Goal: Transaction & Acquisition: Purchase product/service

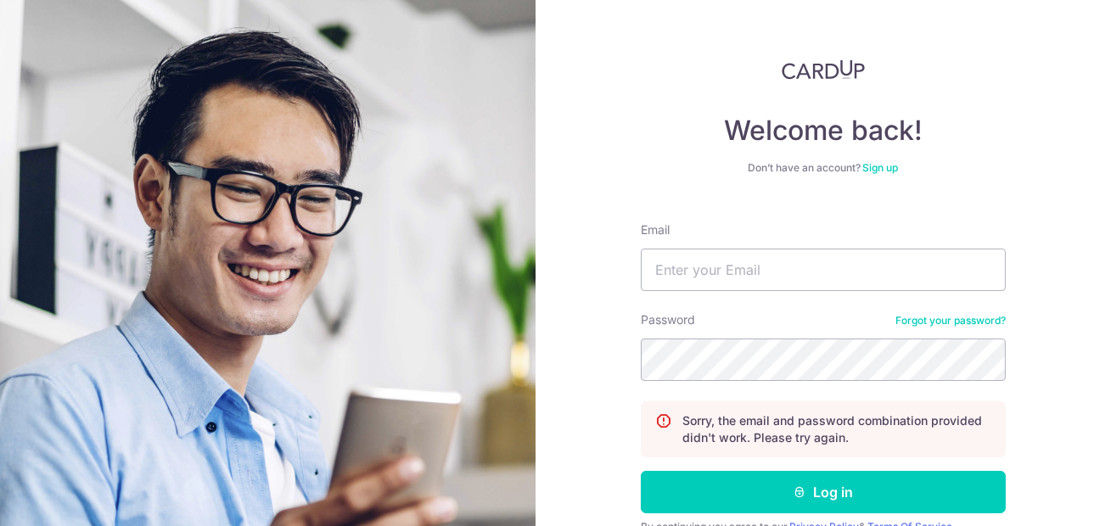
scroll to position [82, 0]
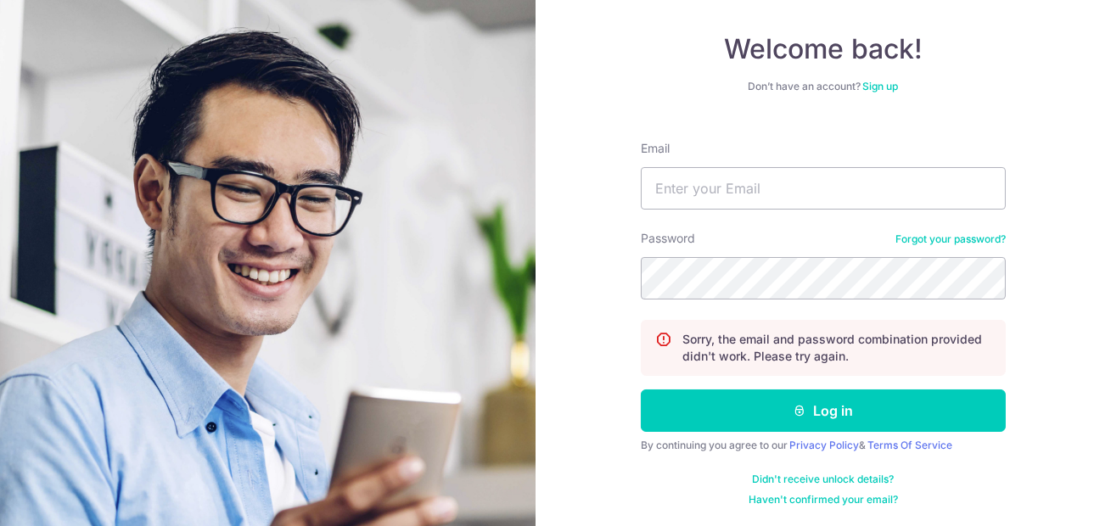
click at [914, 241] on link "Forgot your password?" at bounding box center [951, 240] width 110 height 14
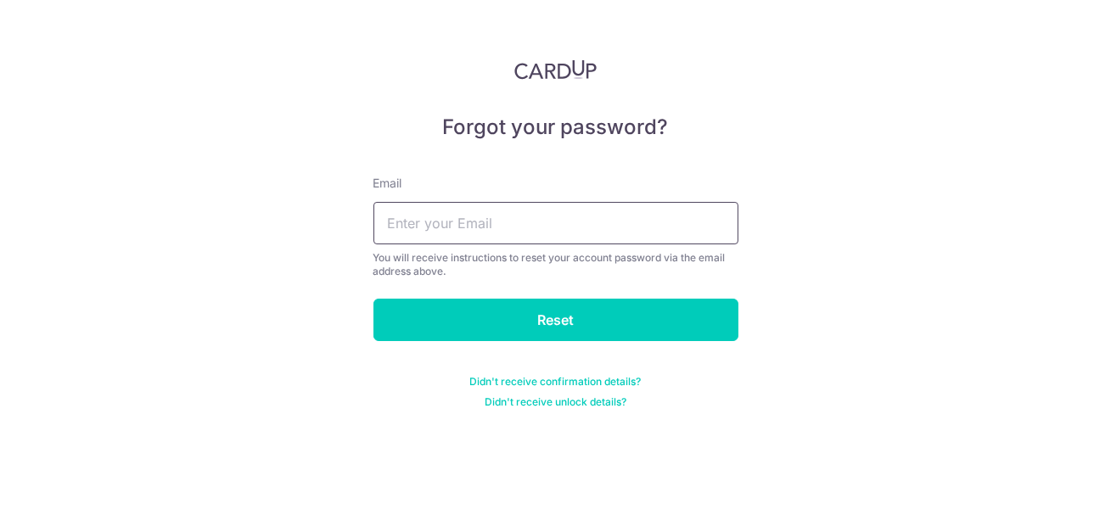
click at [576, 211] on input "text" at bounding box center [556, 223] width 365 height 42
type input "fankaideng@gmail.com"
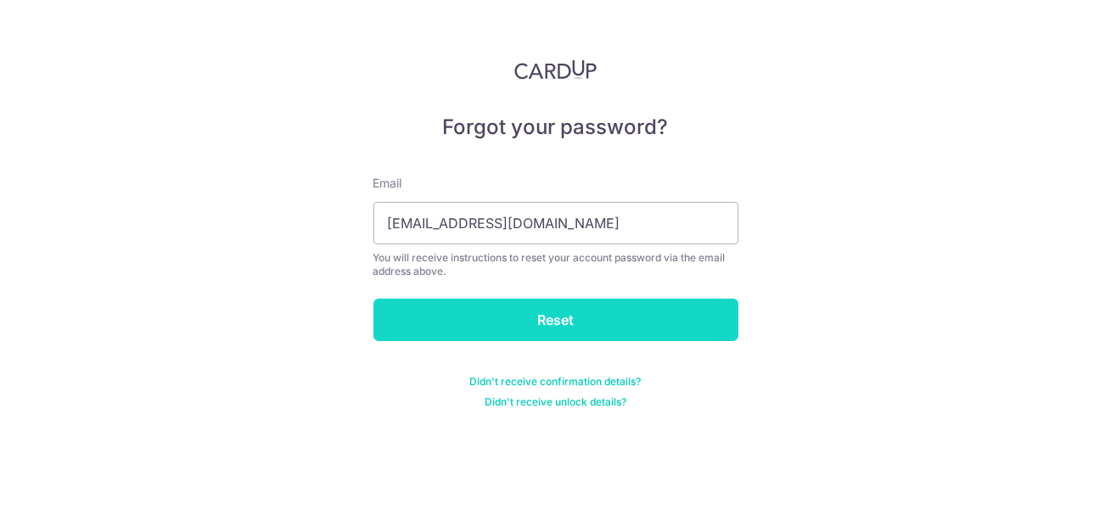
click at [552, 327] on input "Reset" at bounding box center [556, 320] width 365 height 42
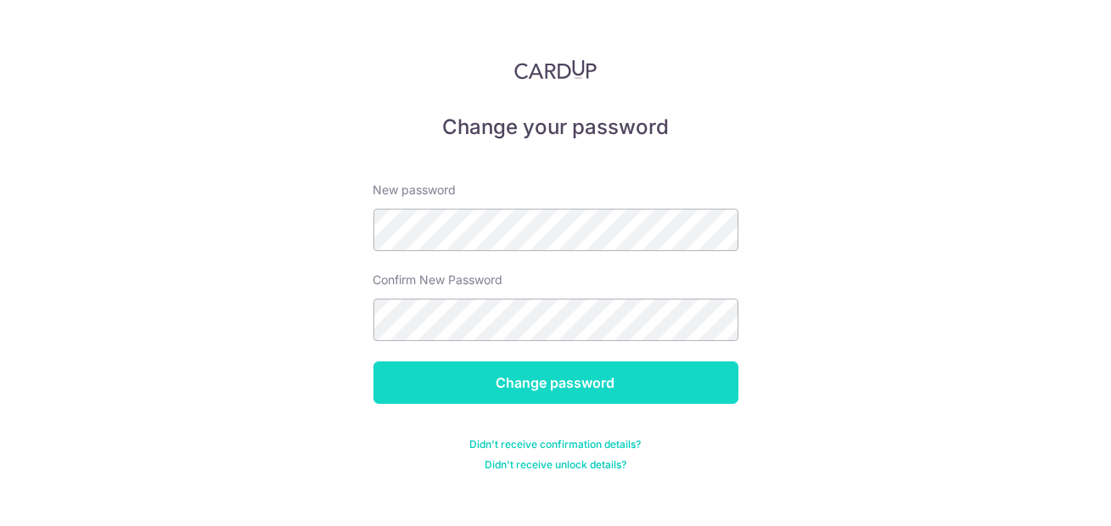
click at [543, 385] on input "Change password" at bounding box center [556, 383] width 365 height 42
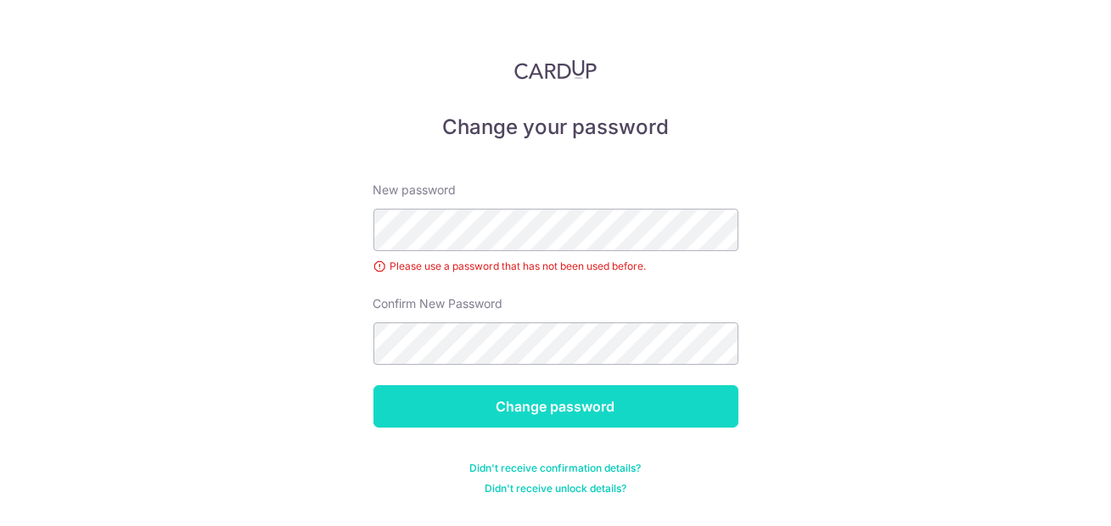
click at [549, 405] on input "Change password" at bounding box center [556, 406] width 365 height 42
click at [569, 406] on input "Change password" at bounding box center [556, 406] width 365 height 42
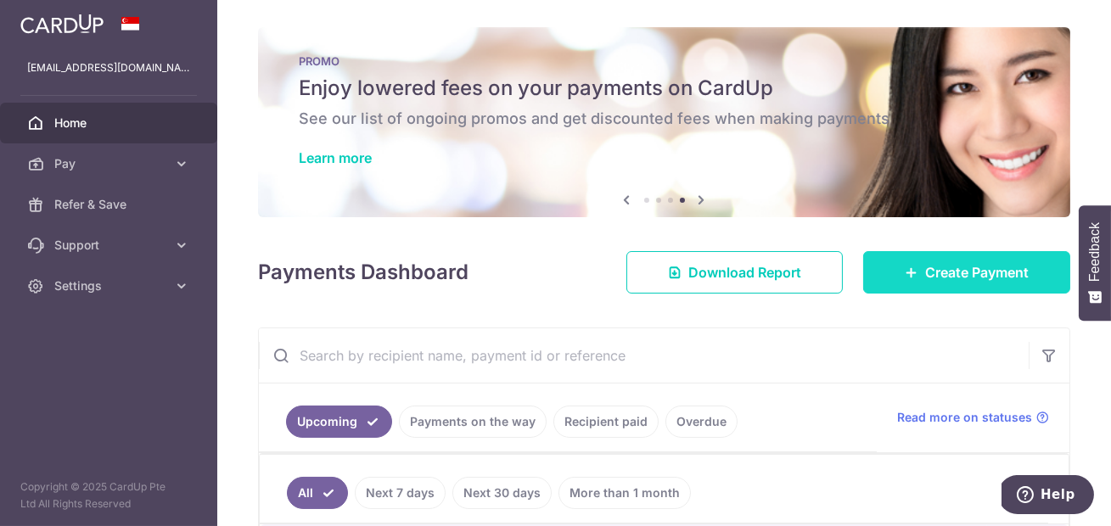
click at [940, 271] on span "Create Payment" at bounding box center [978, 272] width 104 height 20
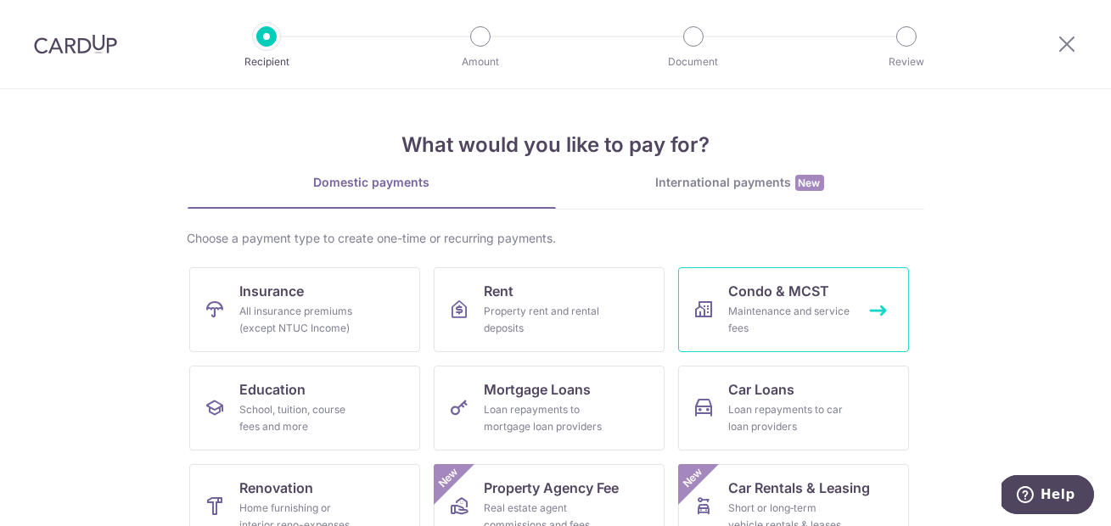
click at [773, 286] on span "Condo & MCST" at bounding box center [779, 291] width 101 height 20
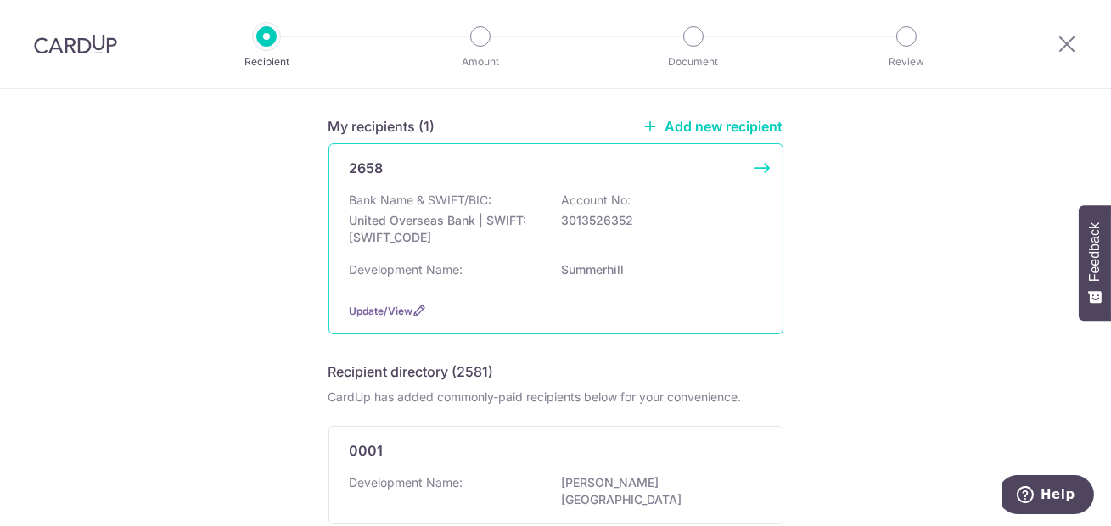
scroll to position [134, 0]
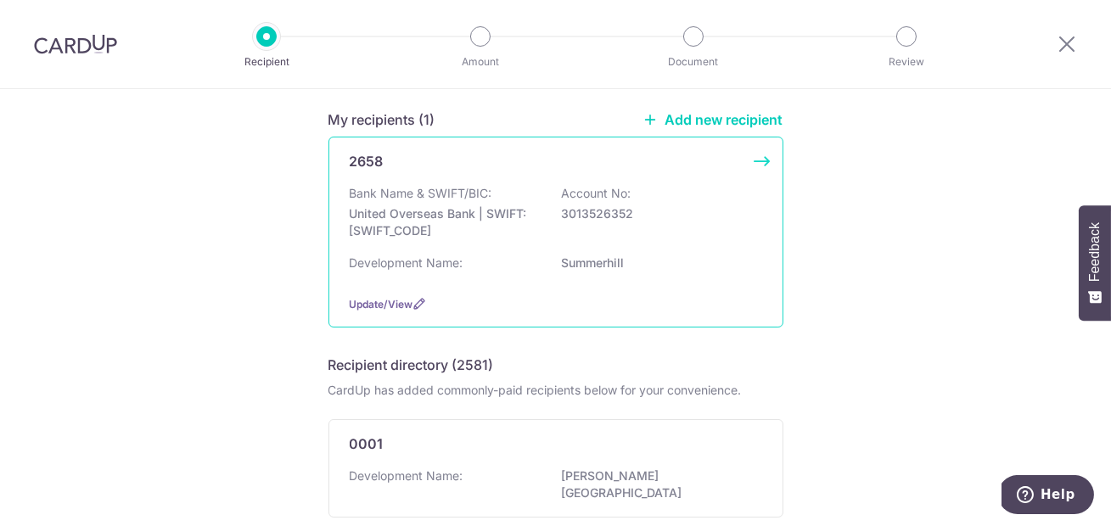
click at [593, 217] on p "3013526352" at bounding box center [657, 213] width 190 height 17
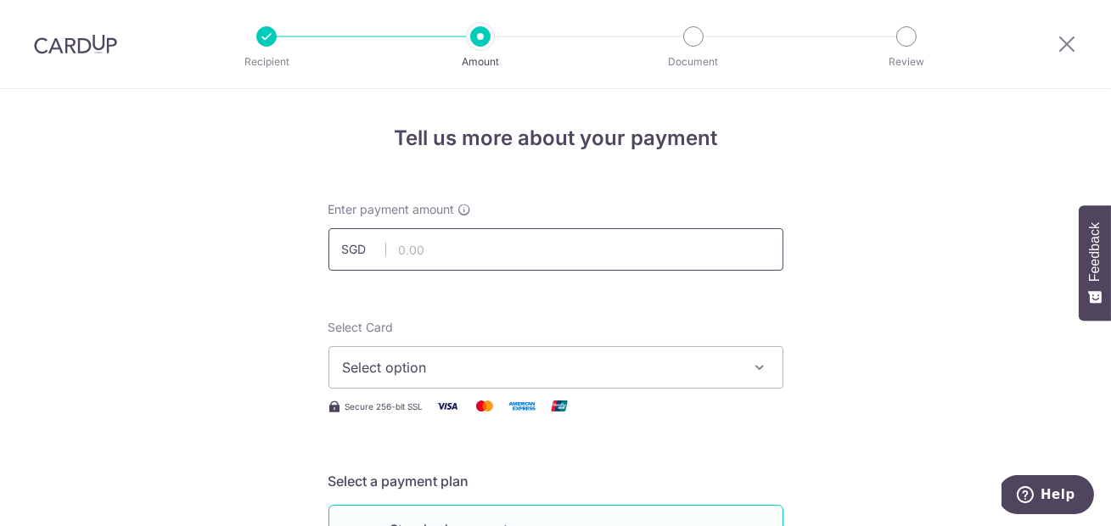
click at [453, 249] on input "text" at bounding box center [556, 249] width 455 height 42
type input "1,543.44"
click at [571, 369] on span "Select option" at bounding box center [541, 367] width 396 height 20
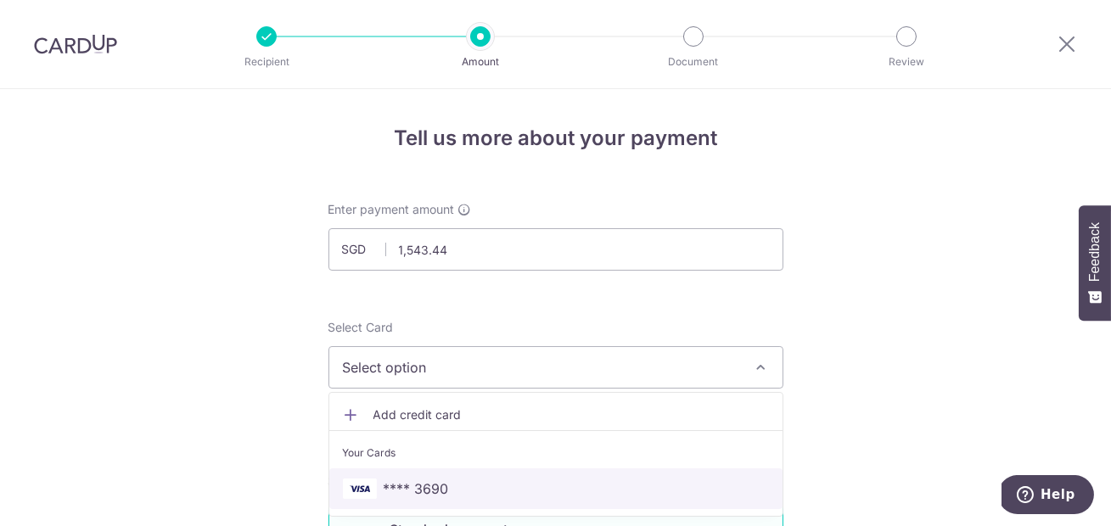
click at [462, 489] on span "**** 3690" at bounding box center [556, 489] width 426 height 20
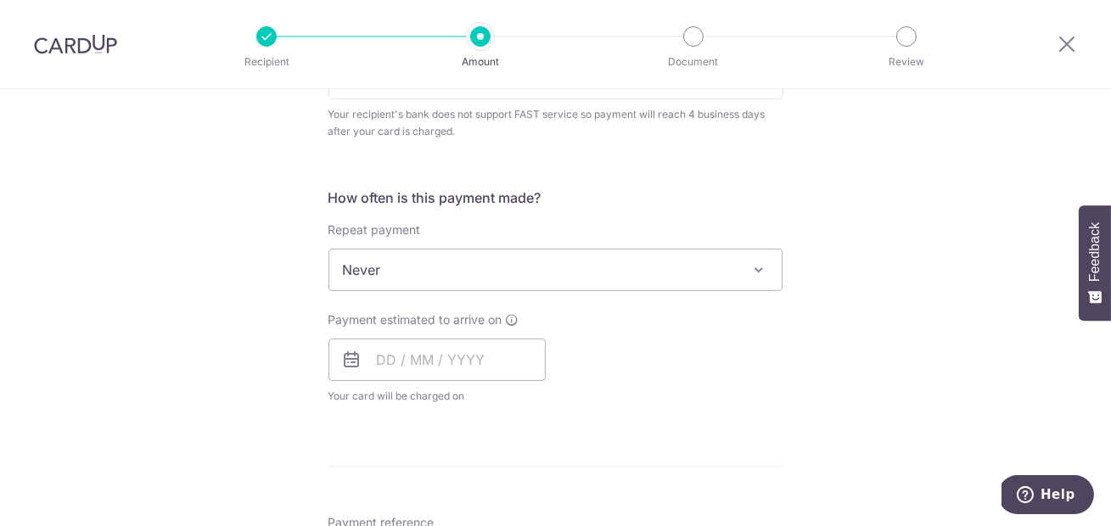
scroll to position [631, 0]
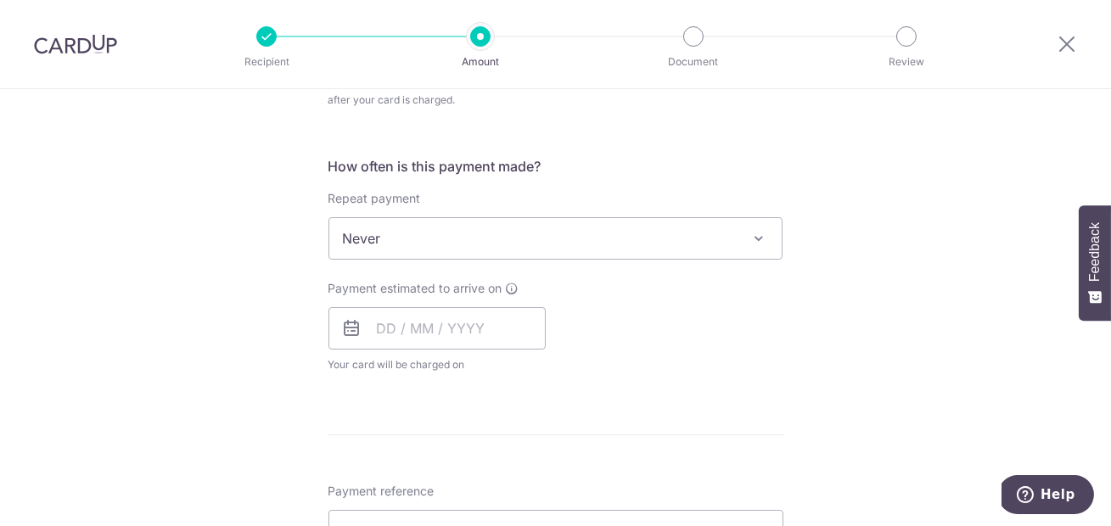
click at [510, 234] on span "Never" at bounding box center [555, 238] width 453 height 41
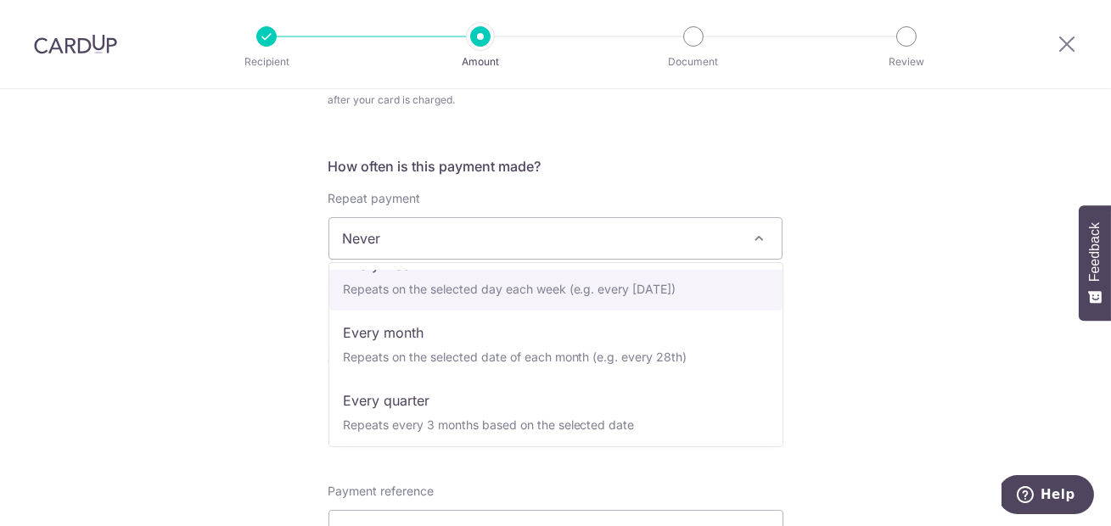
scroll to position [103, 0]
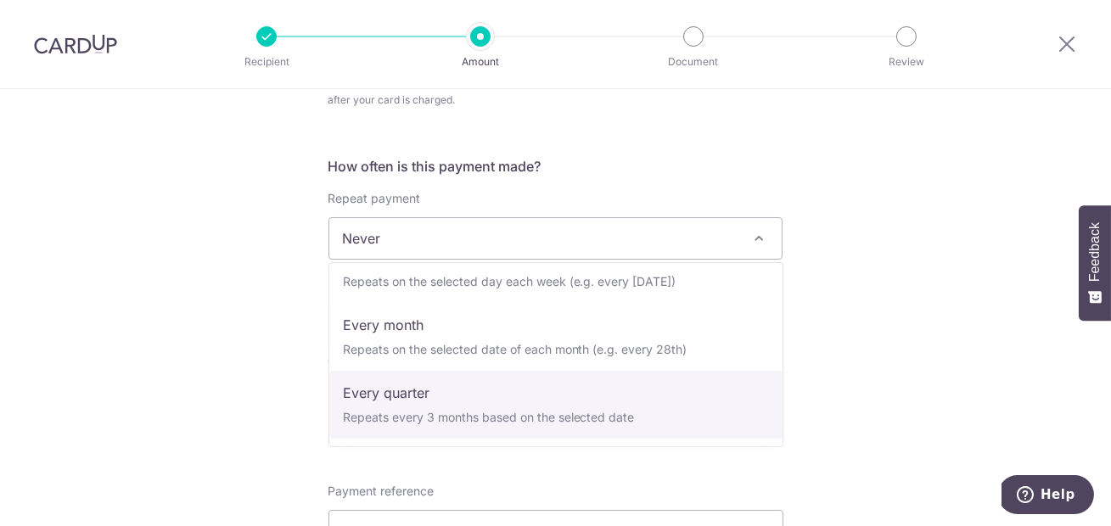
select select "4"
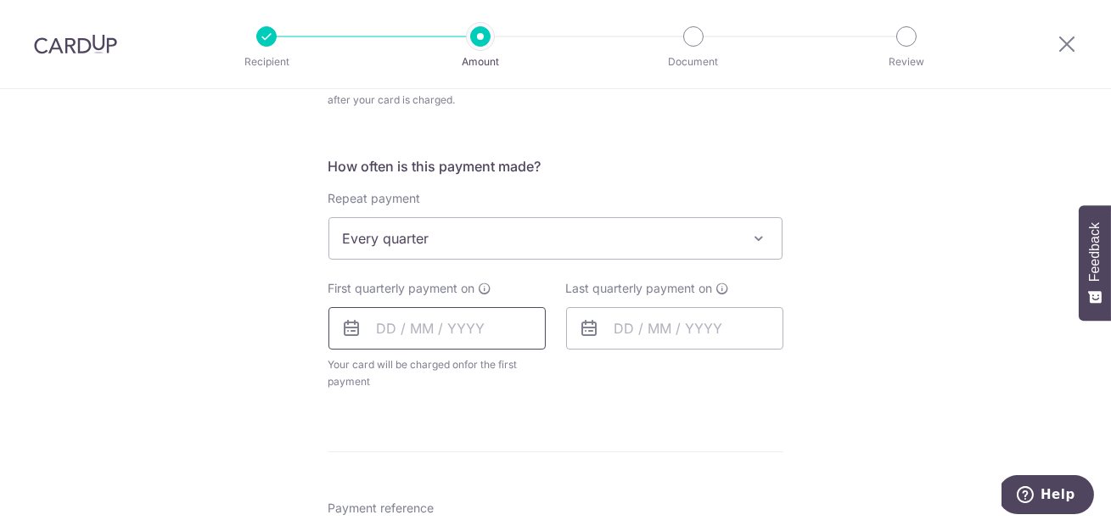
click at [458, 316] on input "text" at bounding box center [437, 328] width 217 height 42
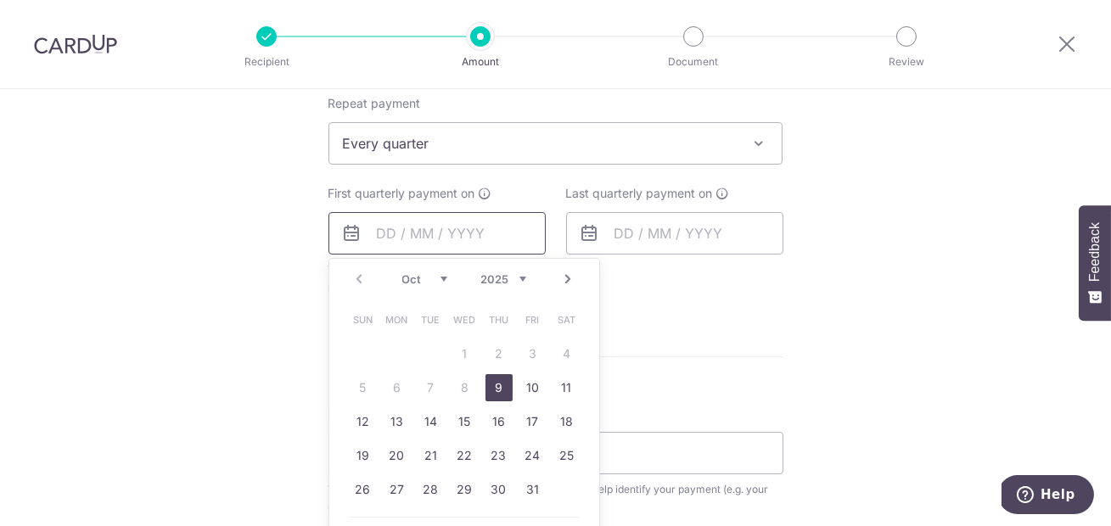
scroll to position [756, 0]
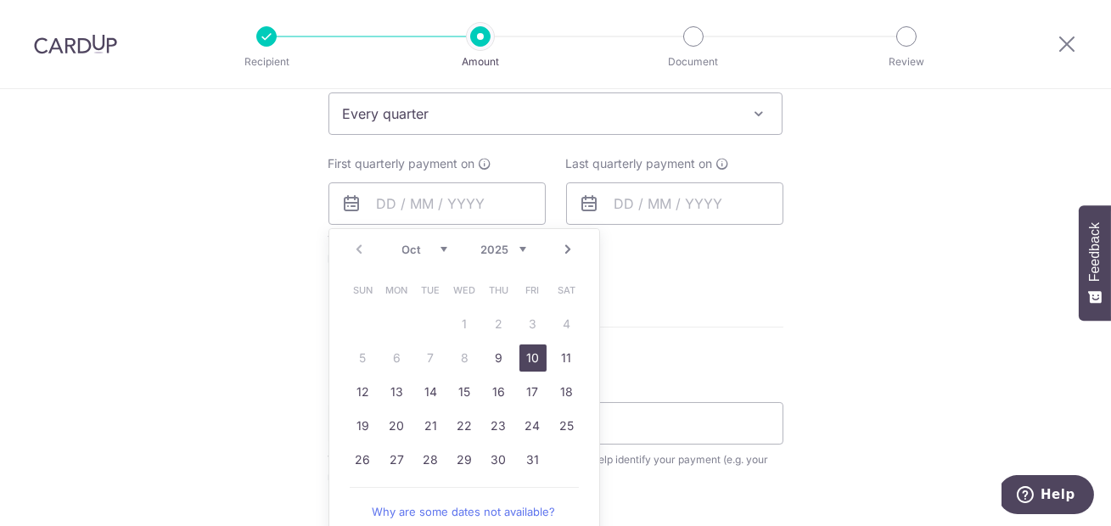
click at [526, 360] on link "10" at bounding box center [533, 358] width 27 height 27
type input "10/10/2025"
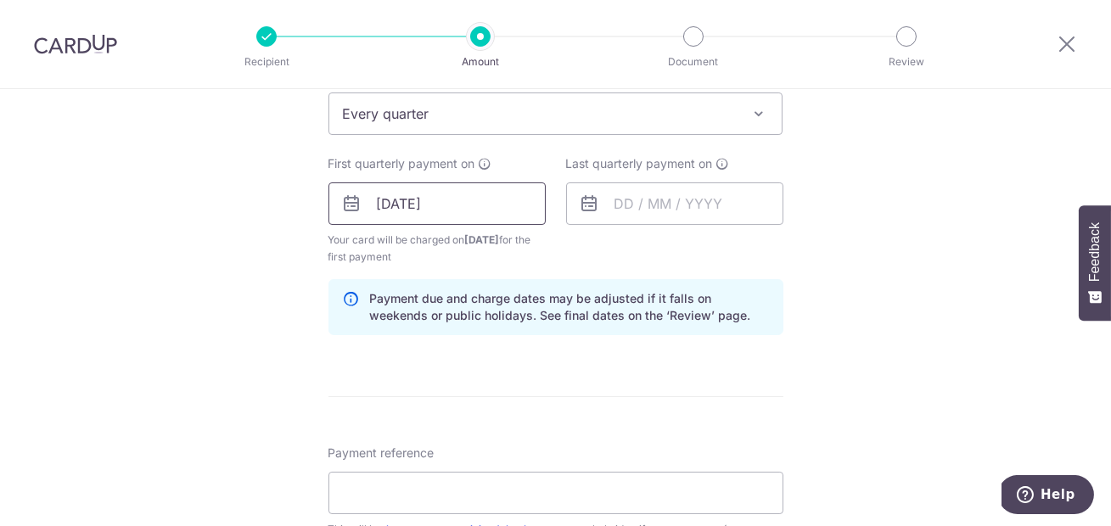
click at [459, 209] on input "10/10/2025" at bounding box center [437, 204] width 217 height 42
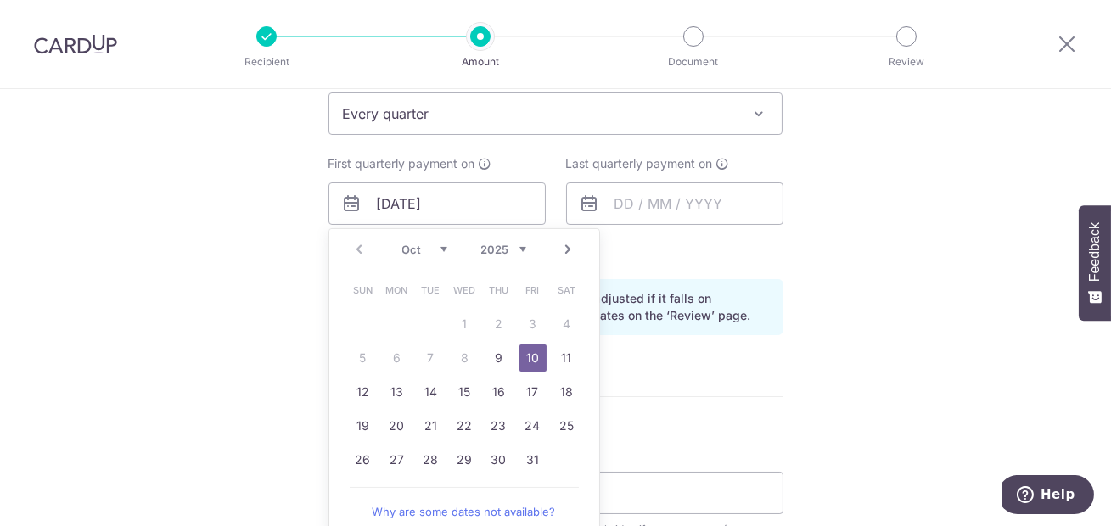
click at [527, 357] on link "10" at bounding box center [533, 358] width 27 height 27
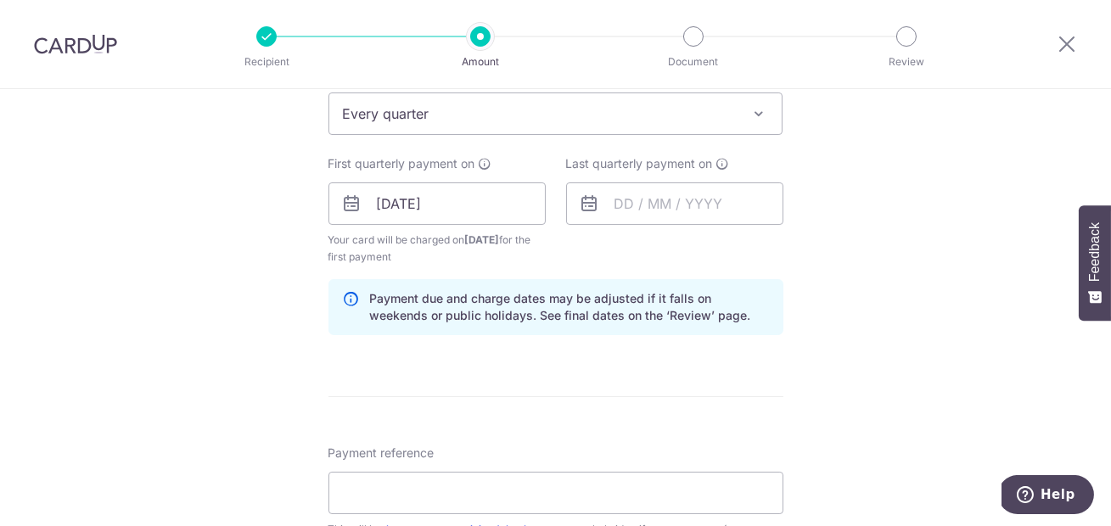
click at [682, 270] on div "How often is this payment made? Repeat payment Never Every week Every month Eve…" at bounding box center [556, 190] width 455 height 318
click at [631, 210] on input "text" at bounding box center [674, 204] width 217 height 42
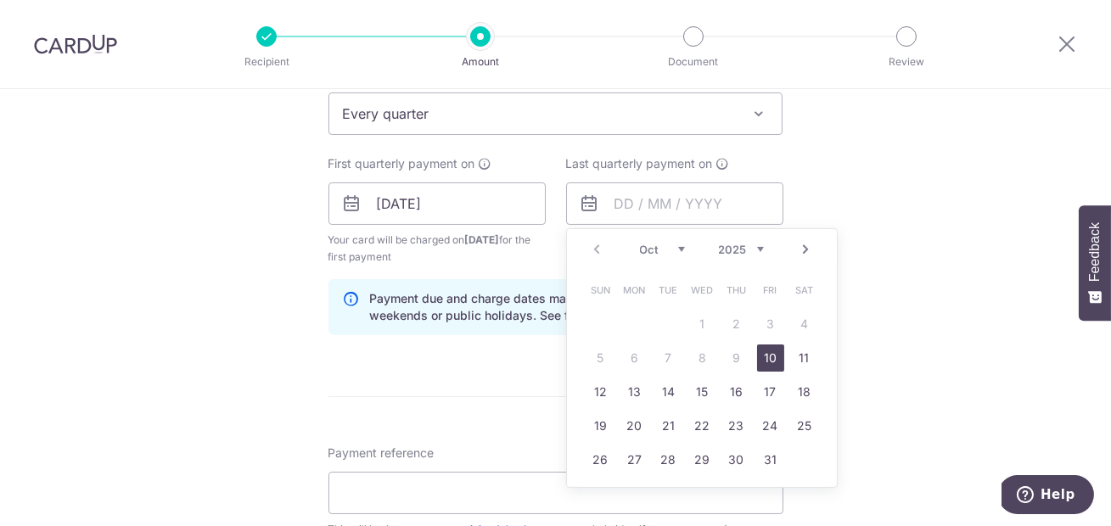
click at [803, 244] on link "Next" at bounding box center [806, 249] width 20 height 20
click at [803, 364] on link "10" at bounding box center [804, 358] width 27 height 27
type input "10/01/2026"
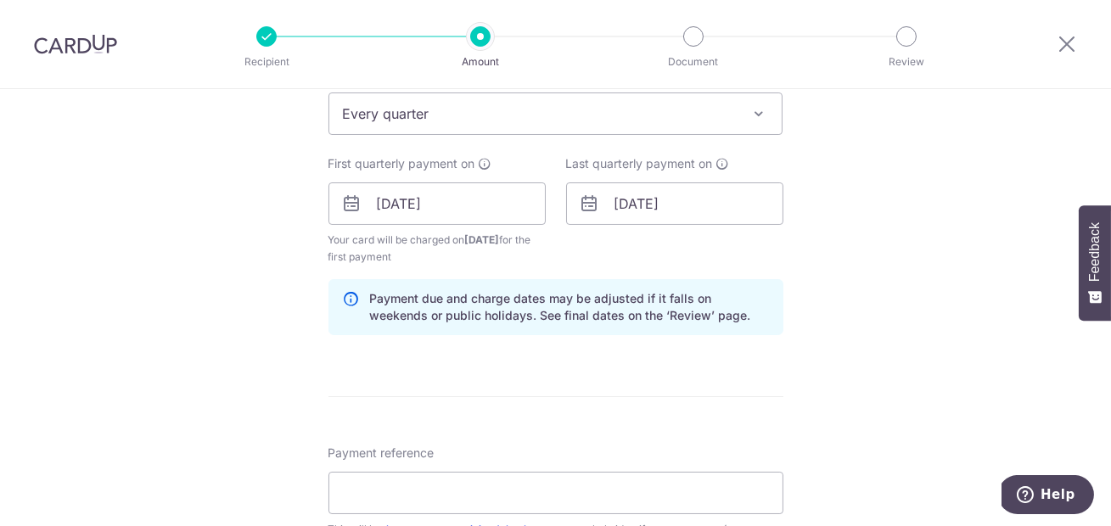
click at [605, 250] on div "Last quarterly payment on 10/01/2026 Prev Next Jan Feb Mar Apr May Jun Jul Aug …" at bounding box center [675, 210] width 238 height 110
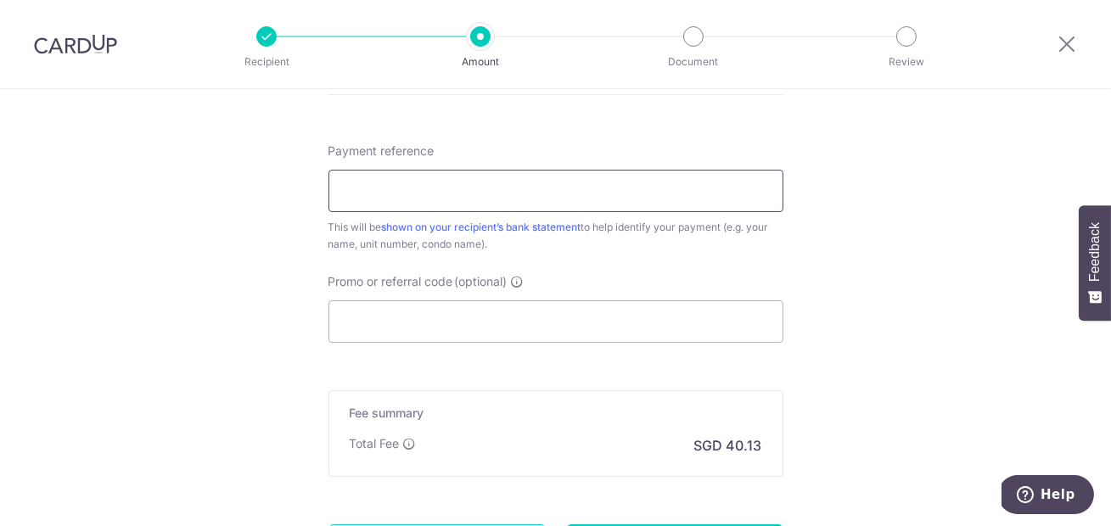
scroll to position [1078, 0]
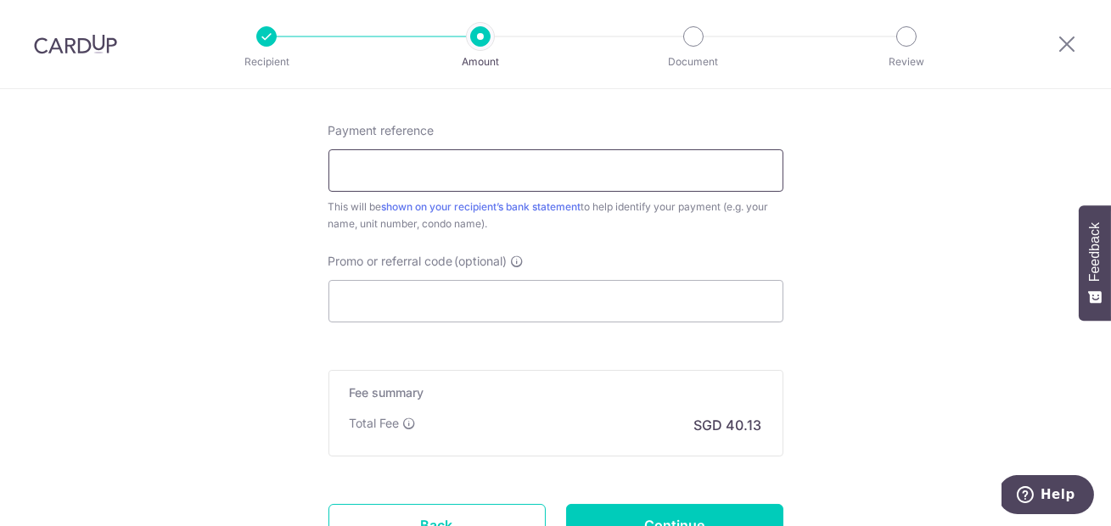
click at [475, 177] on input "Payment reference" at bounding box center [556, 170] width 455 height 42
type input "50#08-02"
click at [504, 294] on input "Promo or referral code (optional)" at bounding box center [556, 301] width 455 height 42
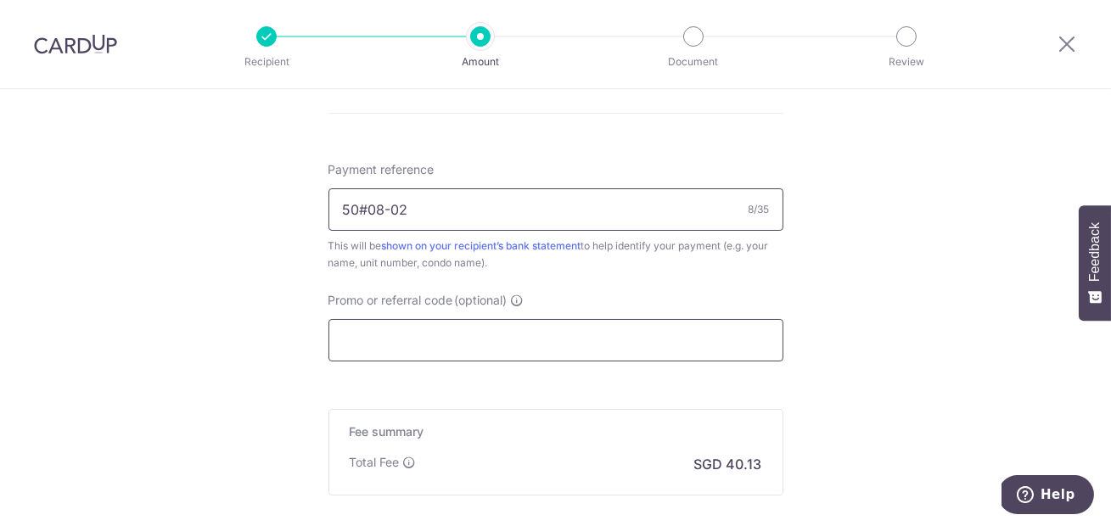
scroll to position [1224, 0]
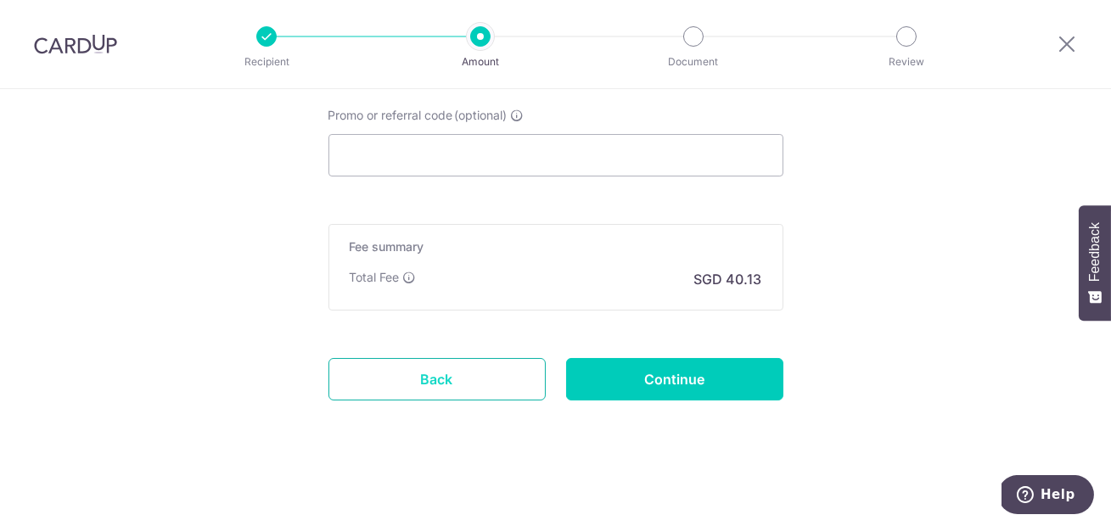
click at [464, 373] on link "Back" at bounding box center [437, 379] width 217 height 42
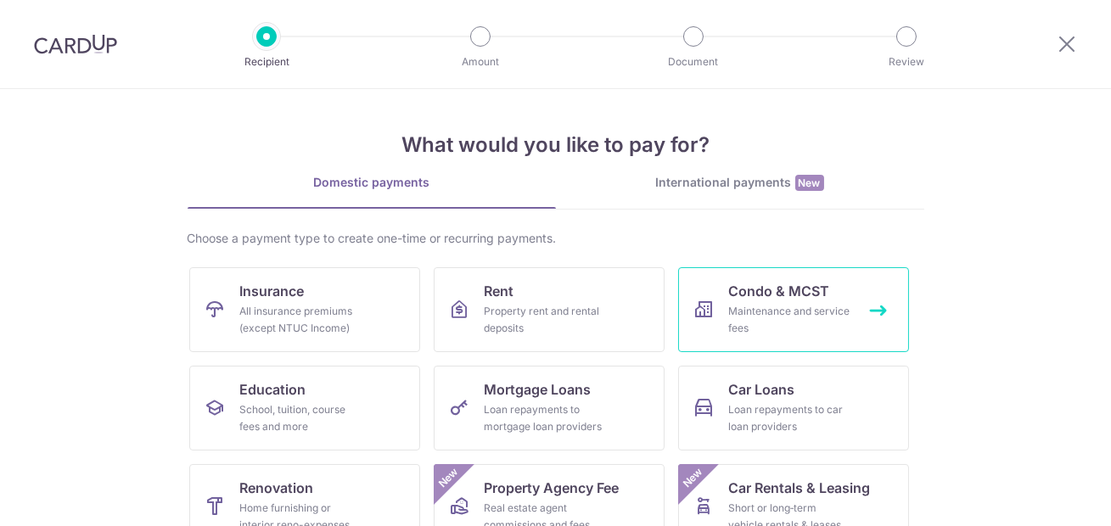
click at [756, 314] on div "Maintenance and service fees" at bounding box center [790, 320] width 122 height 34
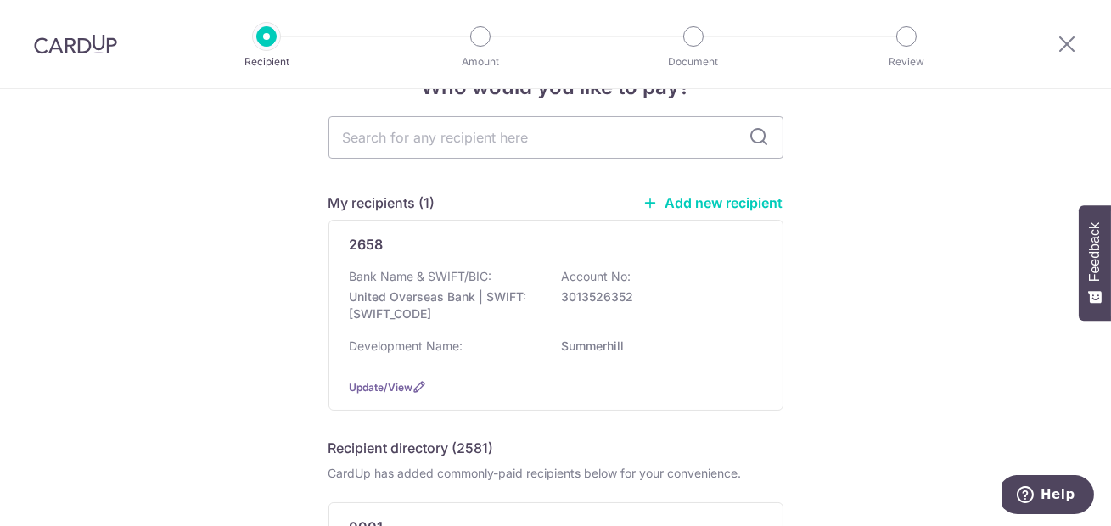
scroll to position [59, 0]
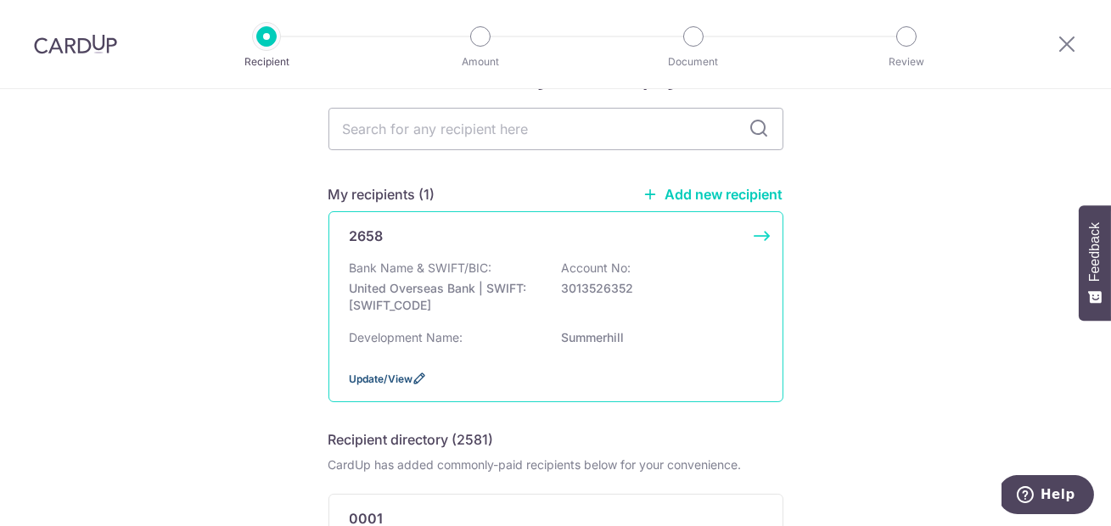
click at [407, 379] on span "Update/View" at bounding box center [382, 379] width 64 height 13
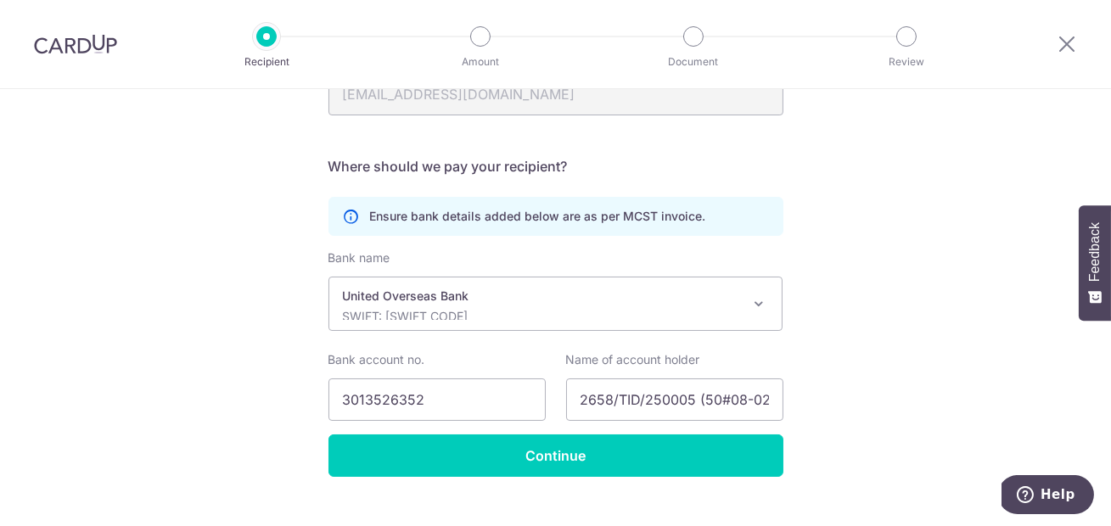
scroll to position [436, 0]
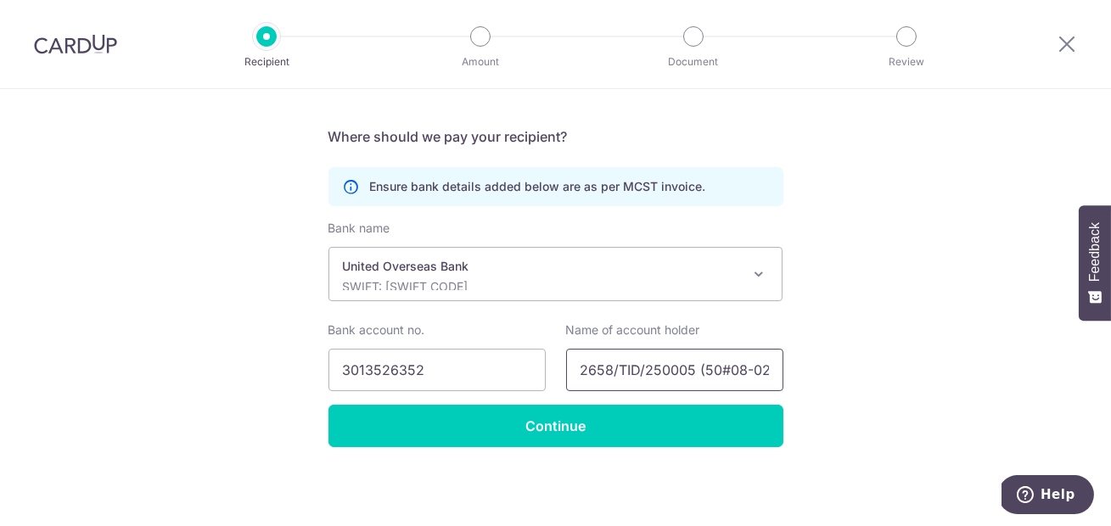
click at [611, 368] on input "2658/TID/250005 (50#08-02)" at bounding box center [674, 370] width 217 height 42
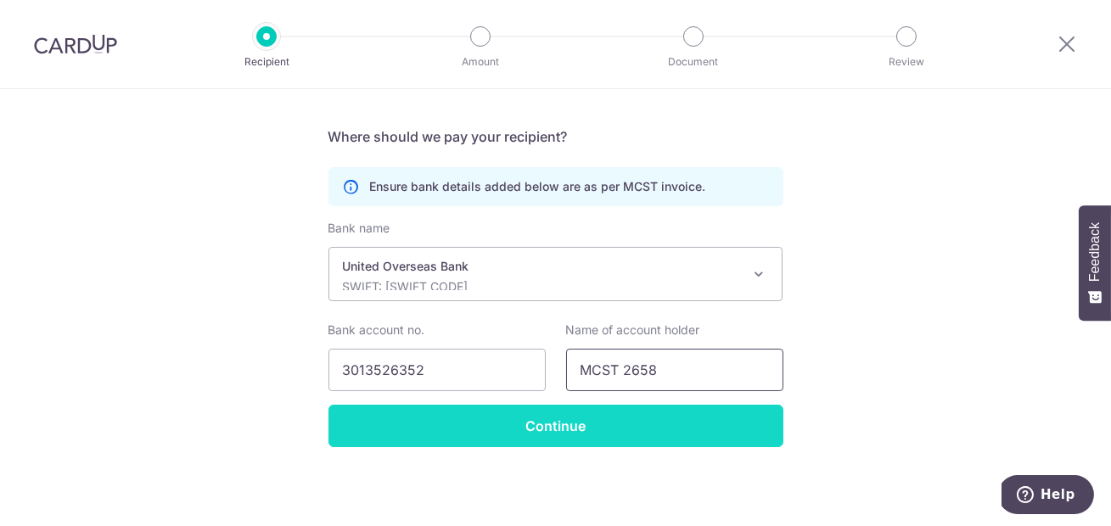
type input "MCST 2658"
click at [588, 423] on form "Who should we send this MCST payment to? MCST number(as per MCST invoice) 2658 …" at bounding box center [556, 121] width 455 height 652
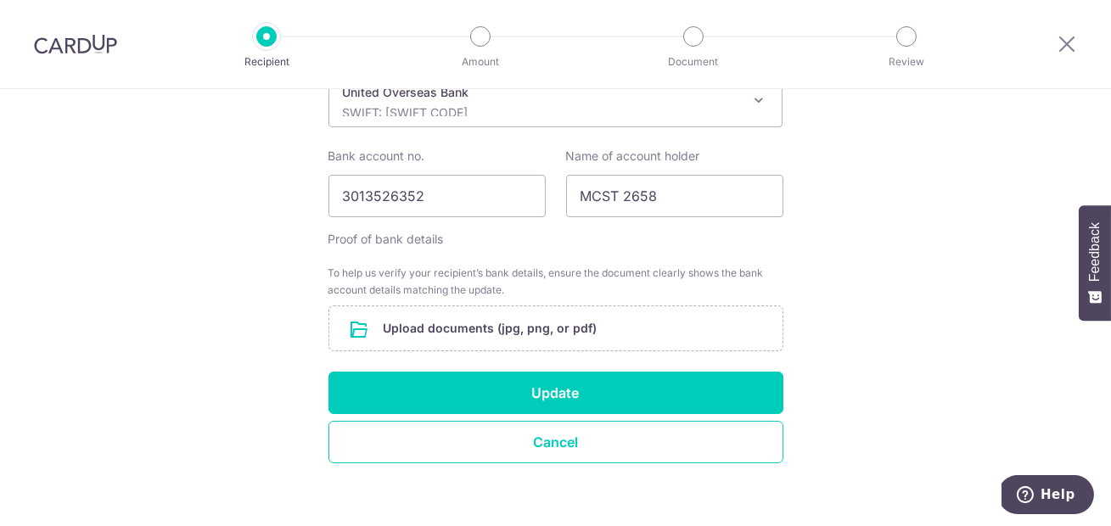
scroll to position [627, 0]
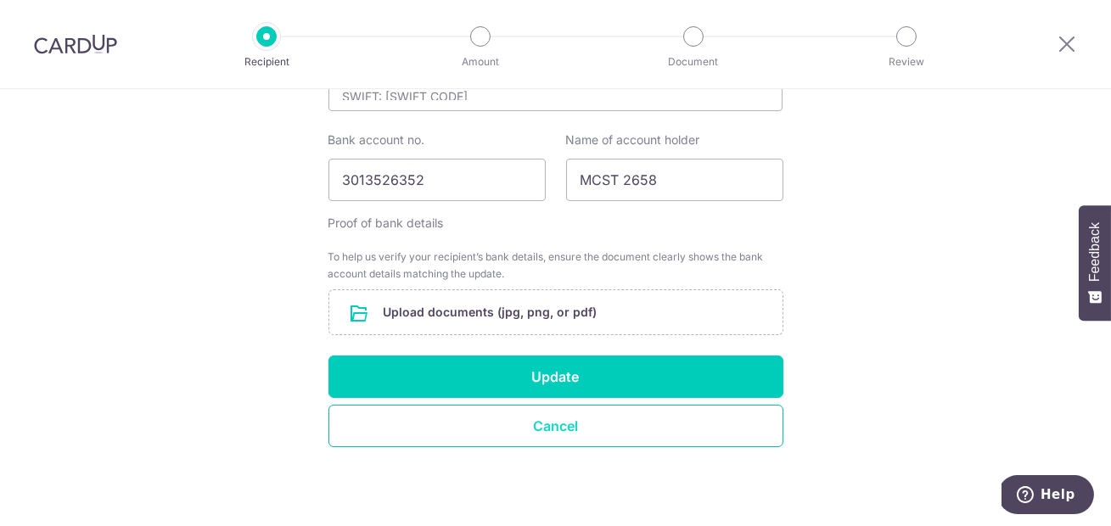
click at [548, 423] on button "Cancel" at bounding box center [556, 426] width 455 height 42
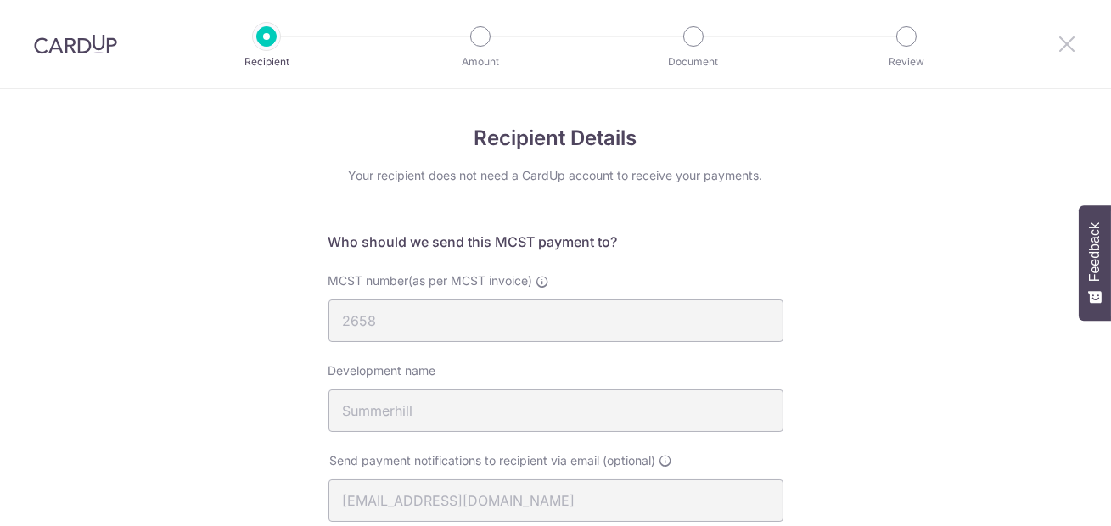
click at [1066, 43] on icon at bounding box center [1067, 43] width 20 height 21
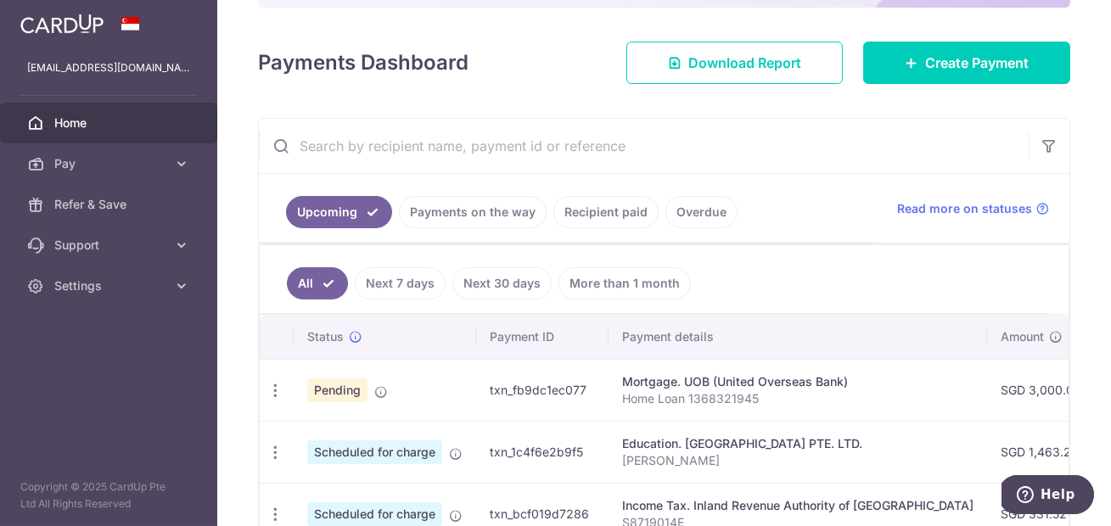
scroll to position [120, 0]
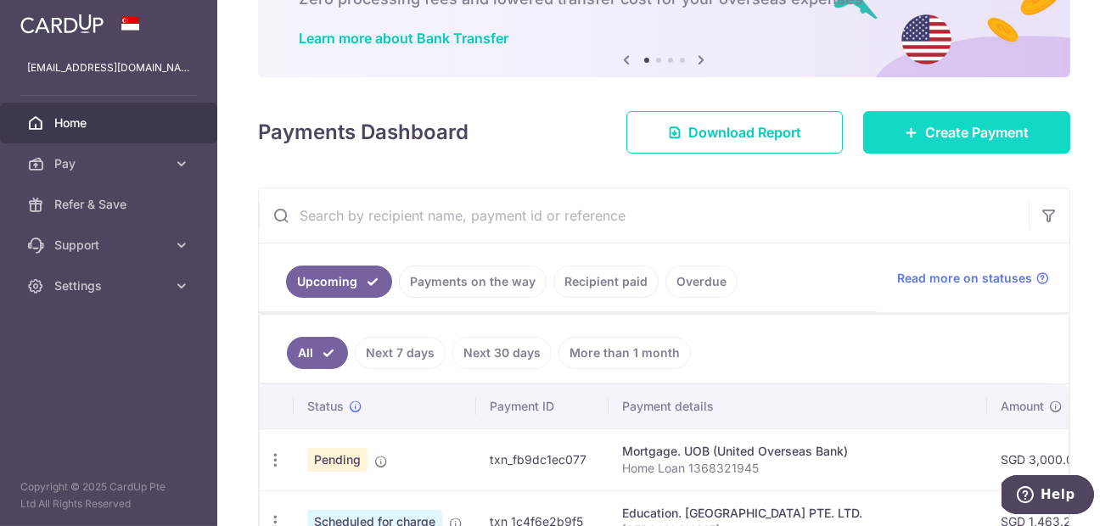
click at [964, 136] on span "Create Payment" at bounding box center [978, 132] width 104 height 20
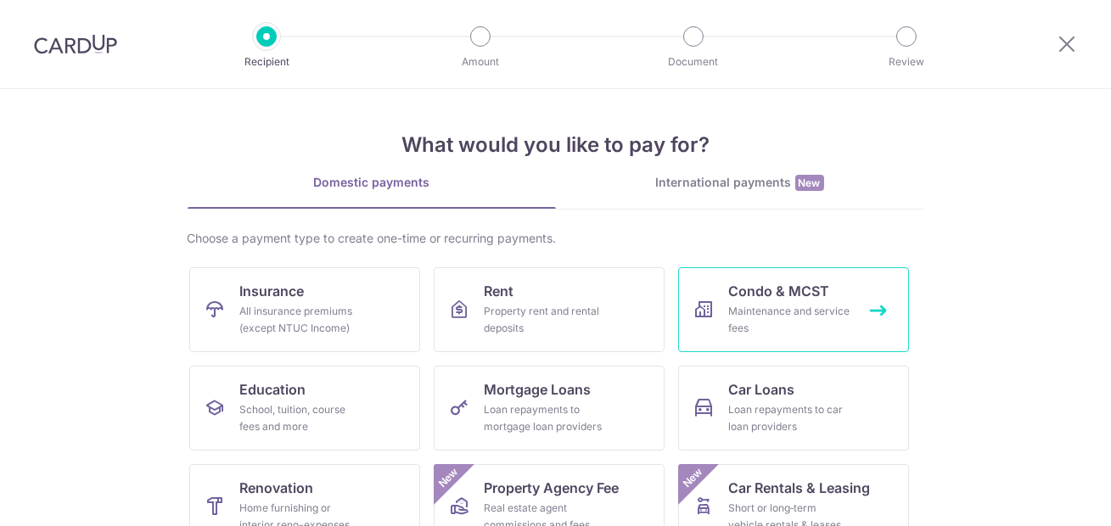
click at [777, 314] on div "Maintenance and service fees" at bounding box center [790, 320] width 122 height 34
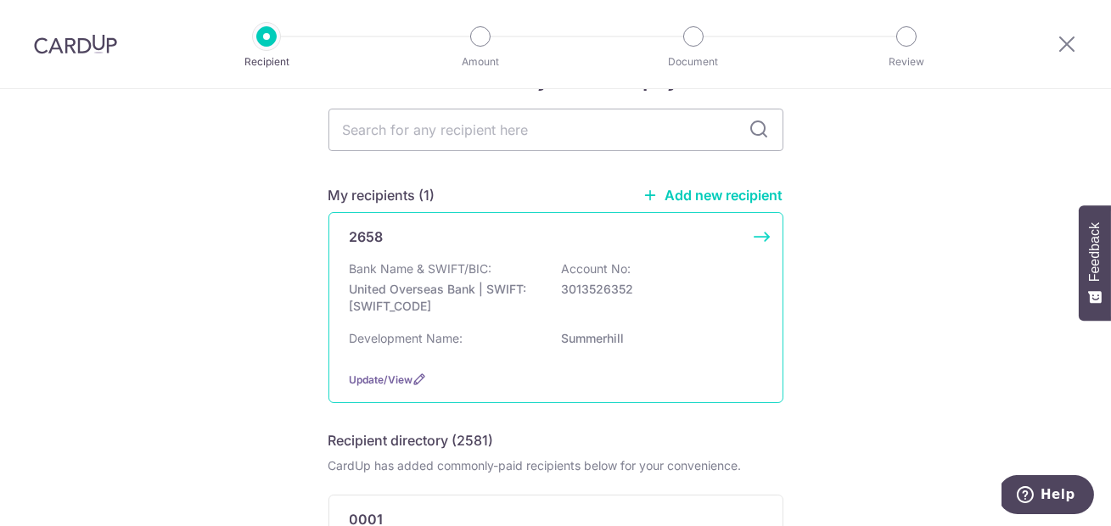
scroll to position [61, 0]
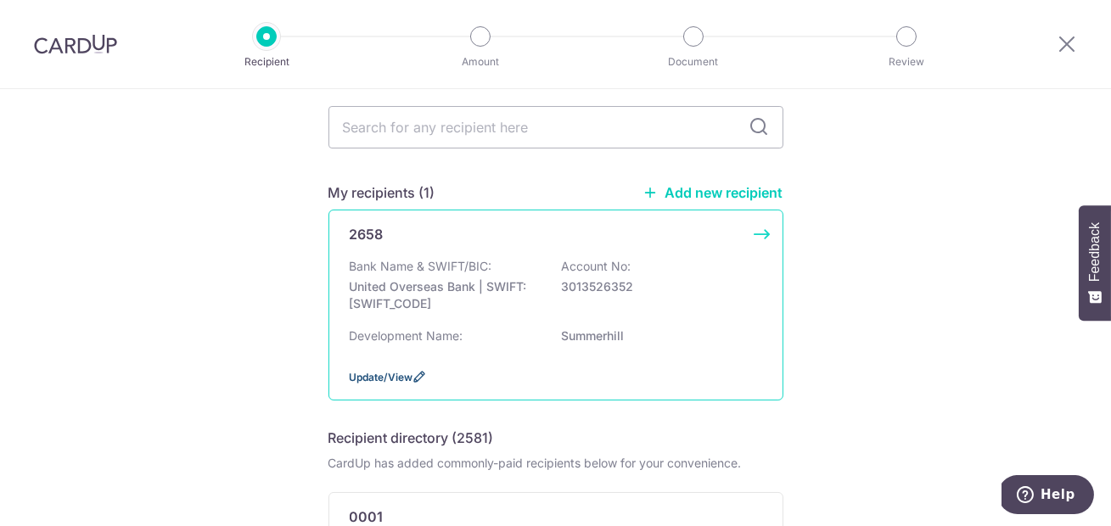
click at [391, 371] on span "Update/View" at bounding box center [382, 377] width 64 height 13
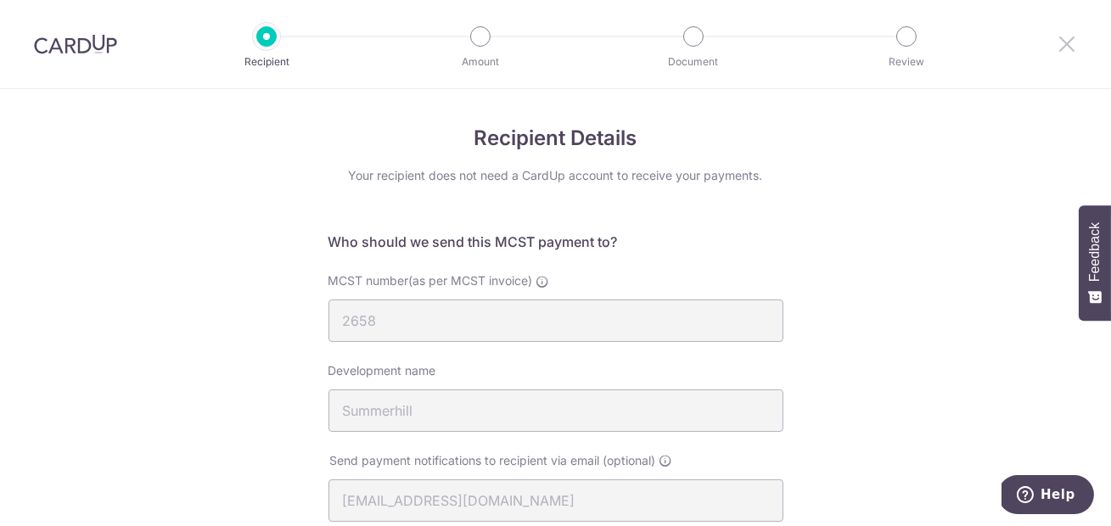
click at [1066, 48] on icon at bounding box center [1067, 43] width 20 height 21
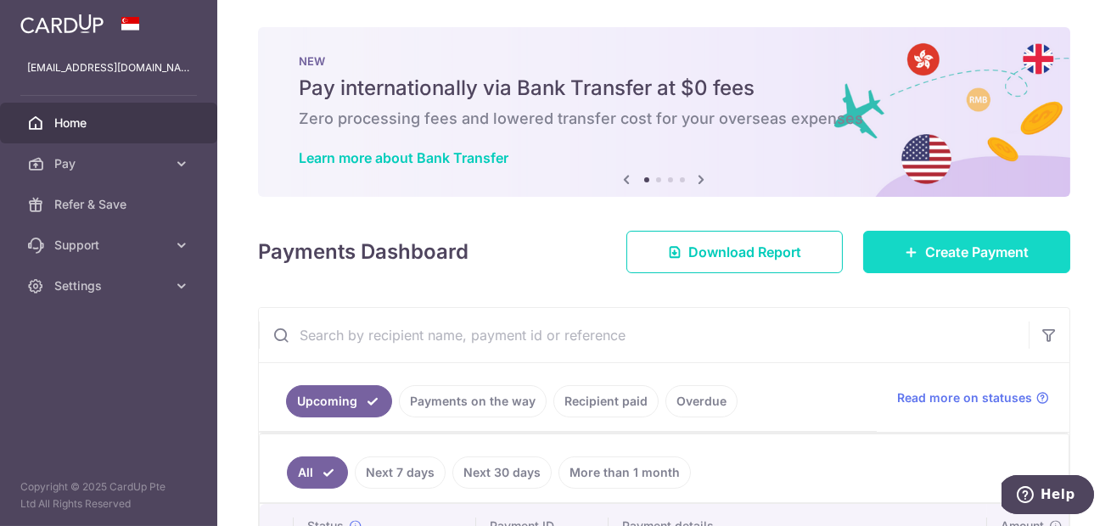
click at [947, 250] on span "Create Payment" at bounding box center [978, 252] width 104 height 20
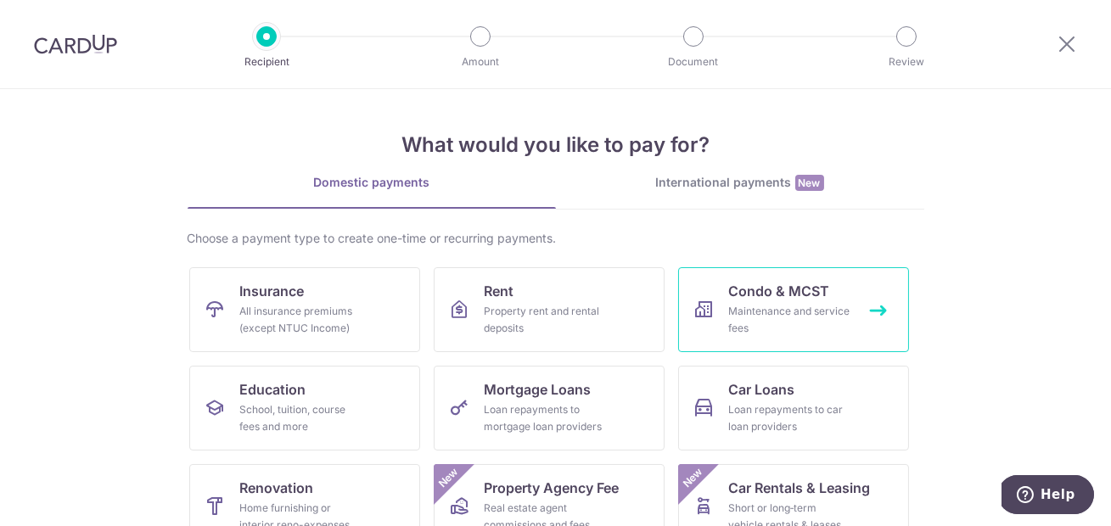
click at [798, 313] on div "Maintenance and service fees" at bounding box center [790, 320] width 122 height 34
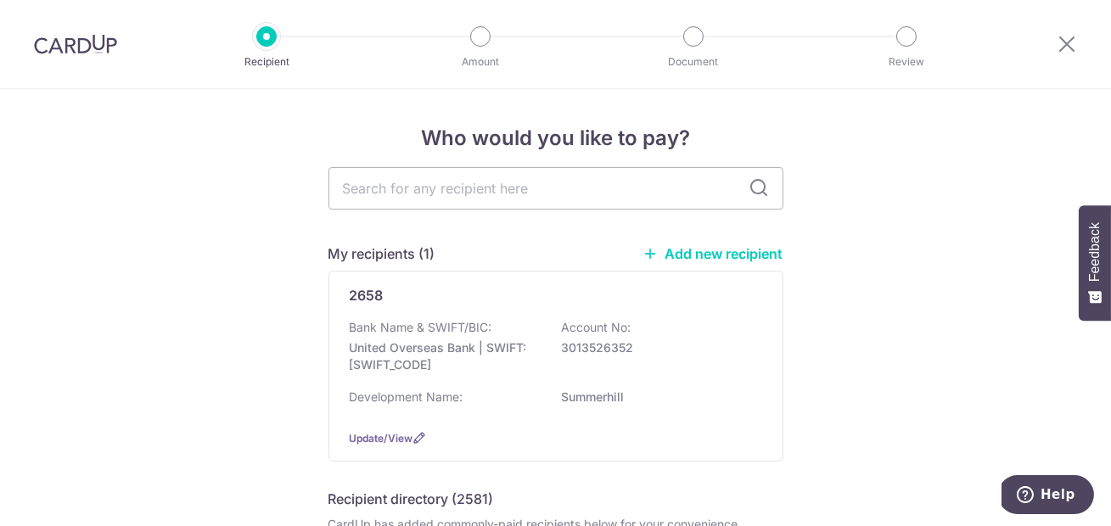
click at [702, 248] on link "Add new recipient" at bounding box center [714, 253] width 140 height 17
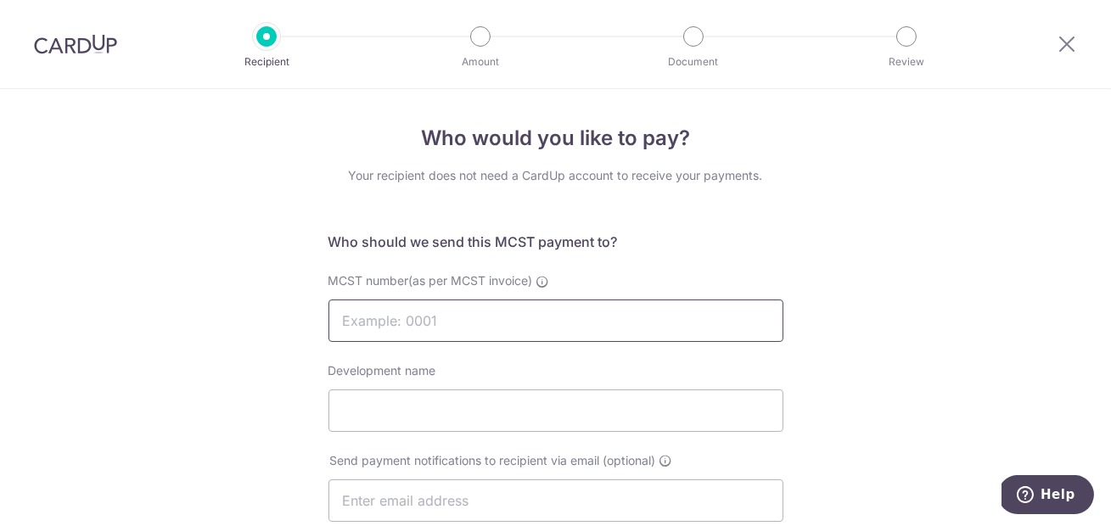
click at [453, 330] on input "MCST number(as per MCST invoice)" at bounding box center [556, 321] width 455 height 42
type input "2658"
click at [435, 420] on input "Development name" at bounding box center [556, 411] width 455 height 42
type input "Summerhill Condominium"
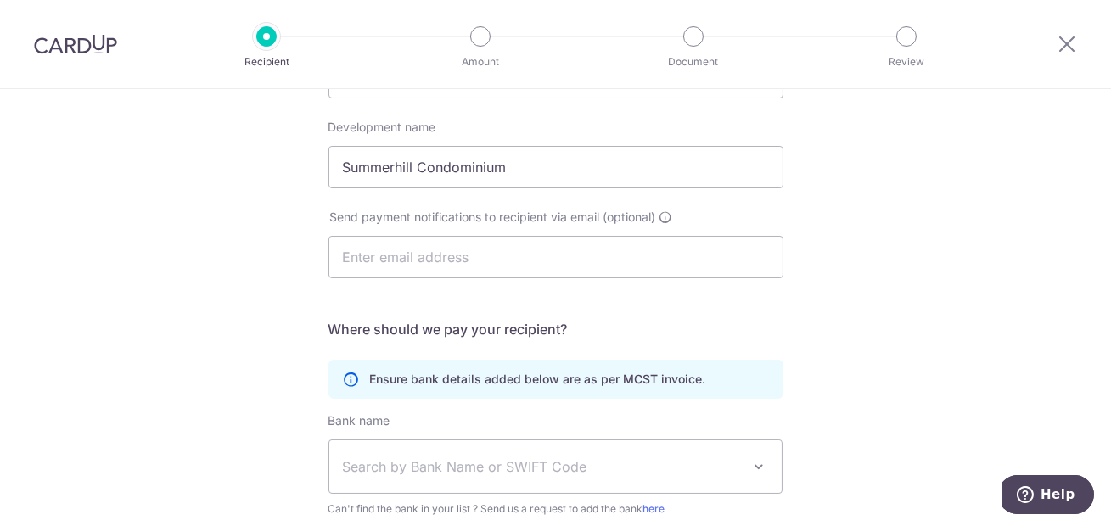
scroll to position [229, 0]
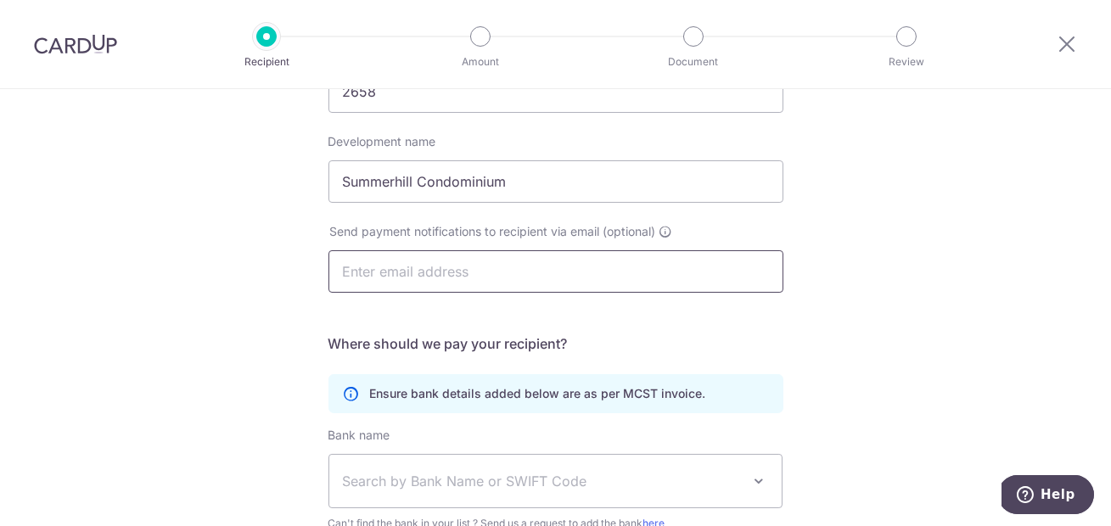
click at [528, 263] on input "text" at bounding box center [556, 271] width 455 height 42
type input "[EMAIL_ADDRESS][DOMAIN_NAME]"
click at [770, 339] on h5 "Where should we pay your recipient?" at bounding box center [556, 344] width 455 height 20
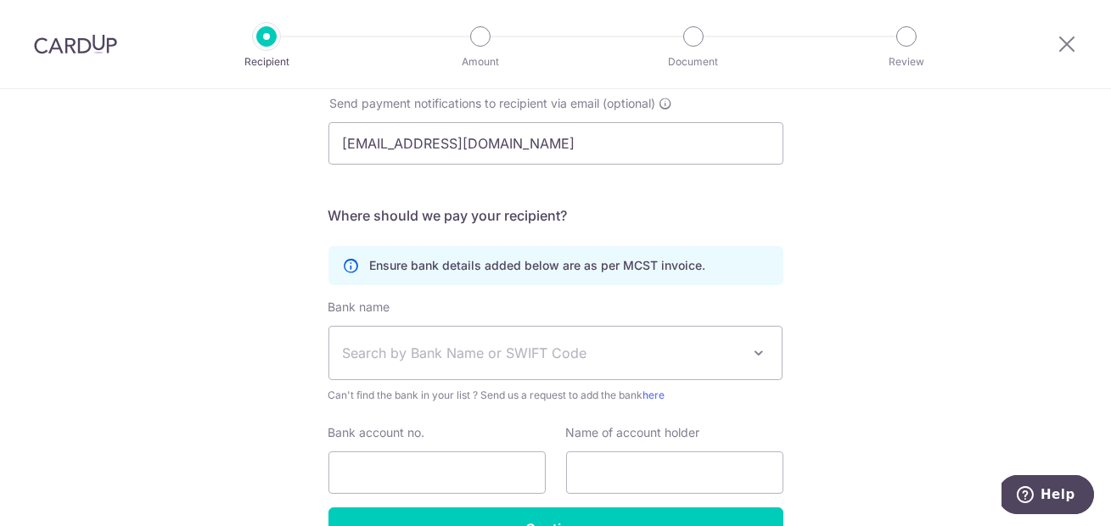
scroll to position [387, 0]
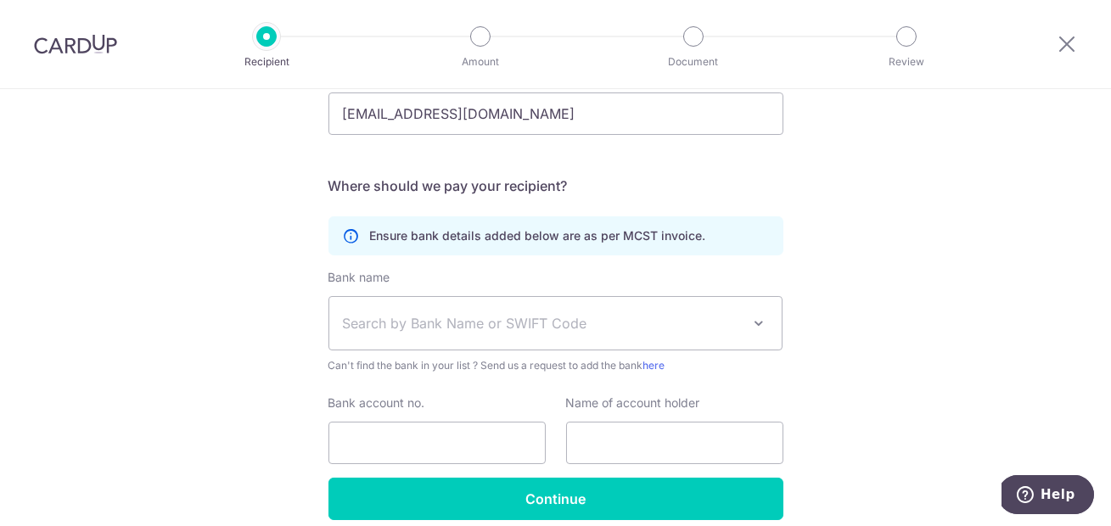
click at [776, 324] on span "Search by Bank Name or SWIFT Code" at bounding box center [555, 323] width 453 height 53
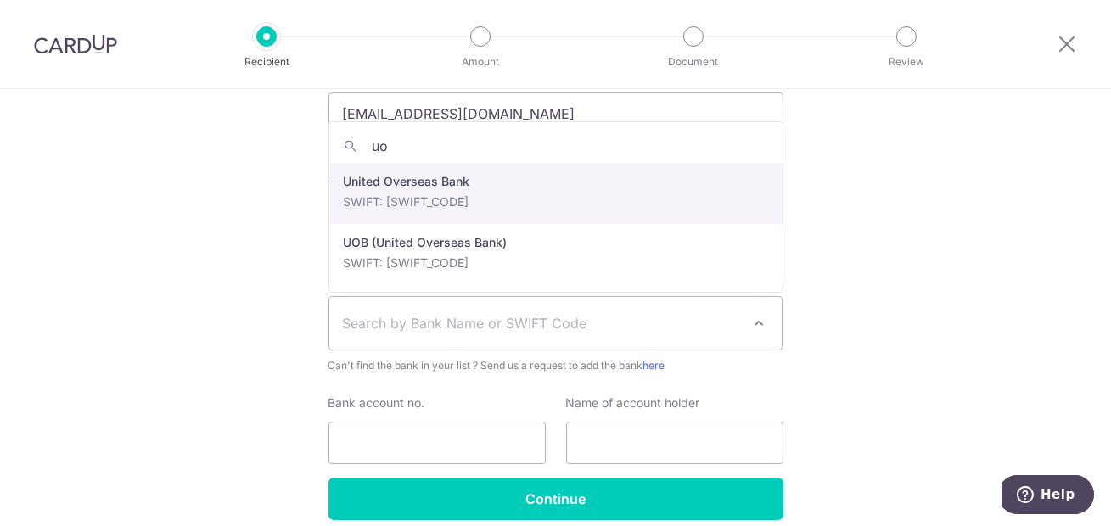
type input "uob"
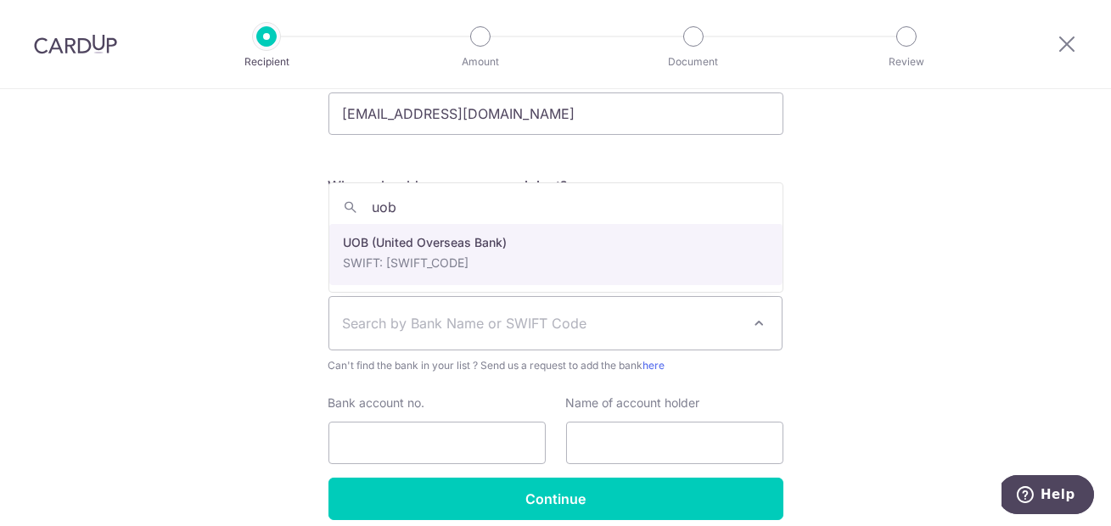
select select "18"
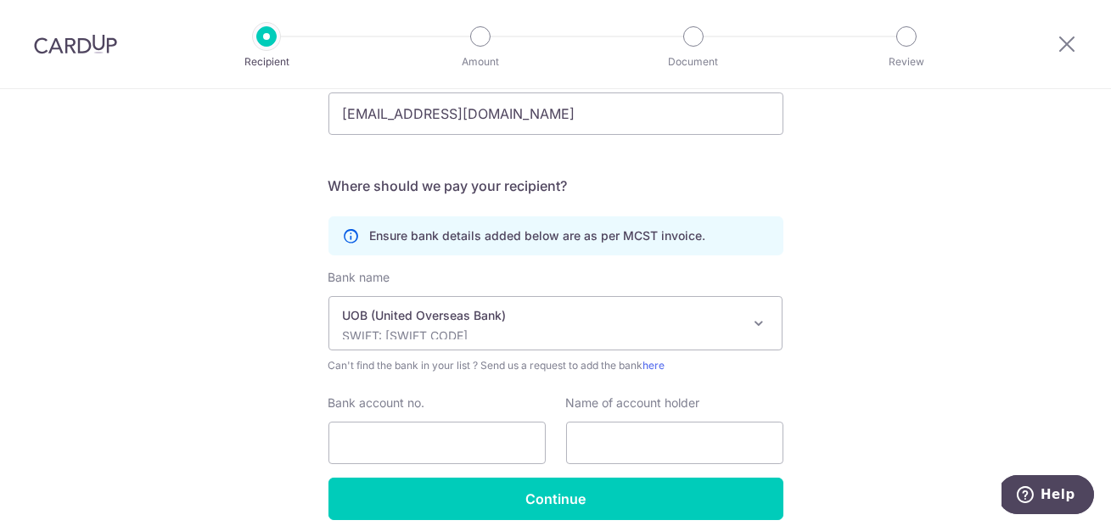
click at [856, 270] on div "Who would you like to pay? Your recipient does not need a CardUp account to rec…" at bounding box center [555, 151] width 1111 height 898
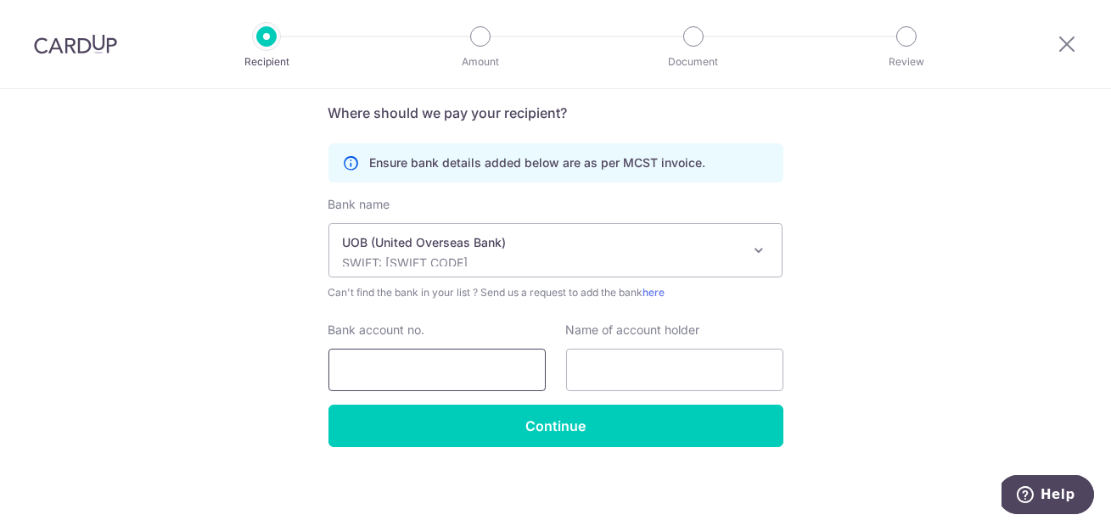
click at [400, 365] on input "Bank account no." at bounding box center [437, 370] width 217 height 42
click at [389, 371] on input "3013526352" at bounding box center [437, 370] width 217 height 42
type input "3013526352"
click at [629, 363] on input "text" at bounding box center [674, 370] width 217 height 42
type input "MCST 2658"
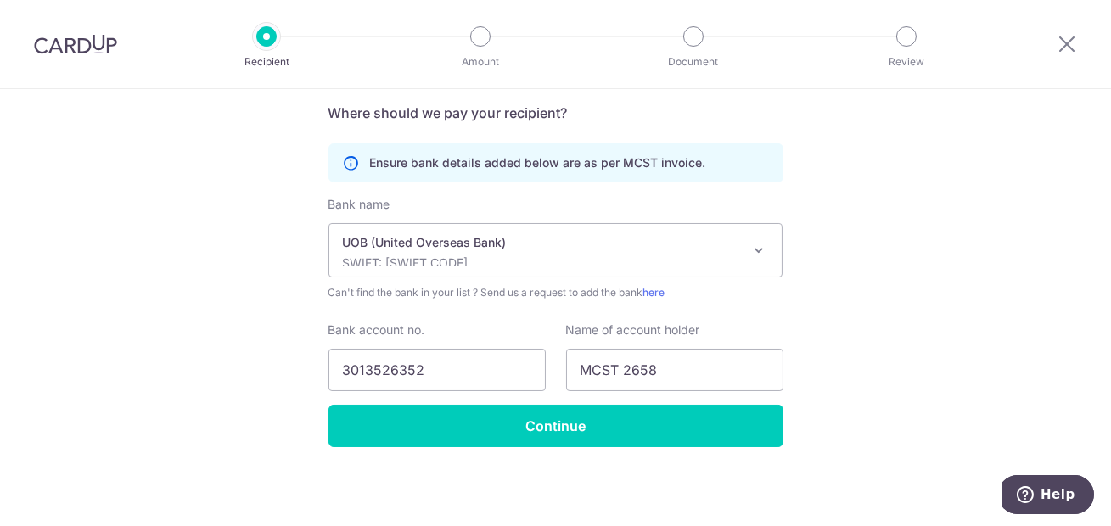
click at [864, 311] on div "Who would you like to pay? Your recipient does not need a CardUp account to rec…" at bounding box center [555, 78] width 1111 height 898
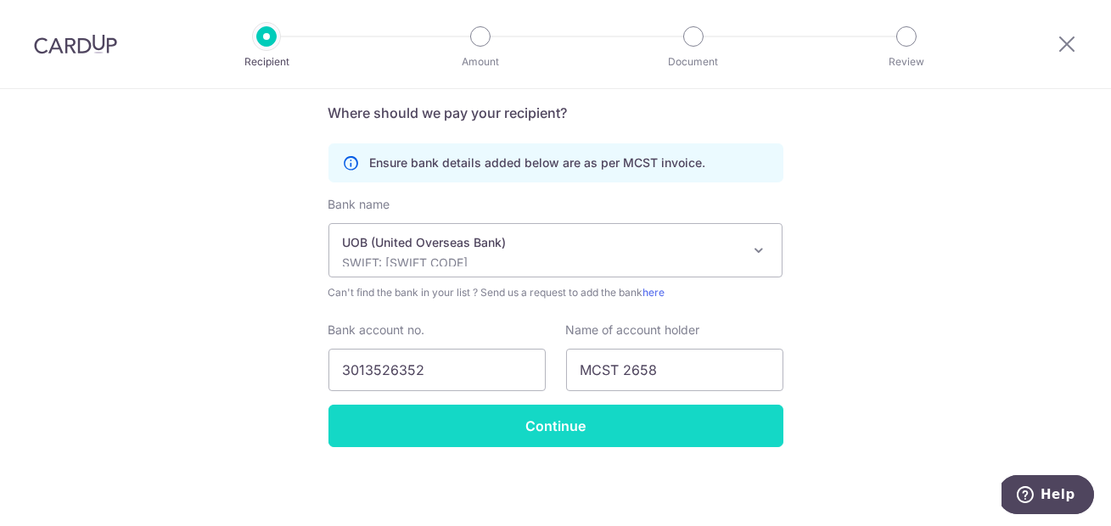
click at [566, 419] on input "Continue" at bounding box center [556, 426] width 455 height 42
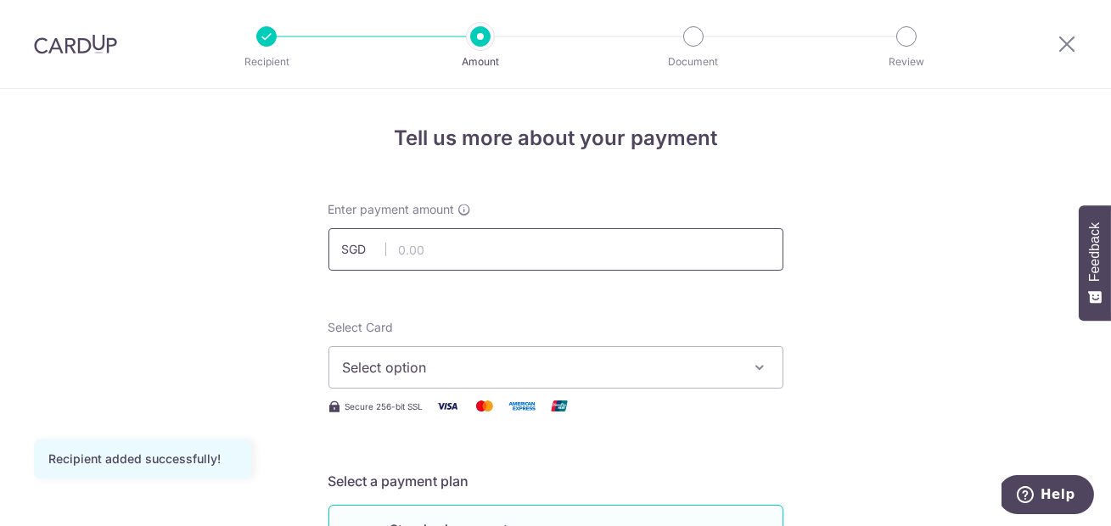
click at [489, 256] on input "text" at bounding box center [556, 249] width 455 height 42
type input "1,543.44"
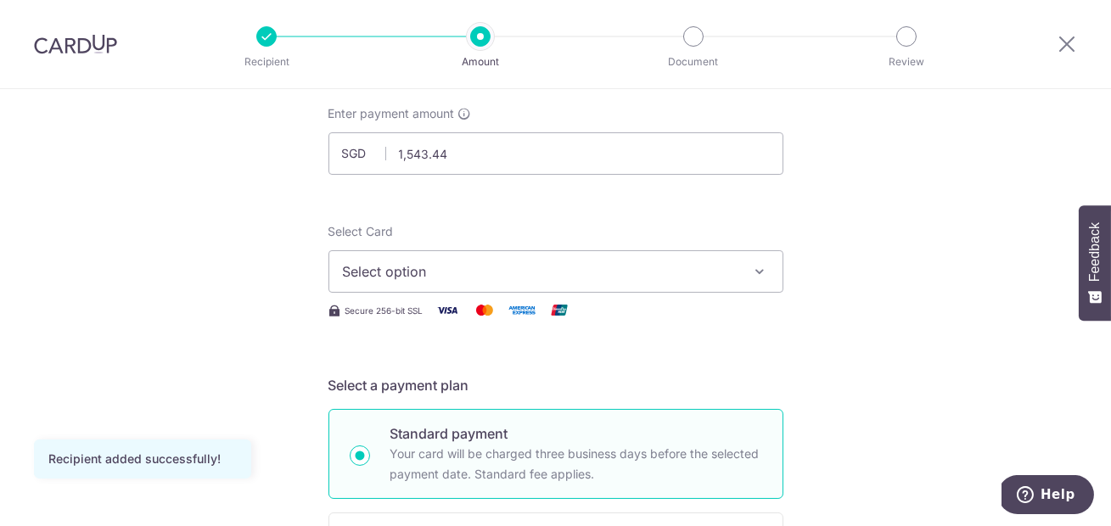
scroll to position [117, 0]
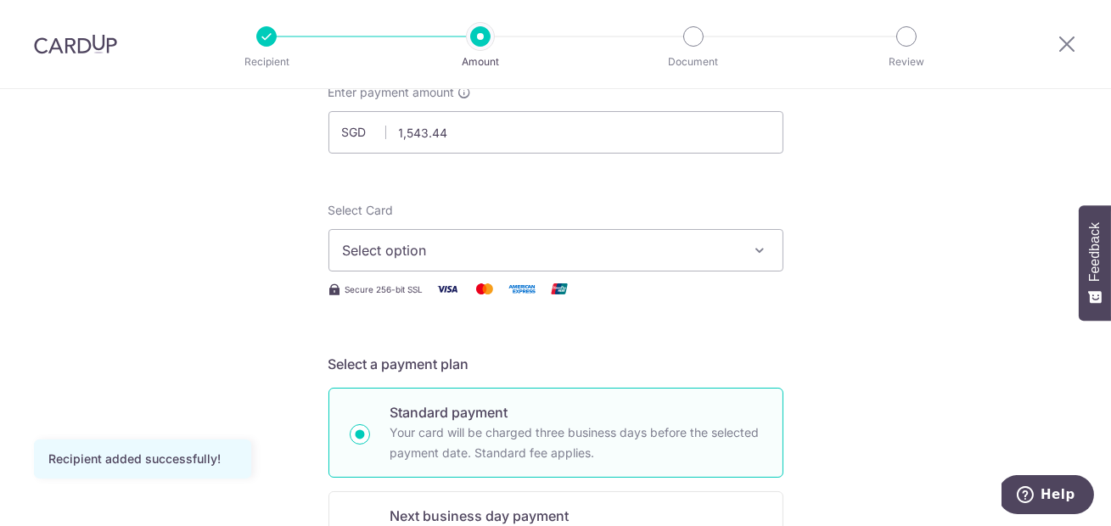
click at [526, 252] on span "Select option" at bounding box center [541, 250] width 396 height 20
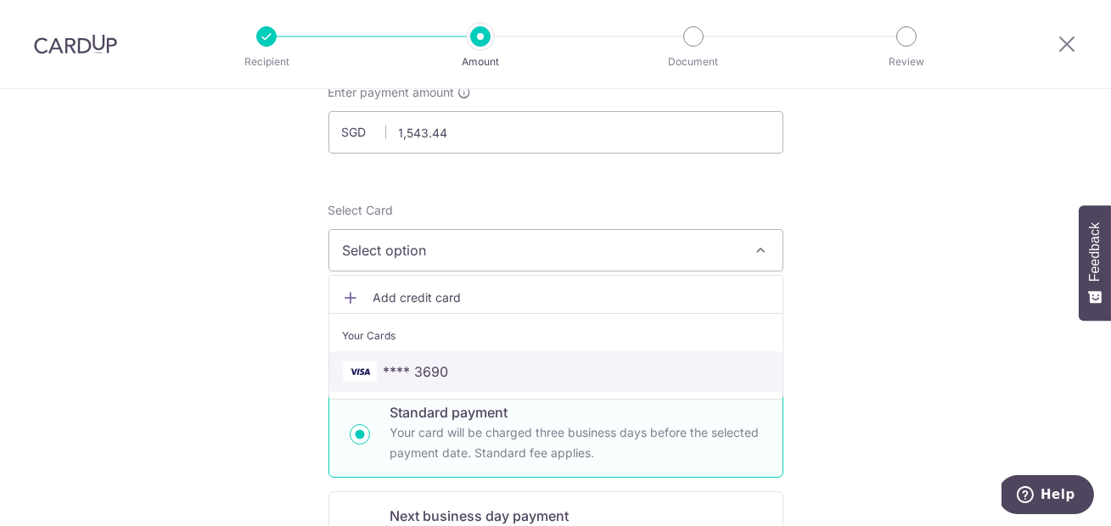
click at [500, 371] on span "**** 3690" at bounding box center [556, 372] width 426 height 20
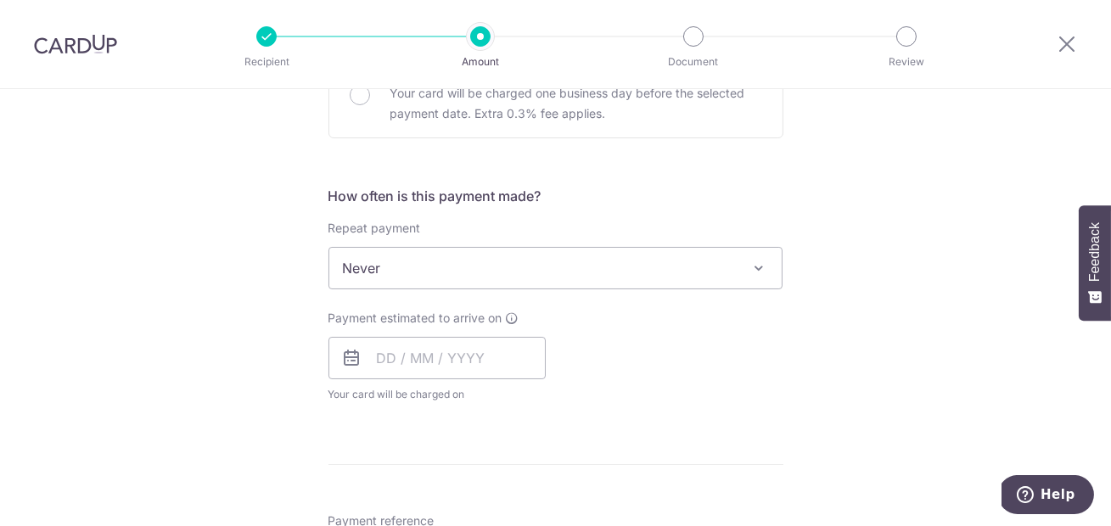
scroll to position [581, 0]
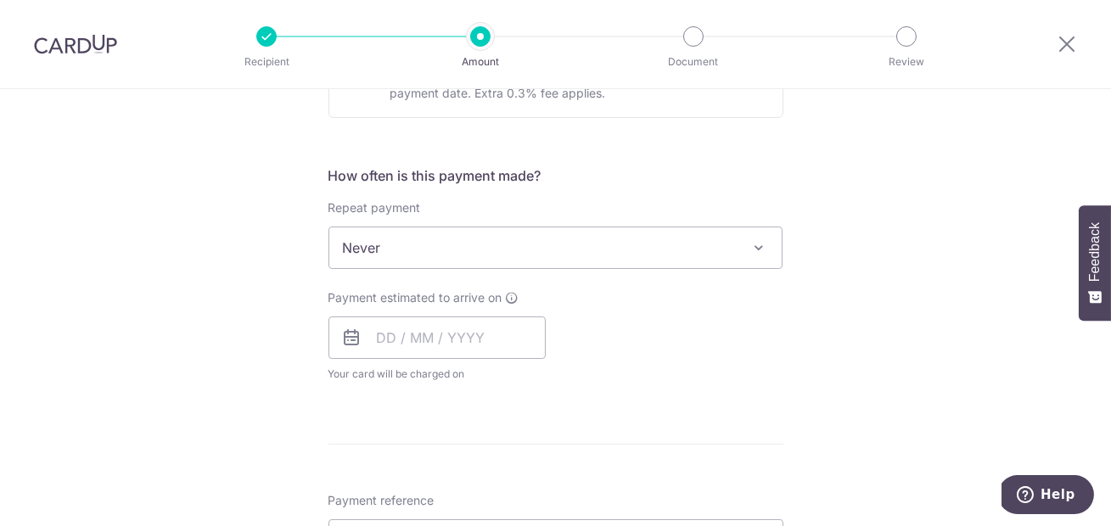
click at [555, 242] on span "Never" at bounding box center [555, 248] width 453 height 41
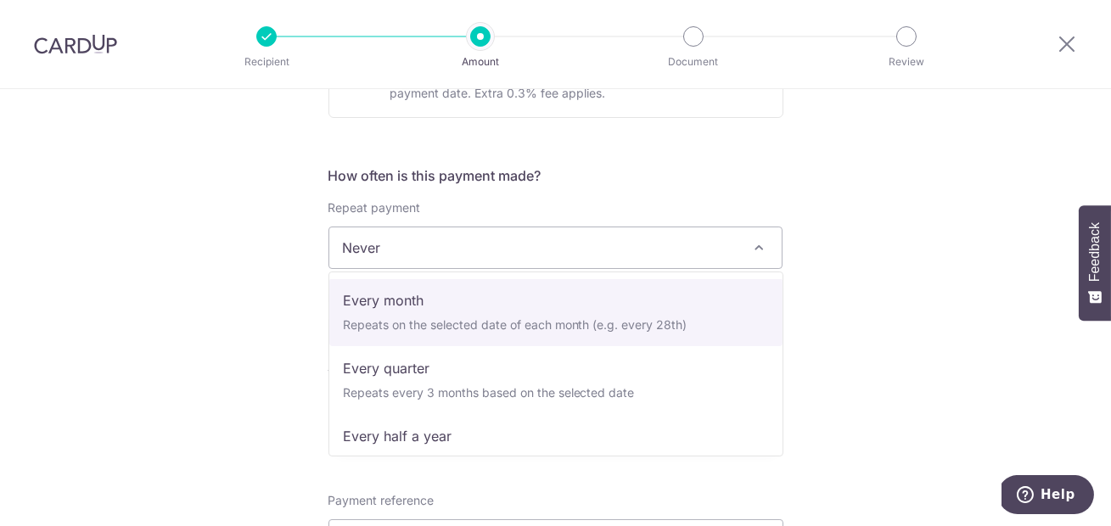
scroll to position [143, 0]
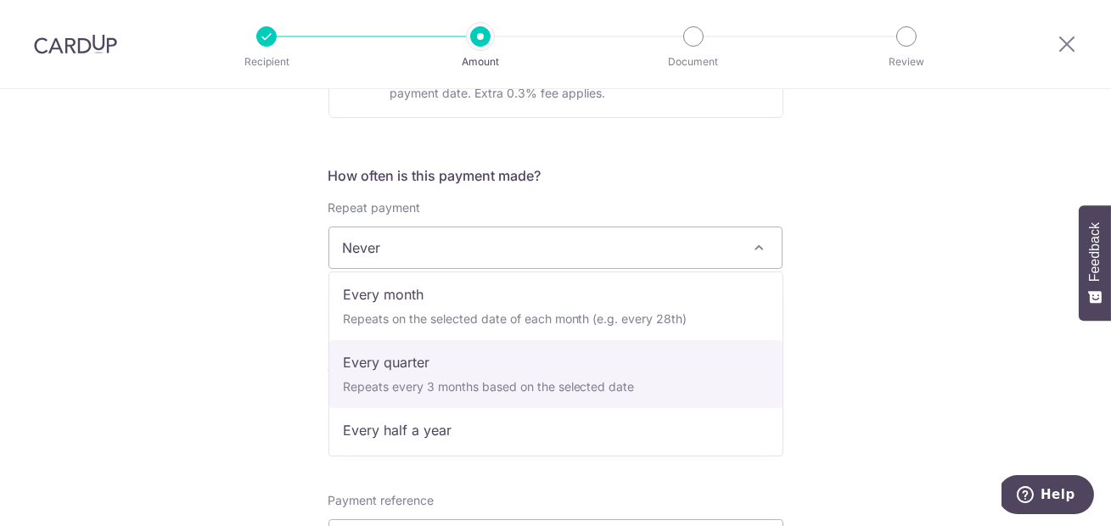
select select "4"
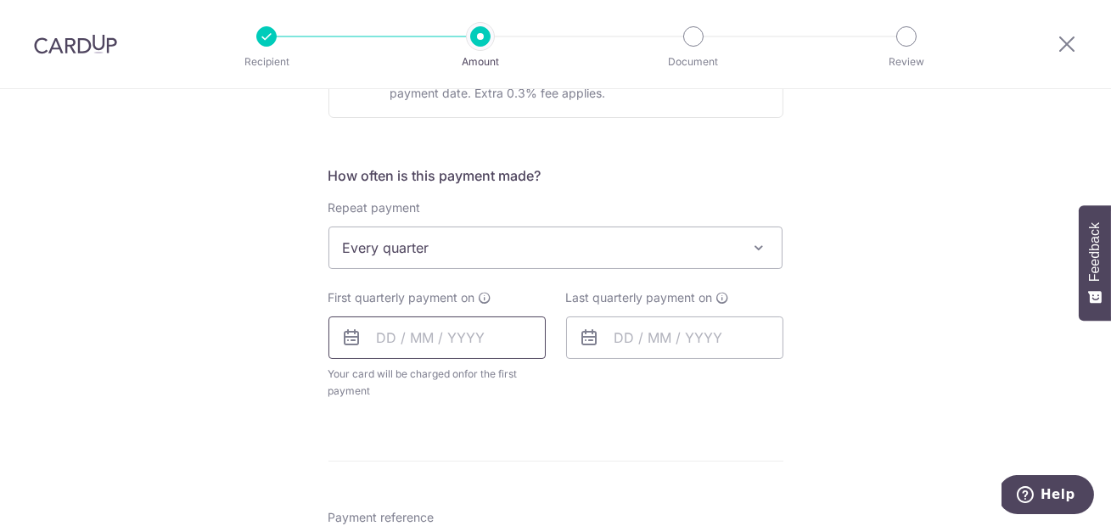
click at [380, 338] on input "text" at bounding box center [437, 338] width 217 height 42
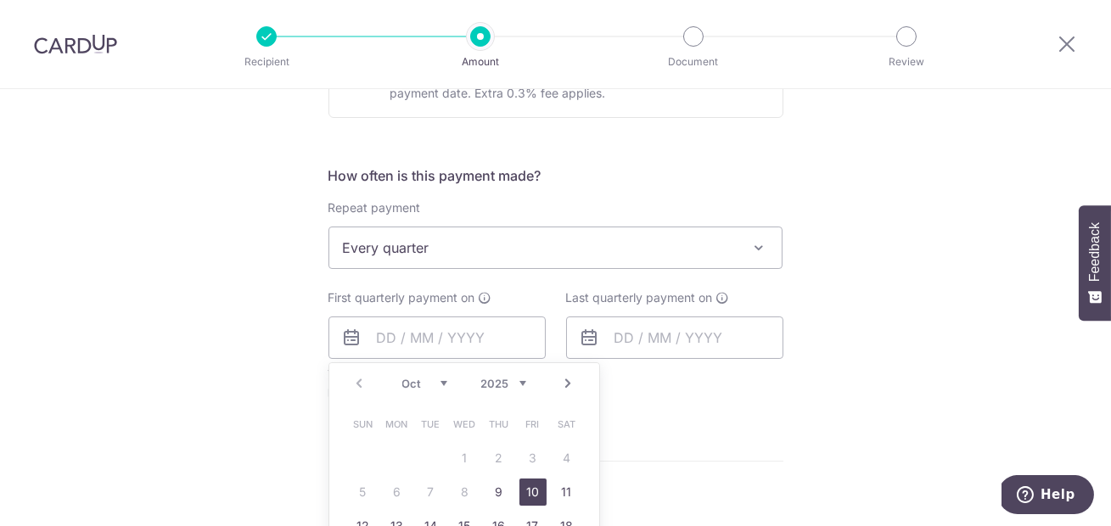
click at [533, 492] on link "10" at bounding box center [533, 492] width 27 height 27
type input "10/10/2025"
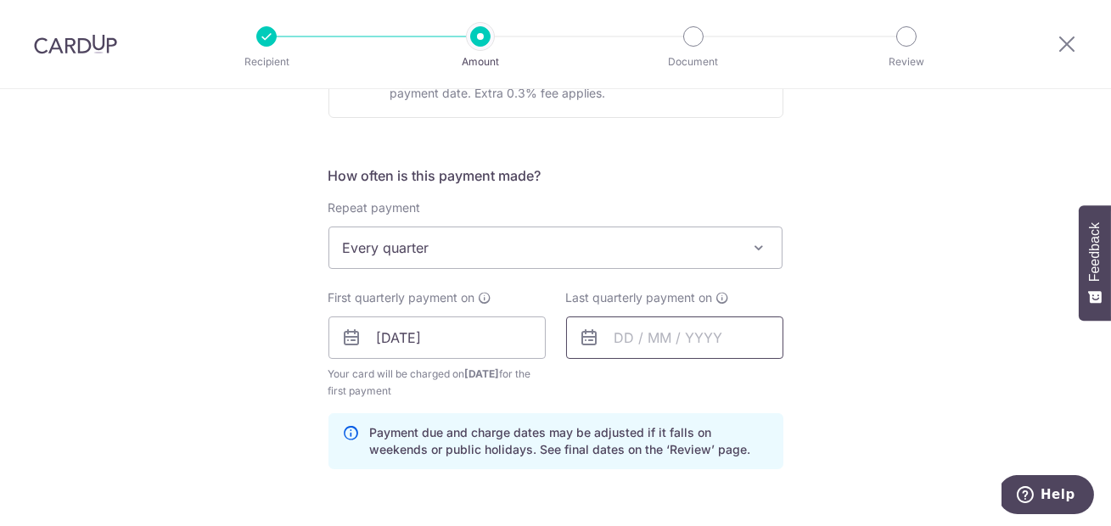
click at [638, 339] on input "text" at bounding box center [674, 338] width 217 height 42
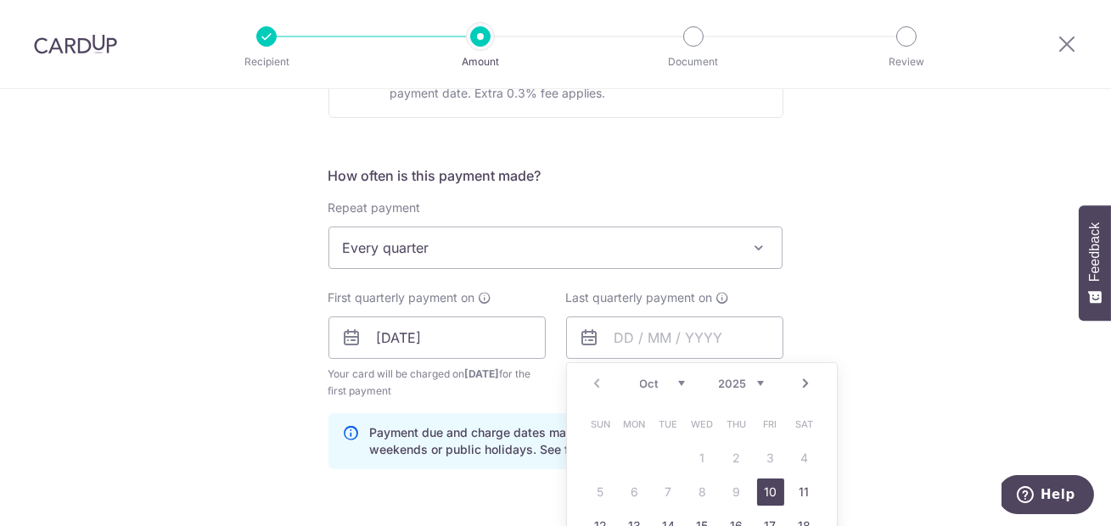
click at [813, 380] on link "Next" at bounding box center [806, 384] width 20 height 20
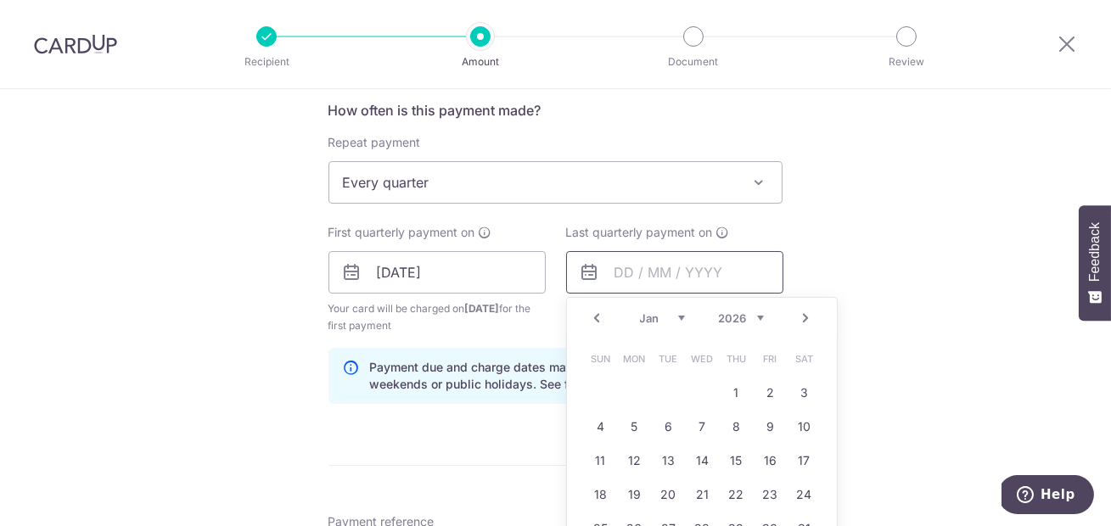
scroll to position [685, 0]
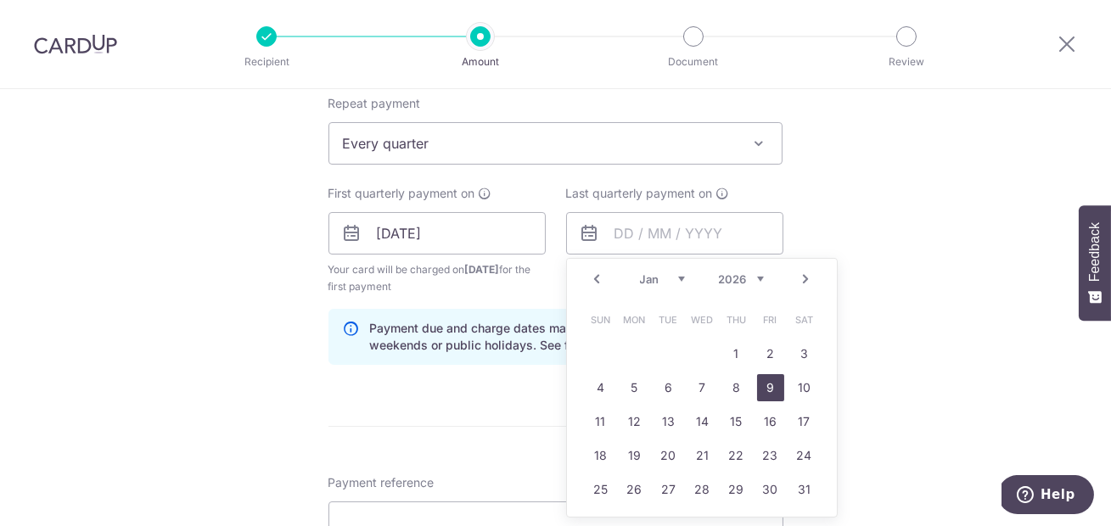
click at [774, 389] on link "9" at bounding box center [770, 387] width 27 height 27
type input "09/01/2026"
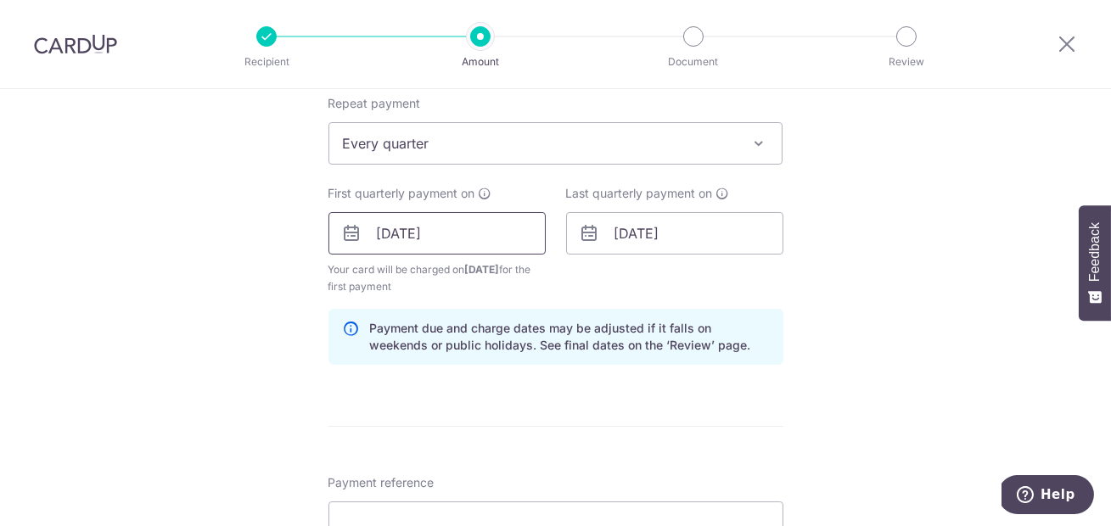
click at [503, 244] on input "10/10/2025" at bounding box center [437, 233] width 217 height 42
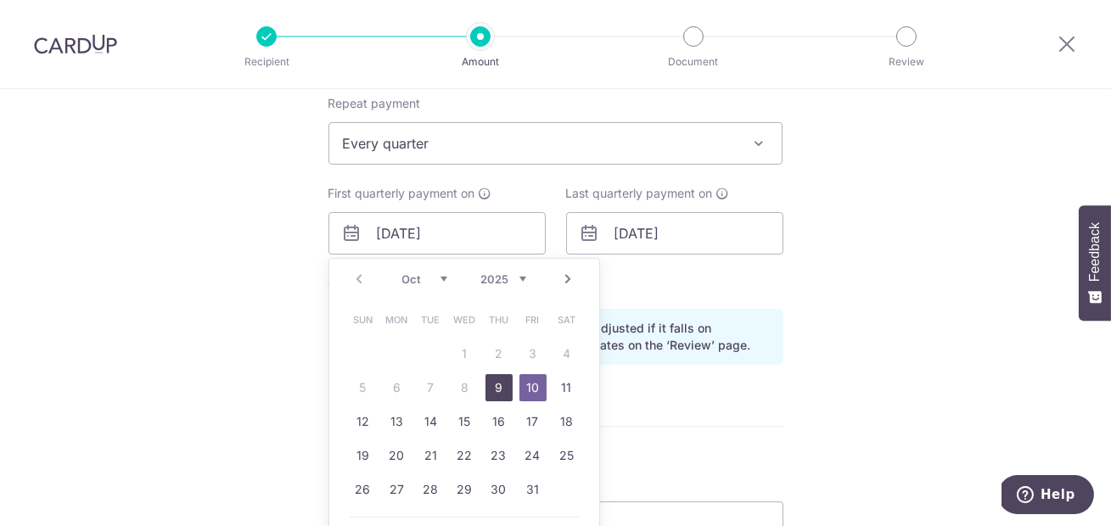
click at [497, 392] on link "9" at bounding box center [499, 387] width 27 height 27
type input "09/10/2025"
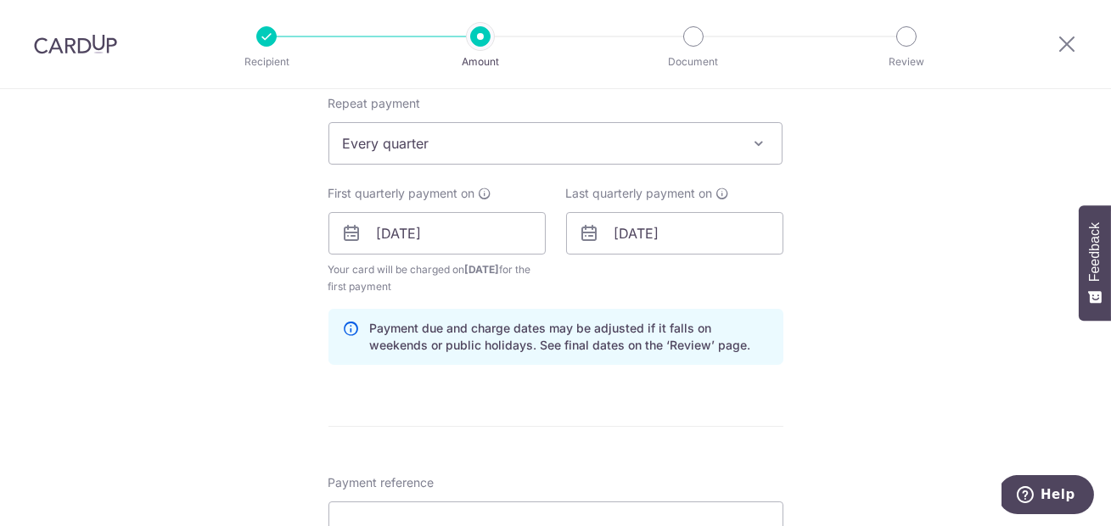
click at [654, 286] on div "Last quarterly payment on 09/01/2026" at bounding box center [675, 240] width 238 height 110
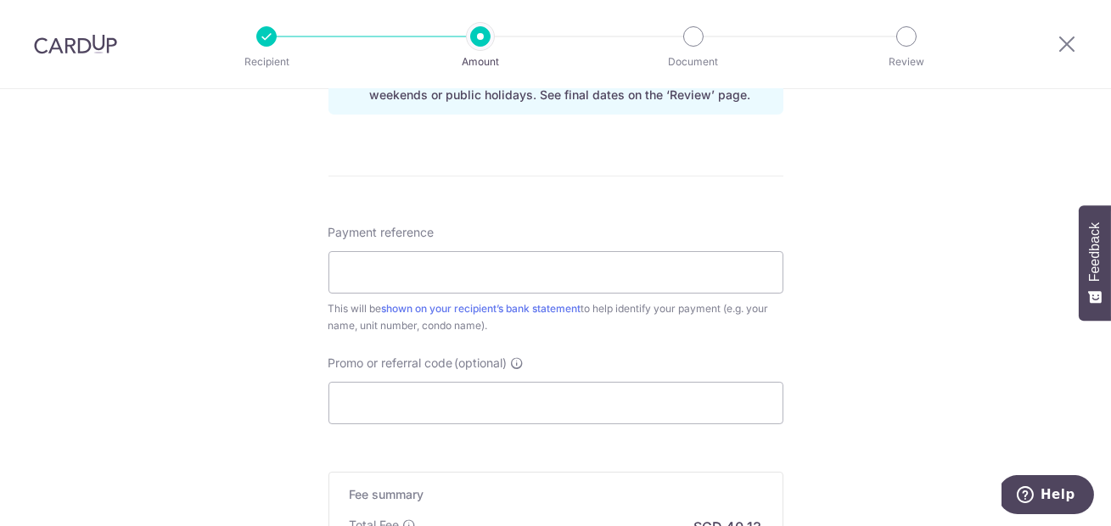
scroll to position [950, 0]
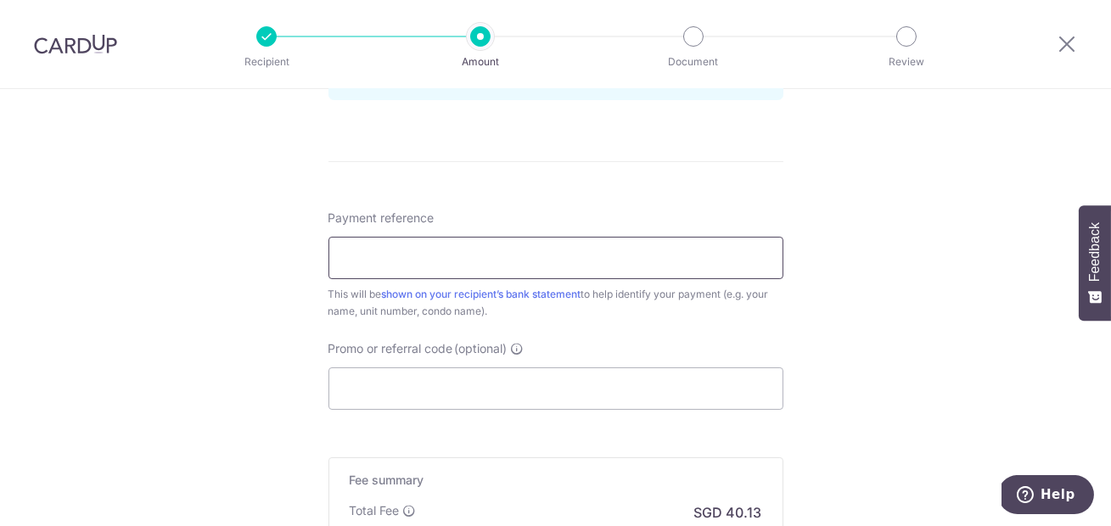
click at [552, 259] on input "Payment reference" at bounding box center [556, 258] width 455 height 42
type input "50#08-02"
click at [342, 256] on input "50#08-02" at bounding box center [556, 258] width 455 height 42
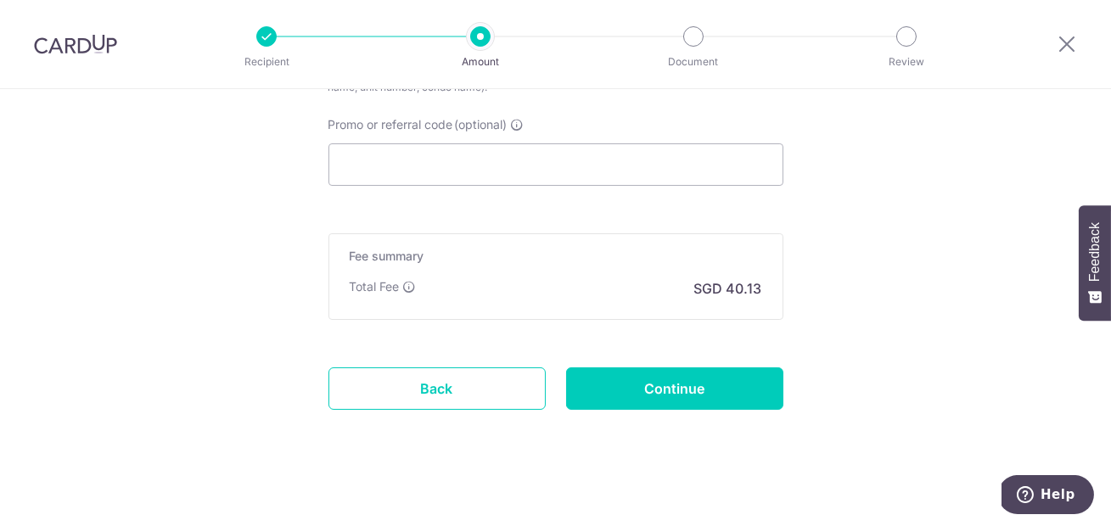
scroll to position [0, 0]
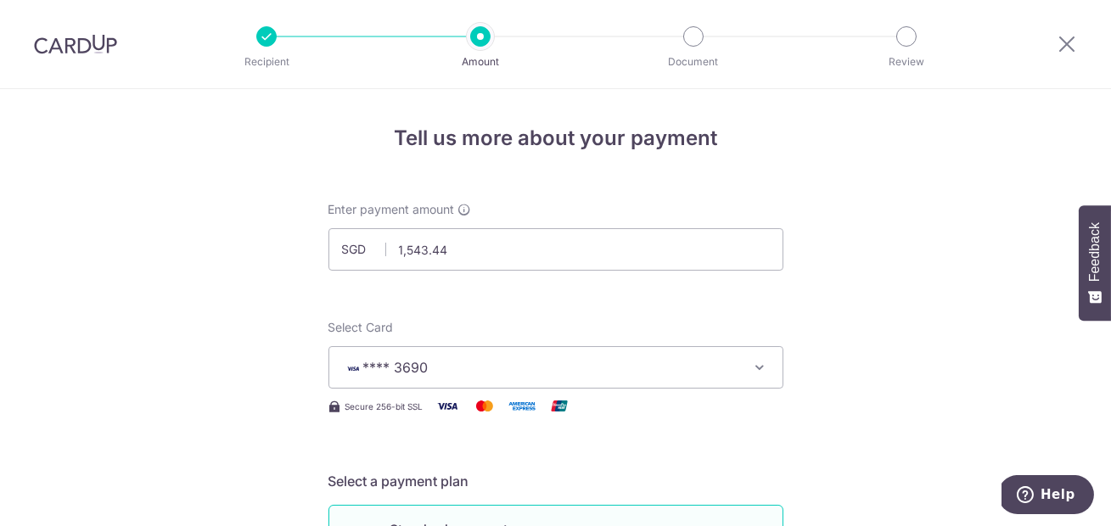
click at [100, 43] on img at bounding box center [75, 44] width 83 height 20
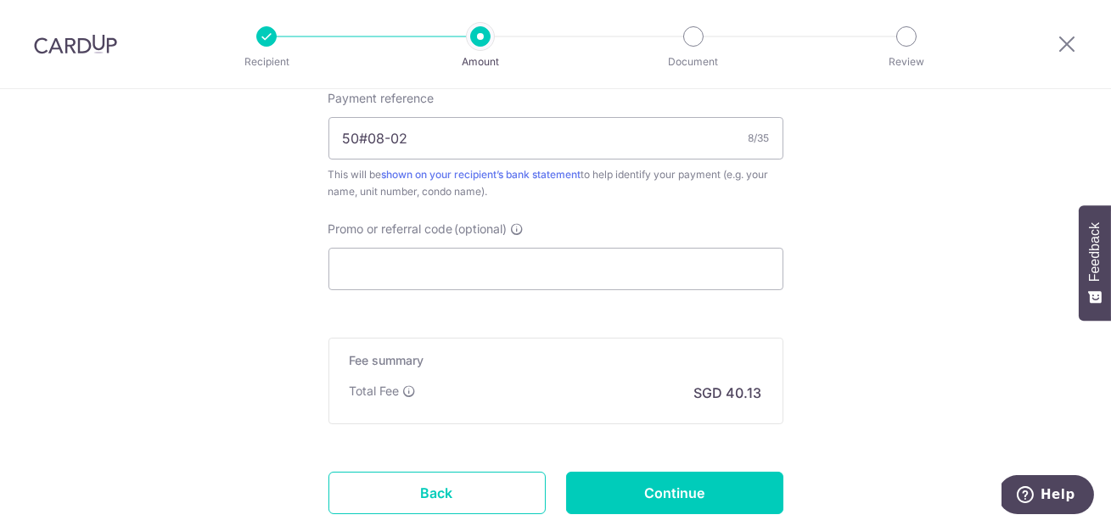
scroll to position [1072, 0]
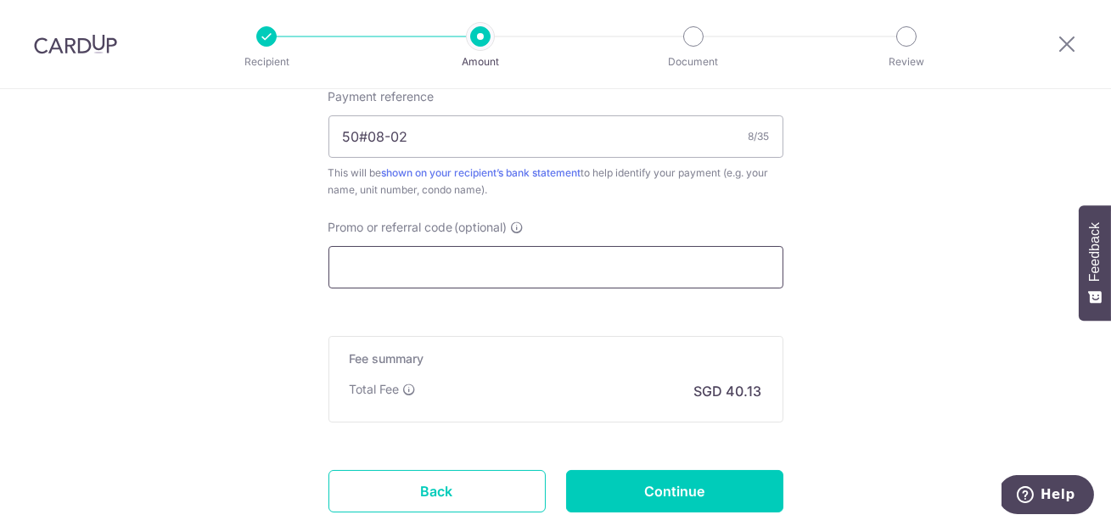
click at [535, 260] on input "Promo or referral code (optional)" at bounding box center [556, 267] width 455 height 42
paste input "REC185"
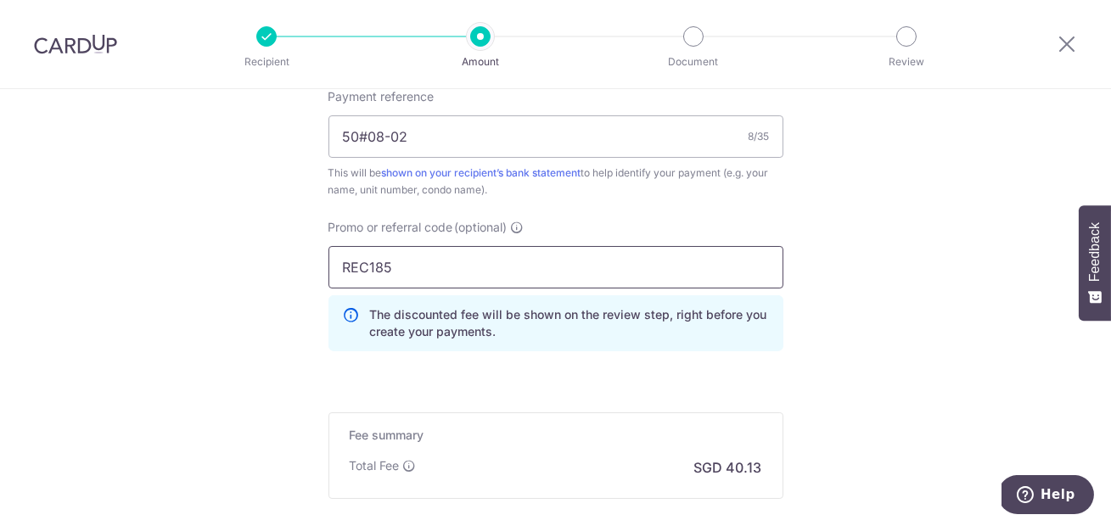
type input "REC185"
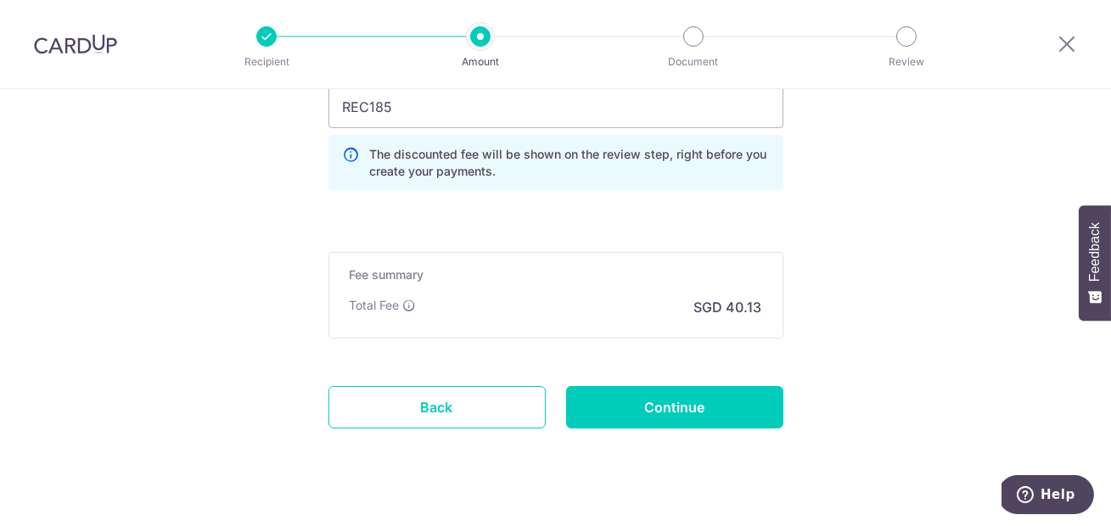
scroll to position [1237, 0]
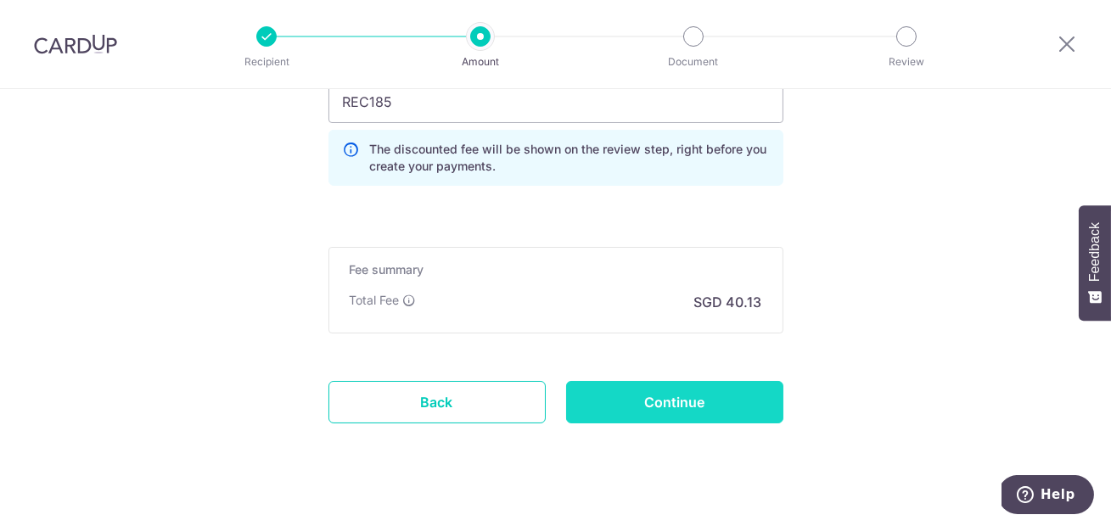
click at [672, 409] on input "Continue" at bounding box center [674, 402] width 217 height 42
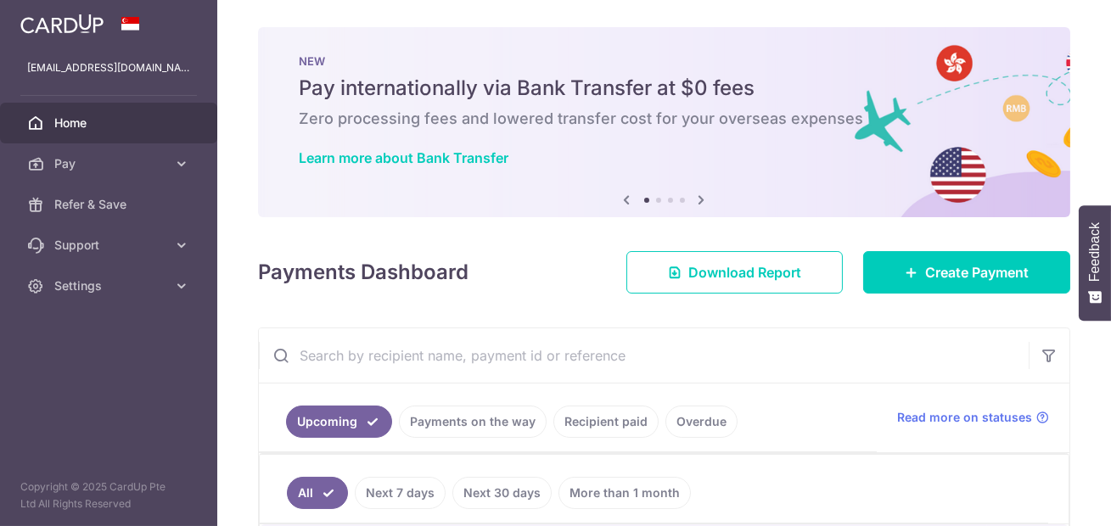
click at [704, 199] on icon at bounding box center [702, 199] width 20 height 21
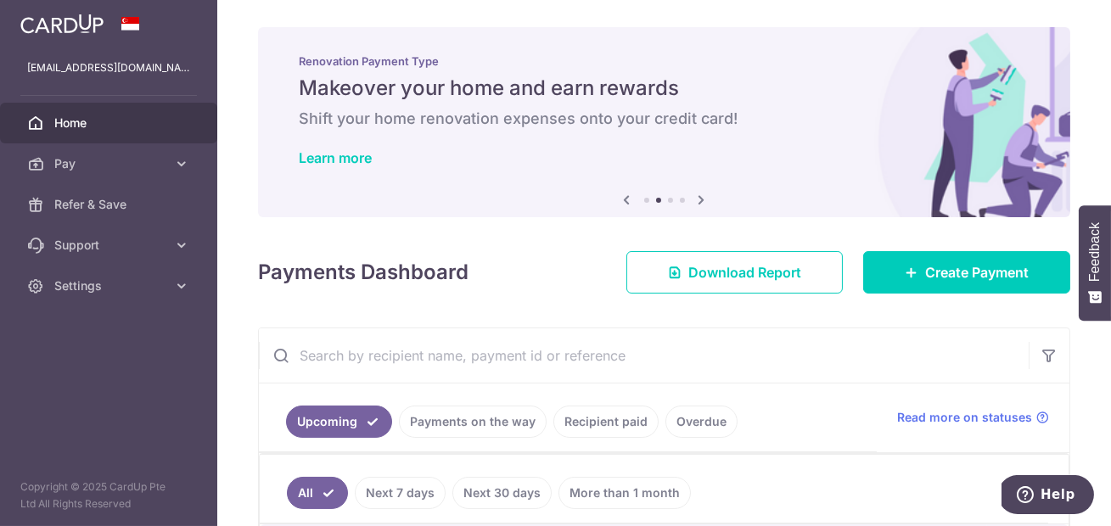
click at [704, 199] on icon at bounding box center [702, 199] width 20 height 21
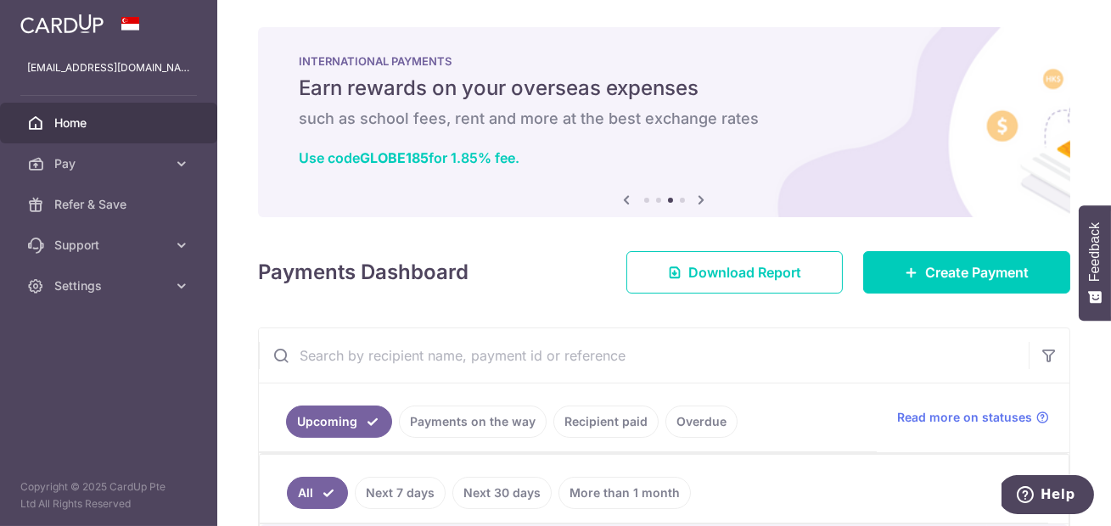
click at [704, 199] on icon at bounding box center [702, 199] width 20 height 21
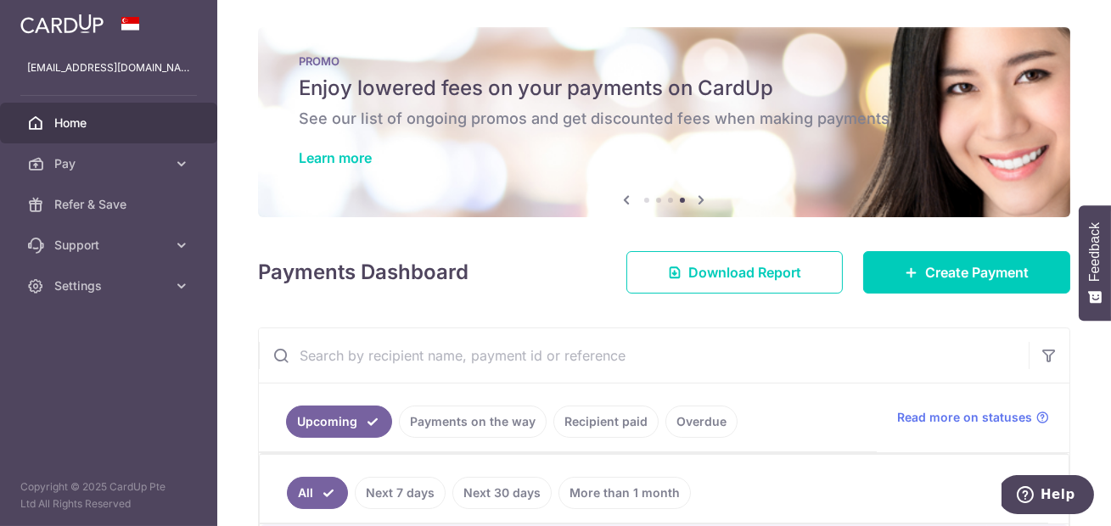
click at [704, 199] on icon at bounding box center [702, 199] width 20 height 21
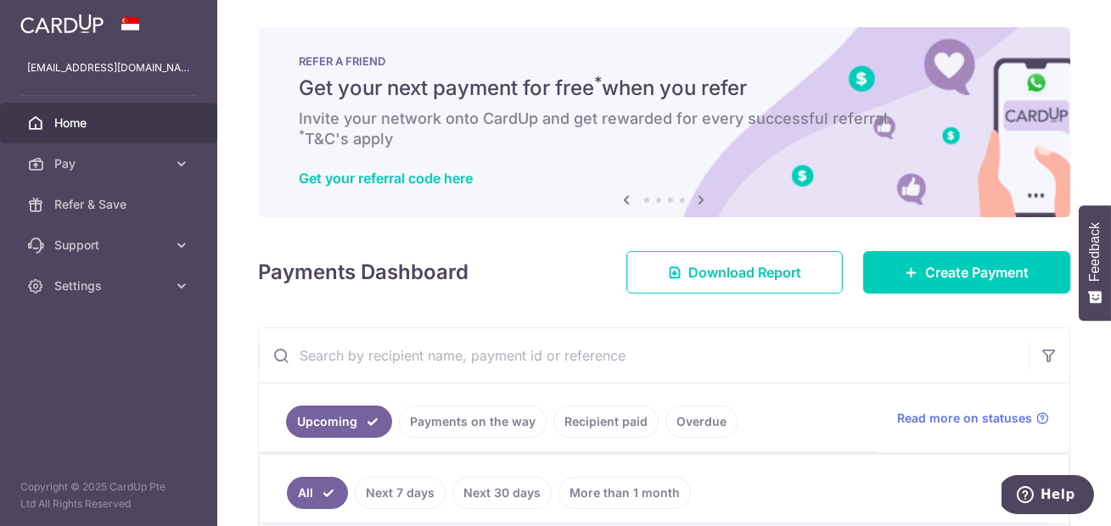
click at [704, 199] on icon at bounding box center [702, 199] width 20 height 21
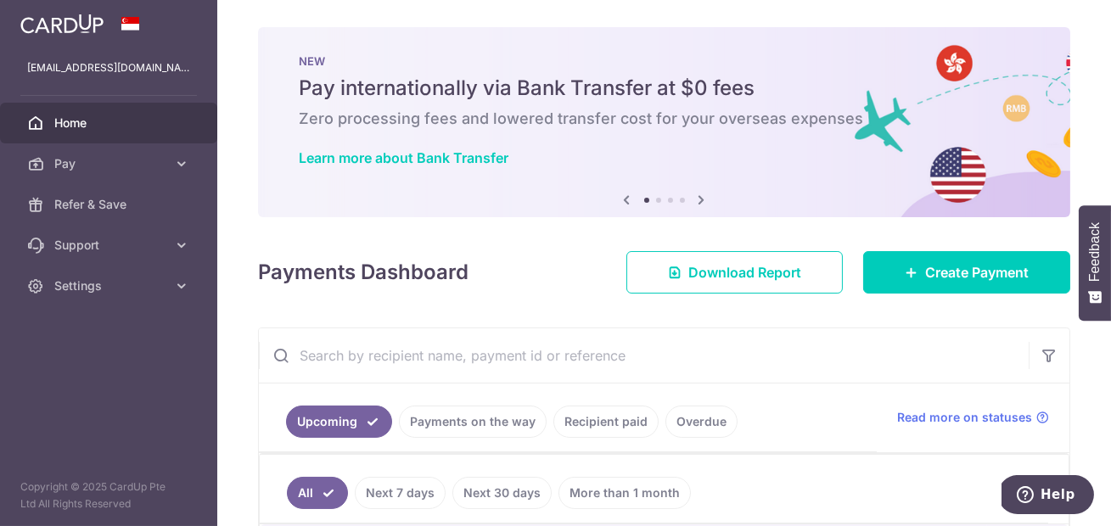
click at [704, 199] on icon at bounding box center [702, 199] width 20 height 21
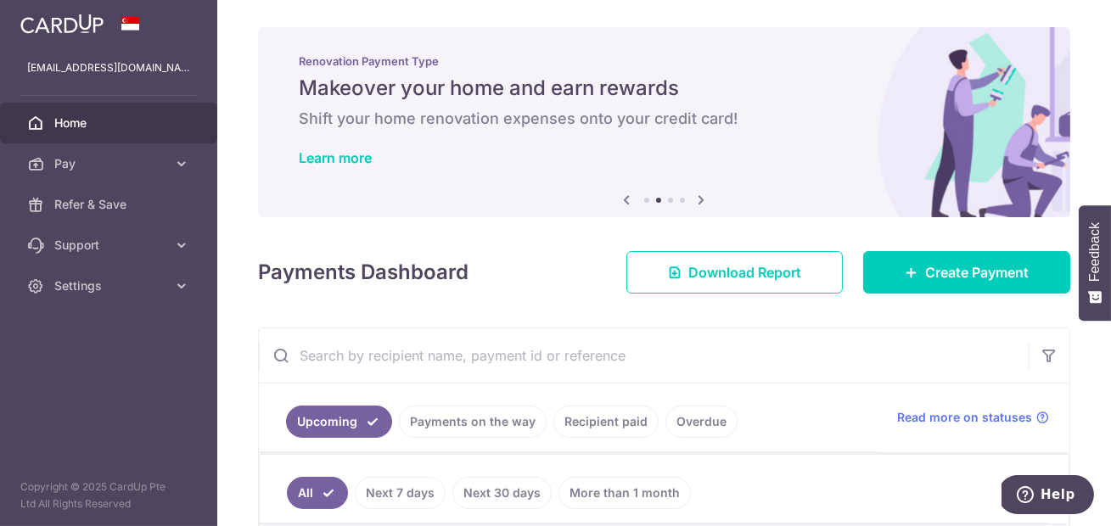
click at [704, 199] on icon at bounding box center [702, 199] width 20 height 21
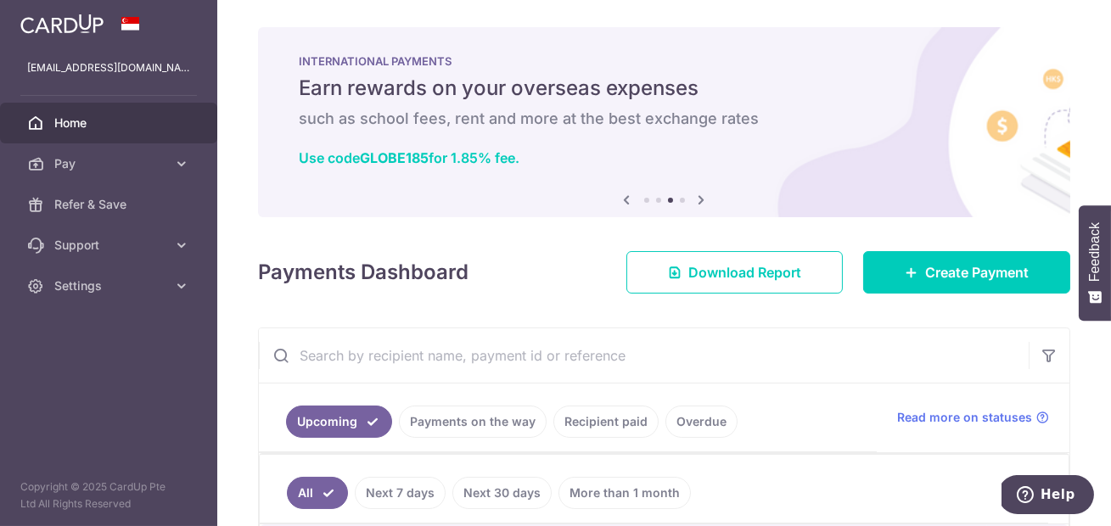
click at [704, 199] on icon at bounding box center [702, 199] width 20 height 21
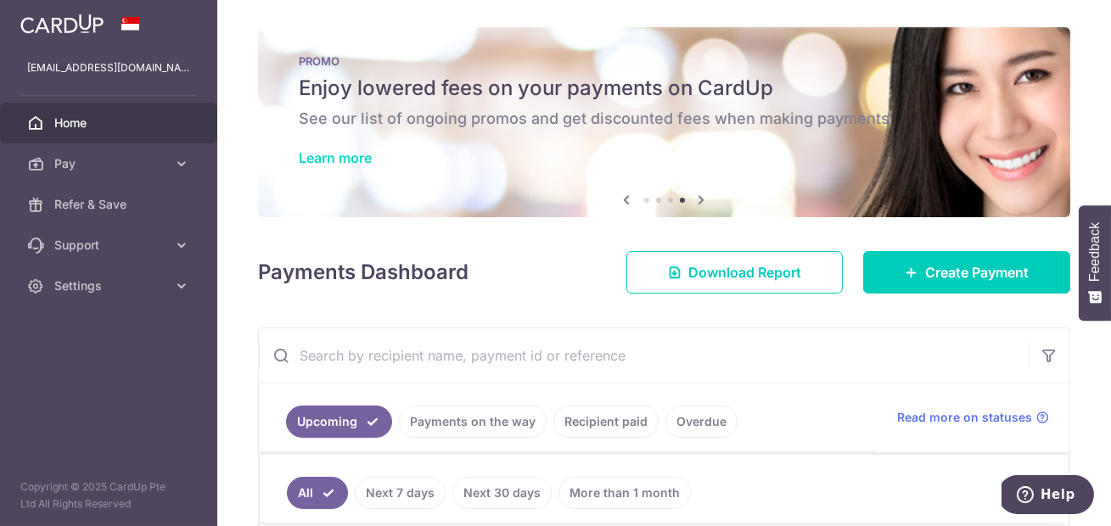
click at [352, 160] on link "Learn more" at bounding box center [335, 157] width 73 height 17
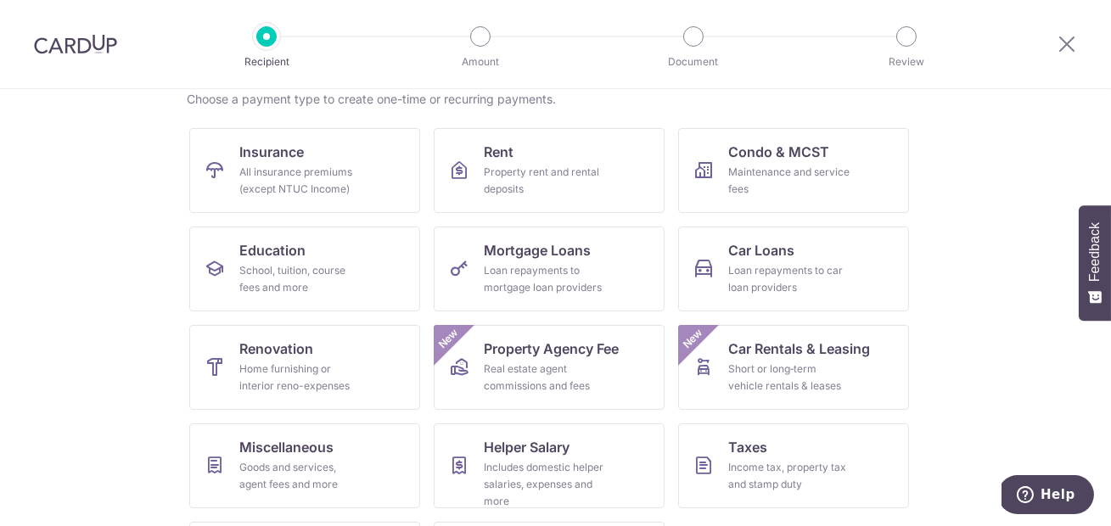
scroll to position [180, 0]
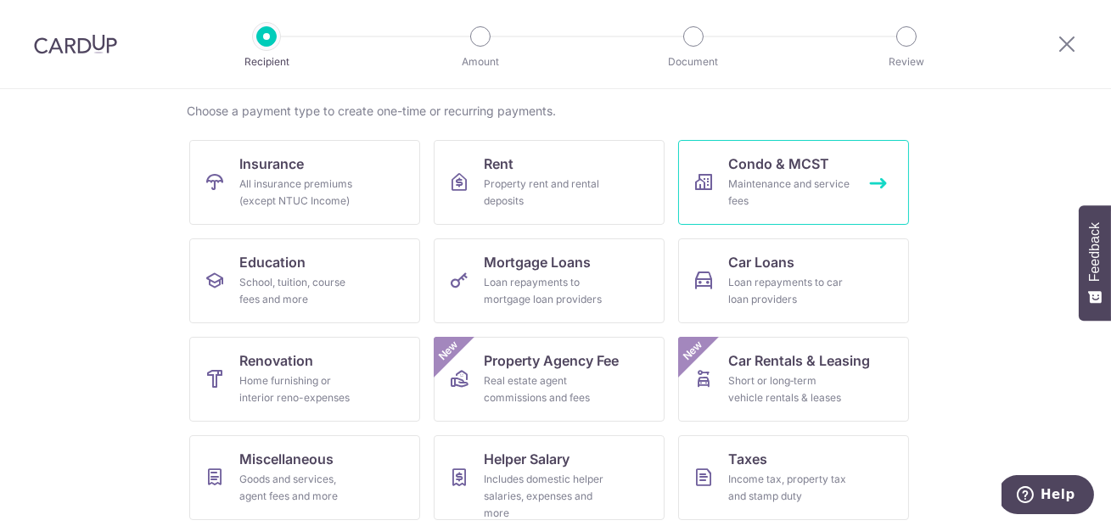
click at [781, 187] on div "Maintenance and service fees" at bounding box center [790, 193] width 122 height 34
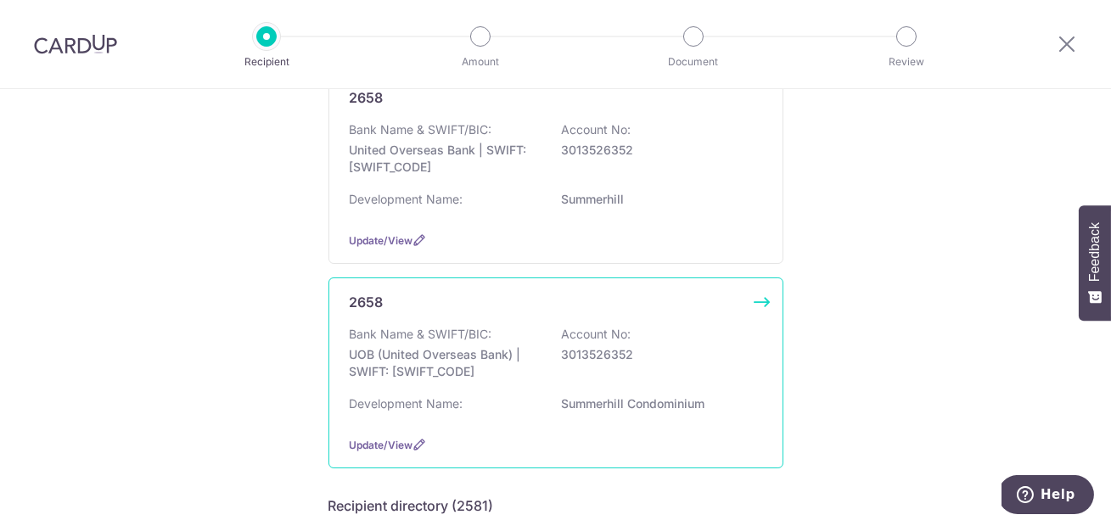
scroll to position [205, 0]
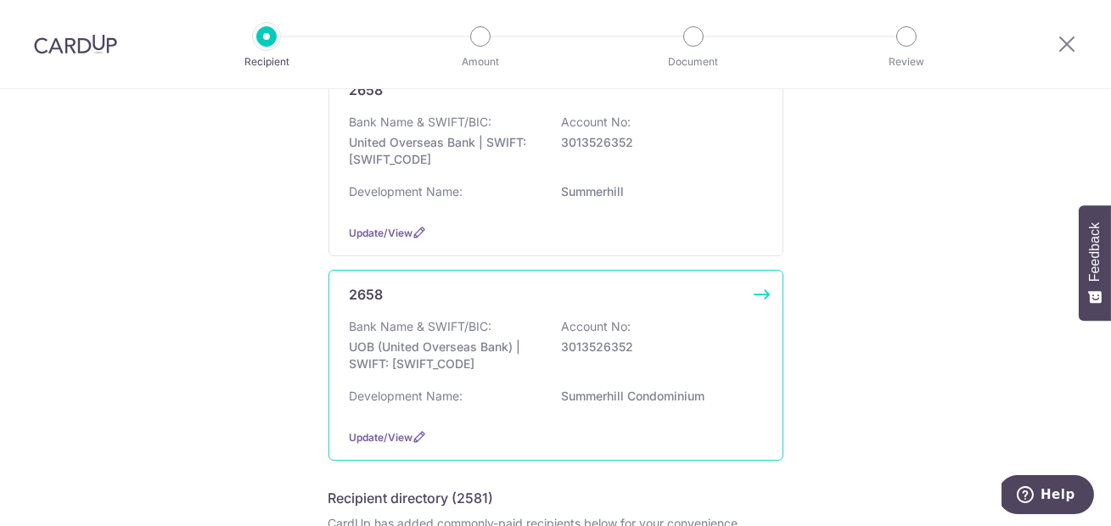
click at [403, 429] on div "Update/View" at bounding box center [556, 438] width 413 height 18
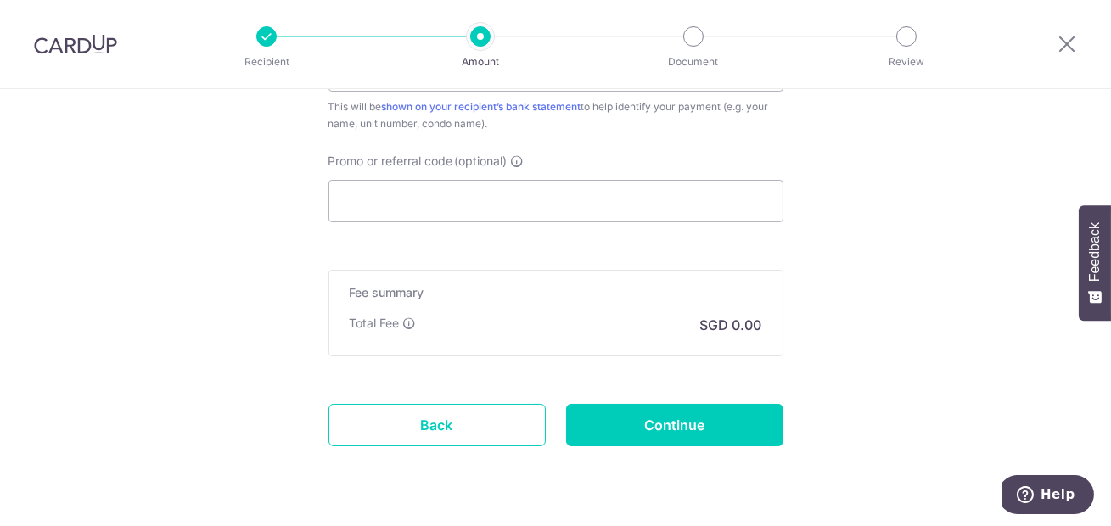
scroll to position [1097, 0]
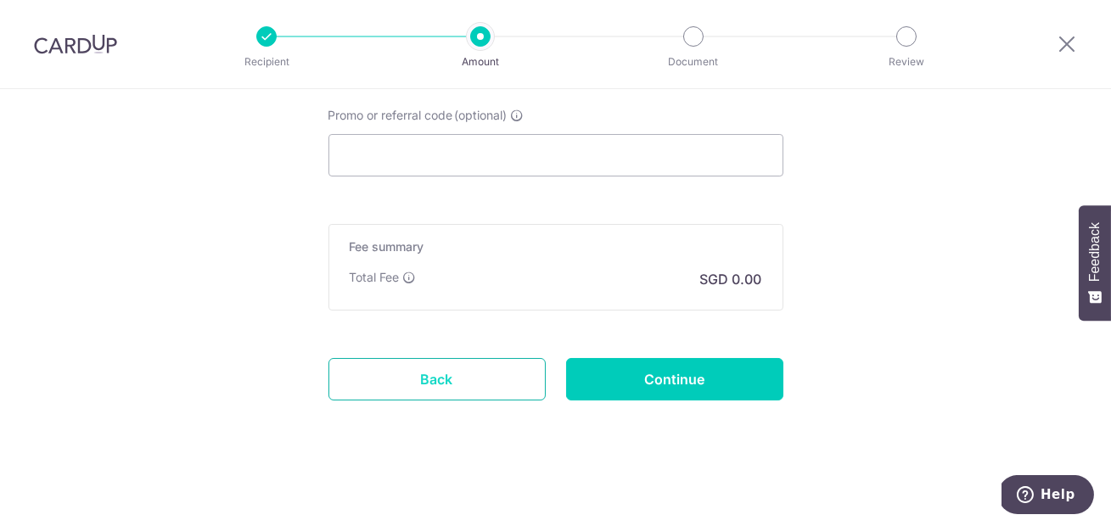
click at [449, 369] on link "Back" at bounding box center [437, 379] width 217 height 42
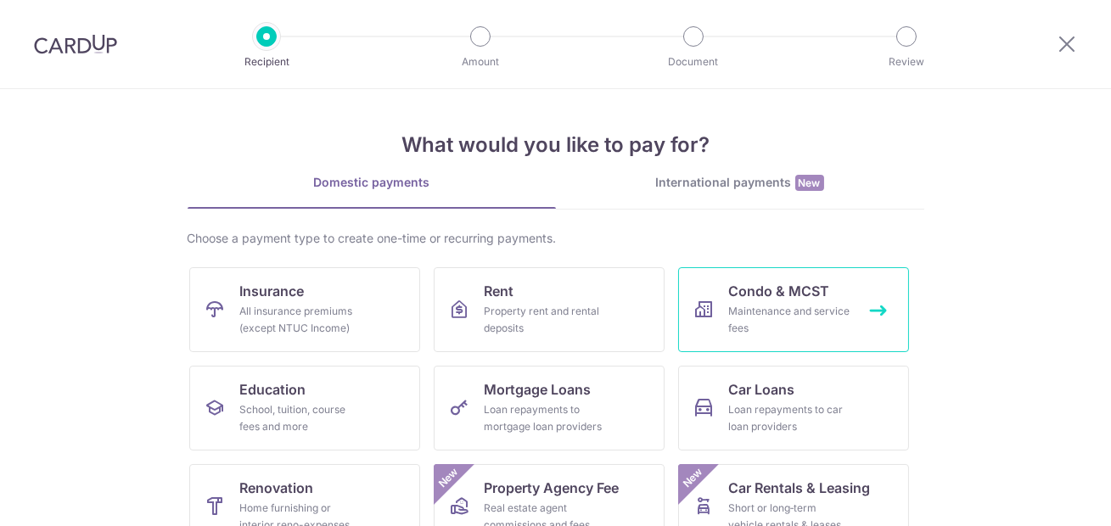
click at [806, 301] on link "Condo & MCST Maintenance and service fees" at bounding box center [793, 309] width 231 height 85
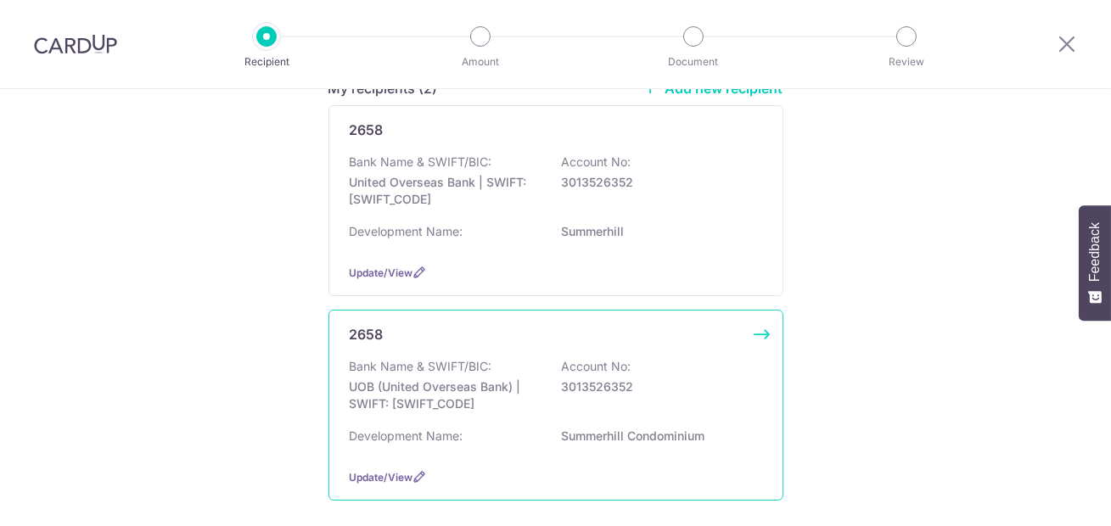
scroll to position [253, 0]
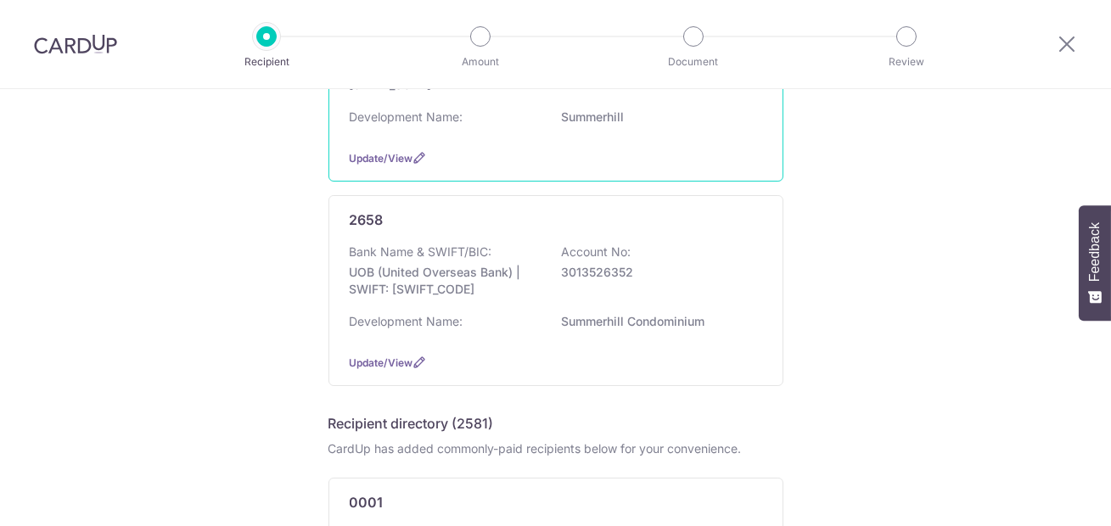
scroll to position [301, 0]
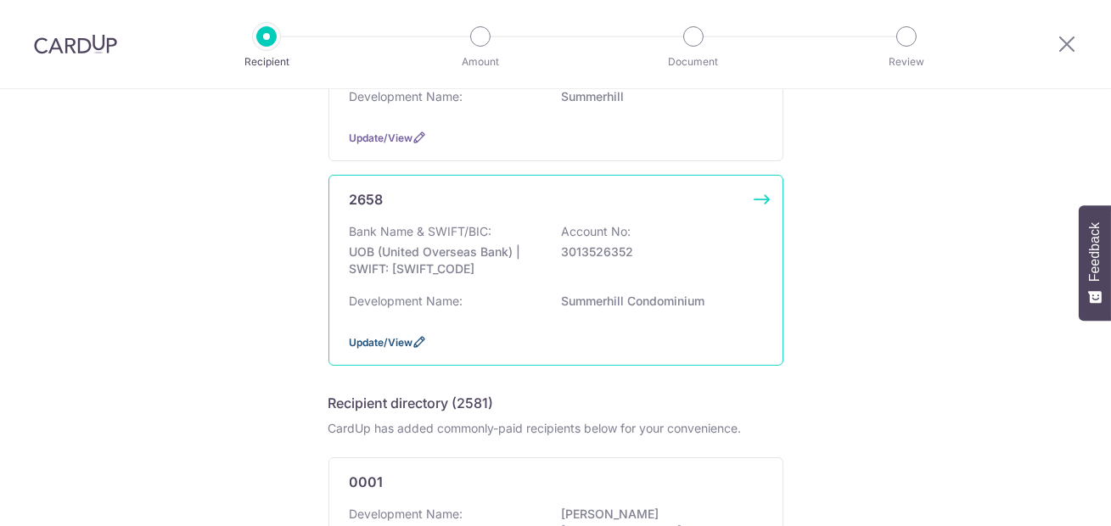
click at [387, 339] on span "Update/View" at bounding box center [382, 342] width 64 height 13
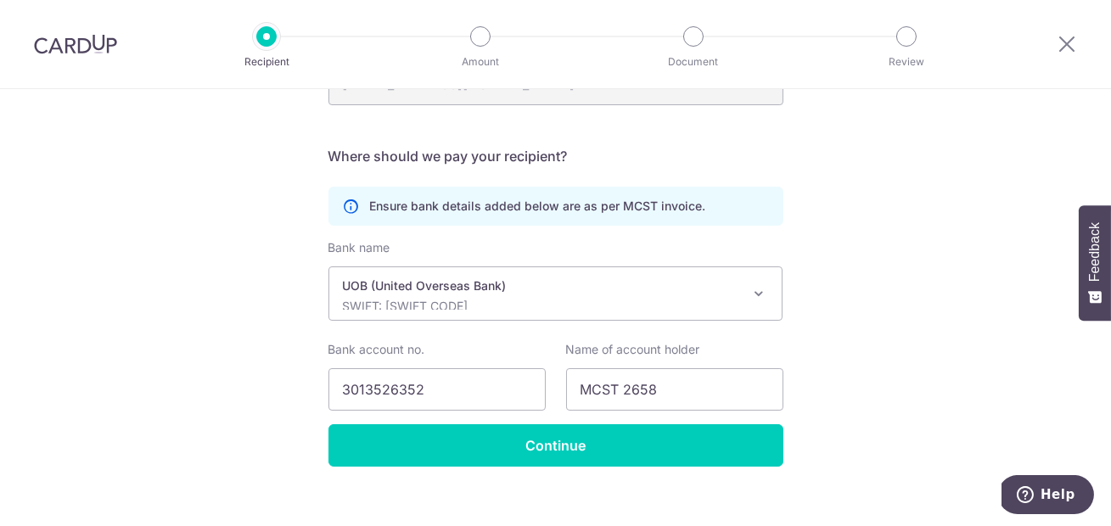
scroll to position [436, 0]
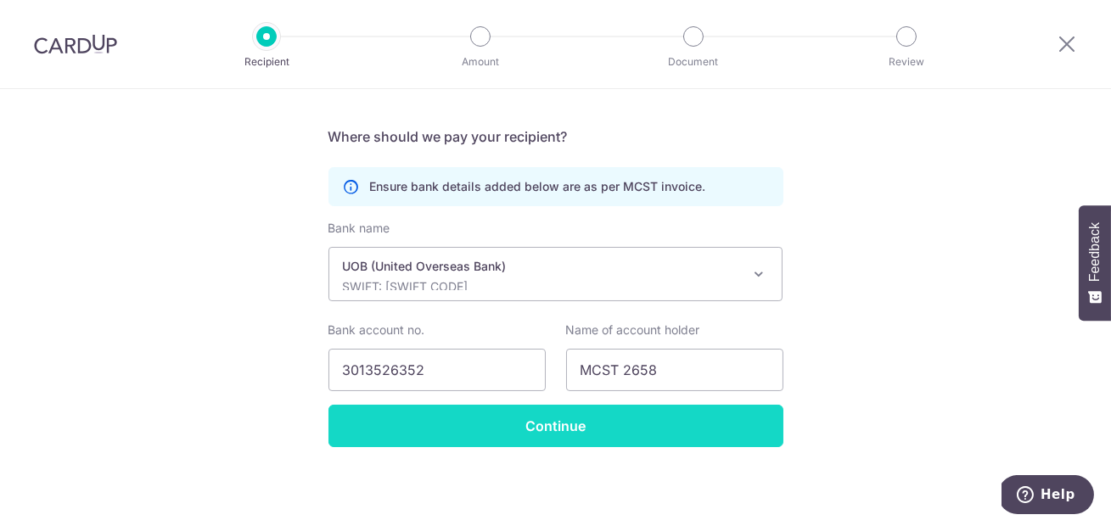
click at [544, 430] on input "Continue" at bounding box center [556, 426] width 455 height 42
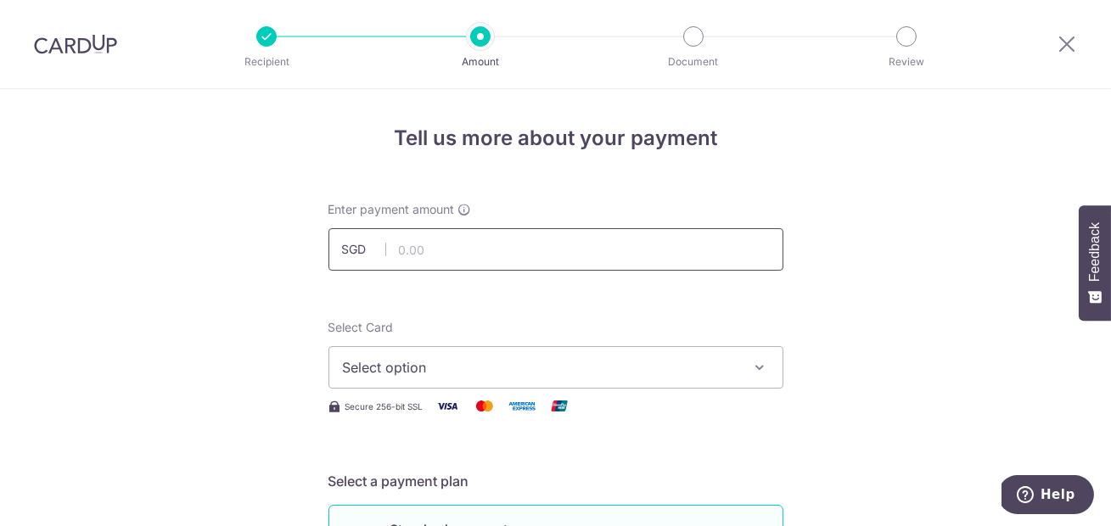
click at [427, 241] on input "text" at bounding box center [556, 249] width 455 height 42
type input "1,543.44"
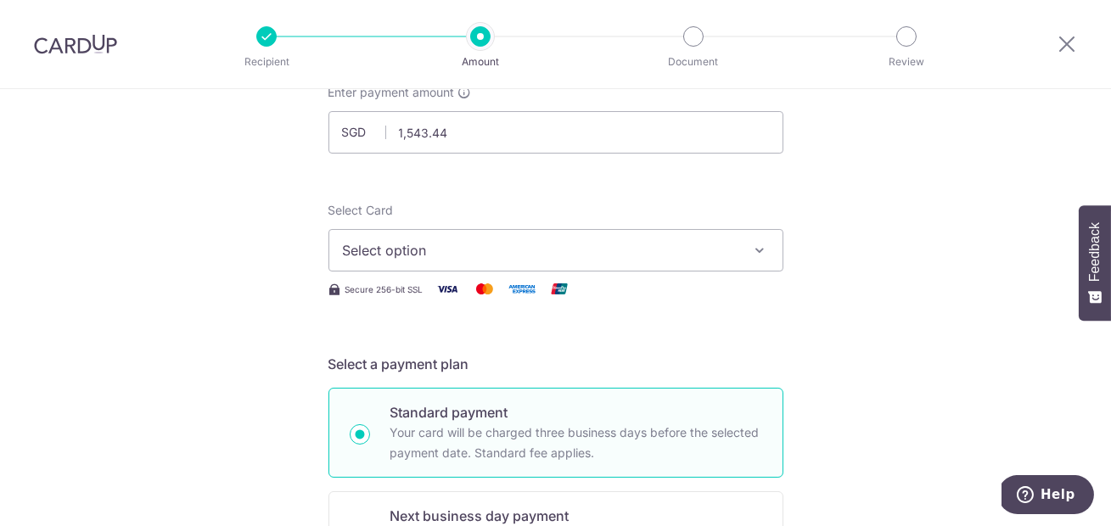
scroll to position [123, 0]
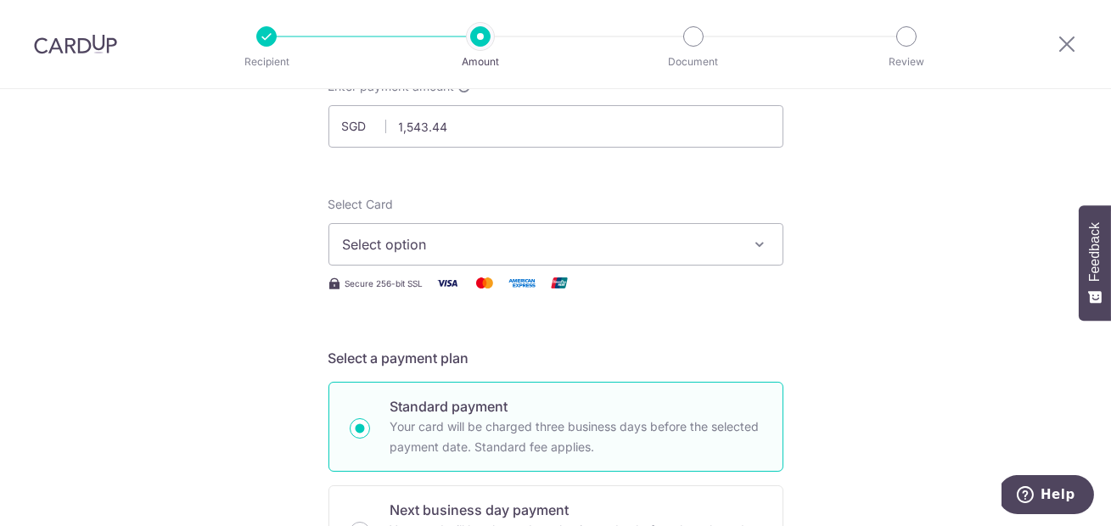
click at [441, 259] on button "Select option" at bounding box center [556, 244] width 455 height 42
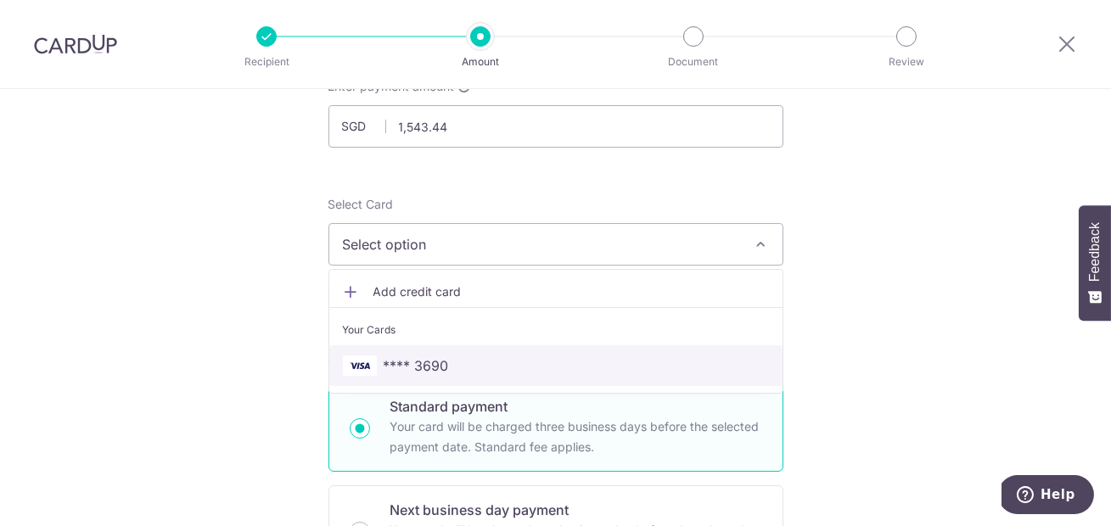
click at [464, 366] on span "**** 3690" at bounding box center [556, 366] width 426 height 20
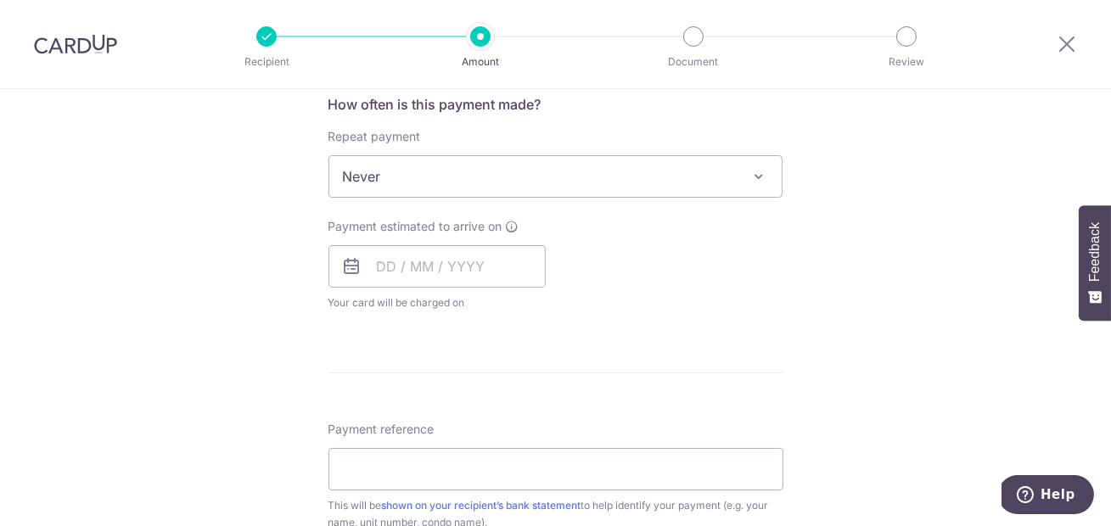
scroll to position [658, 0]
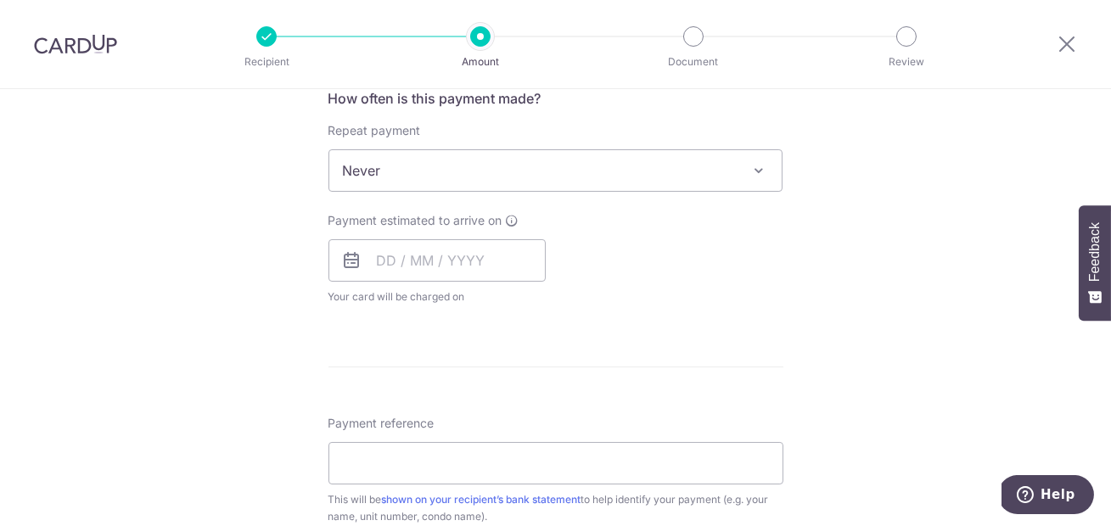
click at [568, 160] on span "Never" at bounding box center [555, 170] width 453 height 41
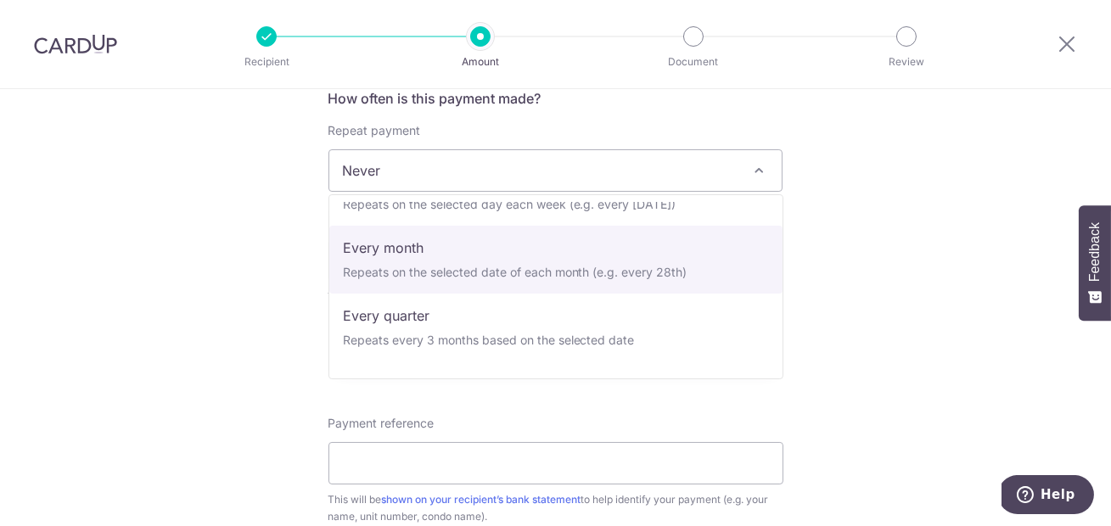
scroll to position [124, 0]
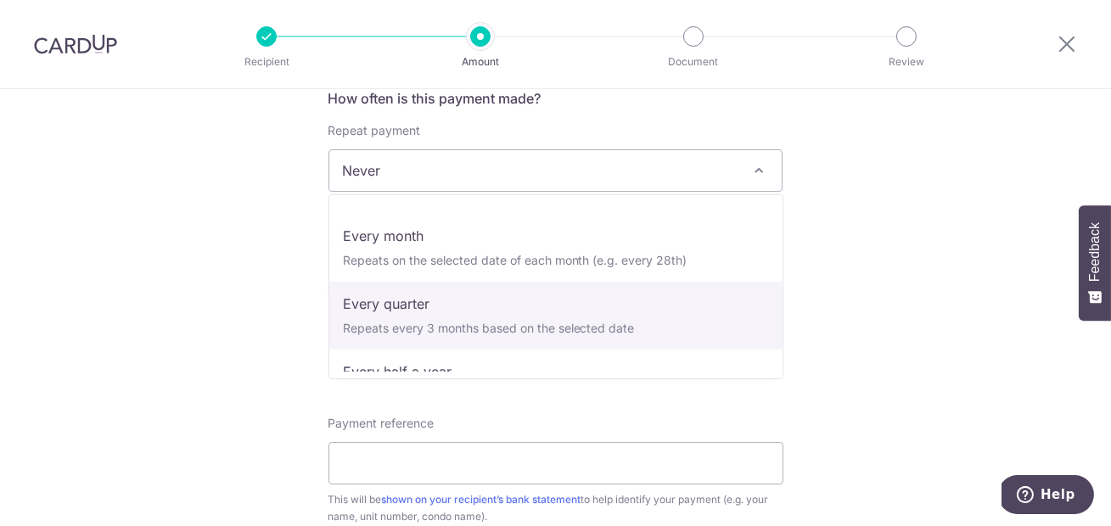
select select "4"
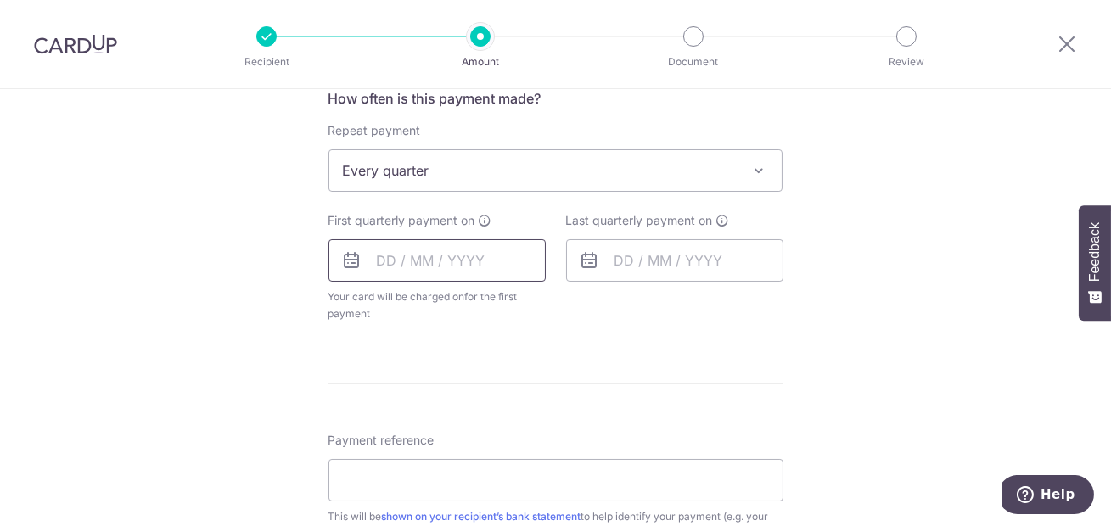
click at [436, 267] on input "text" at bounding box center [437, 260] width 217 height 42
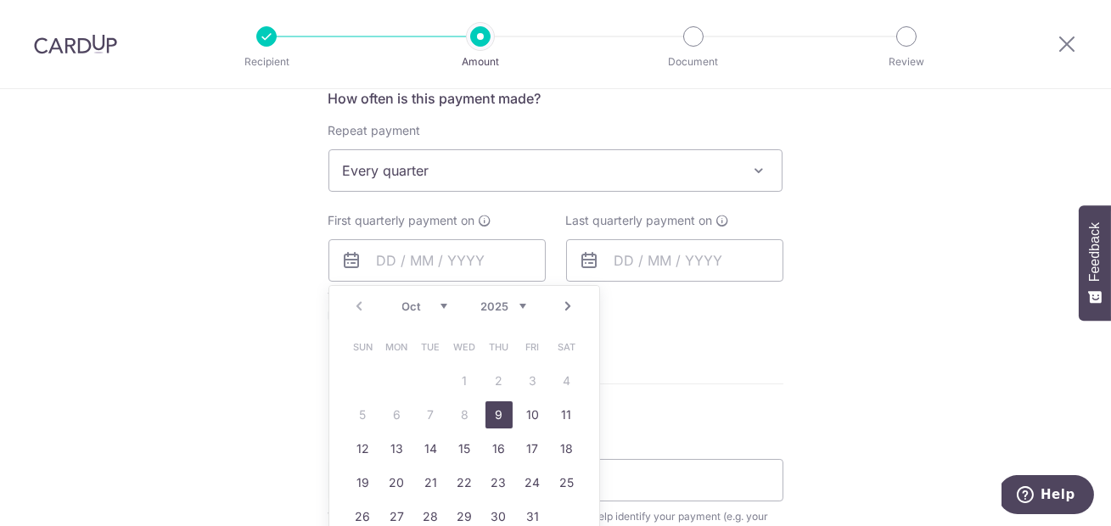
click at [502, 411] on link "9" at bounding box center [499, 415] width 27 height 27
type input "[DATE]"
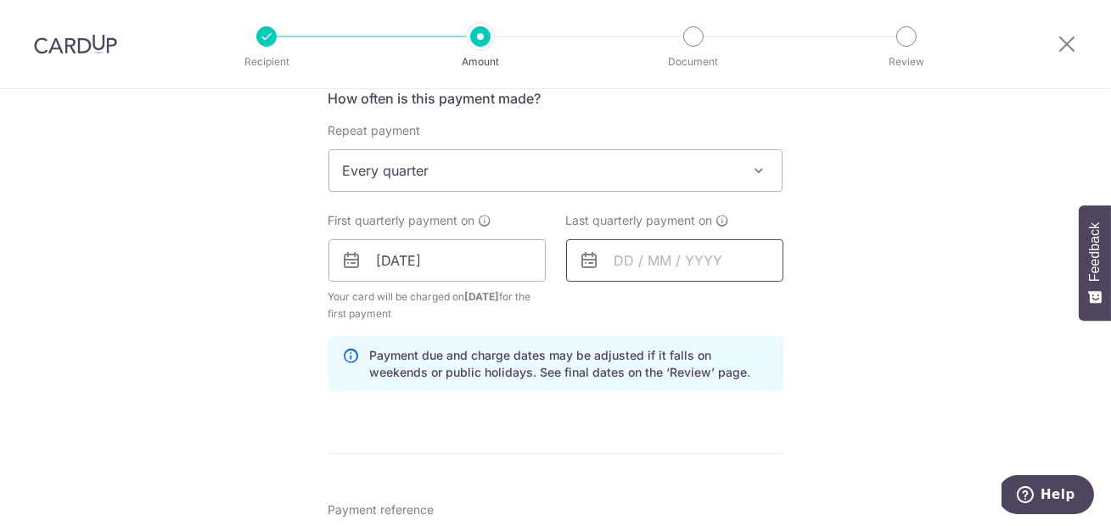
click at [665, 251] on input "text" at bounding box center [674, 260] width 217 height 42
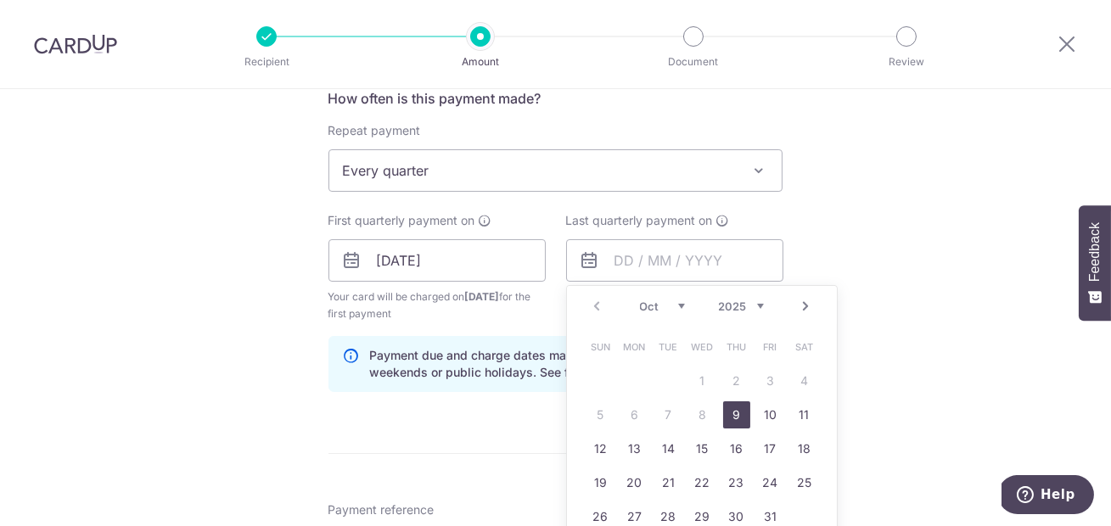
click at [808, 307] on link "Next" at bounding box center [806, 306] width 20 height 20
click at [810, 307] on link "Next" at bounding box center [806, 306] width 20 height 20
click at [771, 419] on link "9" at bounding box center [770, 415] width 27 height 27
type input "[DATE]"
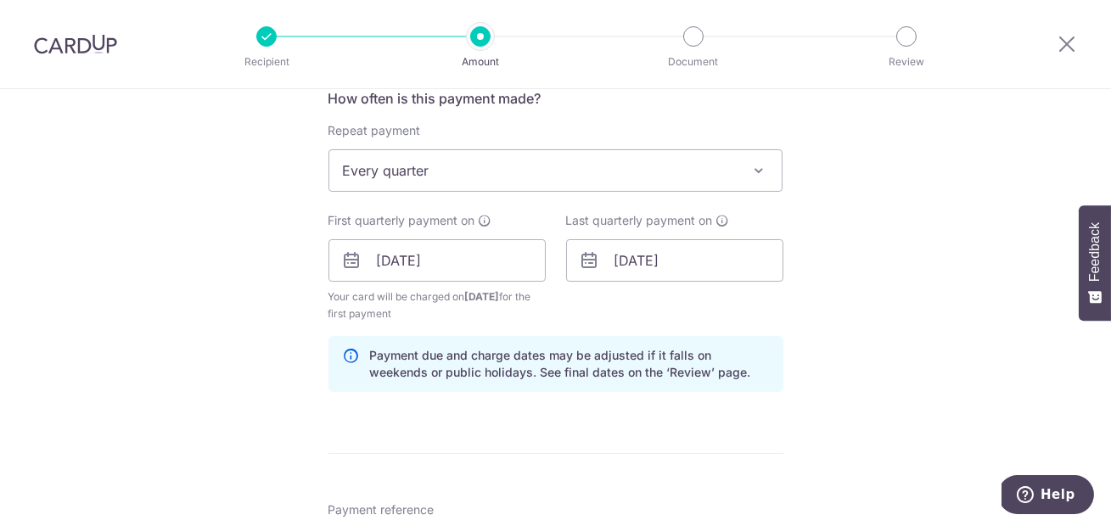
click at [714, 312] on div "Last quarterly payment on 09/01/2026 Prev Next Jan Feb Mar Apr May Jun Jul Aug …" at bounding box center [675, 267] width 238 height 110
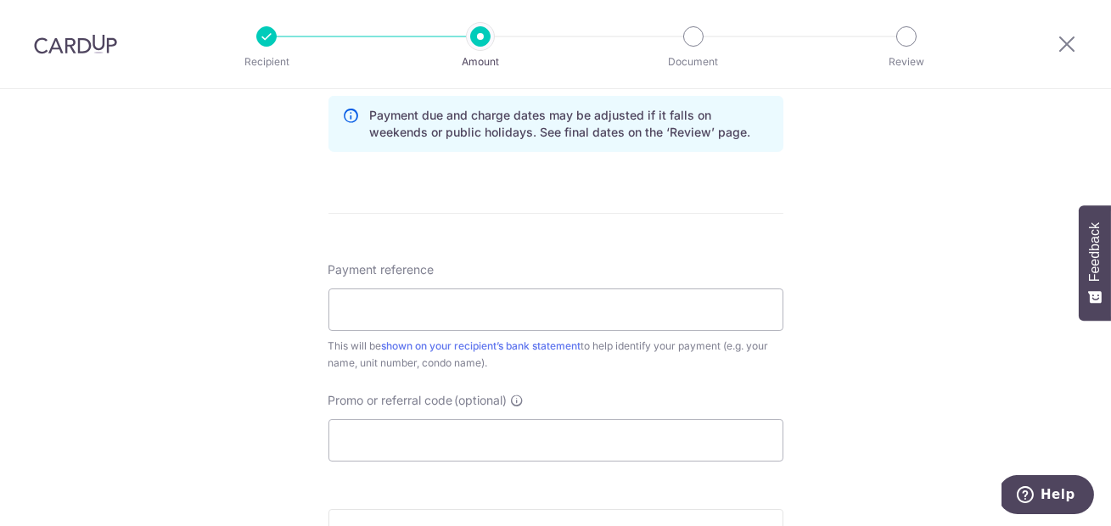
scroll to position [902, 0]
click at [589, 307] on input "Payment reference" at bounding box center [556, 306] width 455 height 42
type input "50#08-02"
click at [544, 373] on div "Payment reference 50#08-02 8/35 This will be shown on your recipient’s bank sta…" at bounding box center [556, 358] width 455 height 200
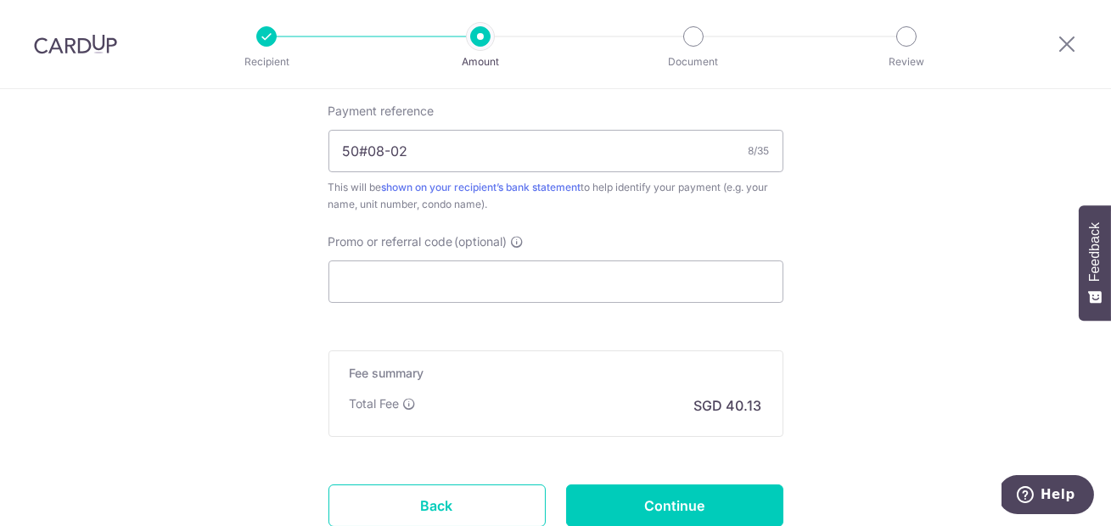
scroll to position [1064, 0]
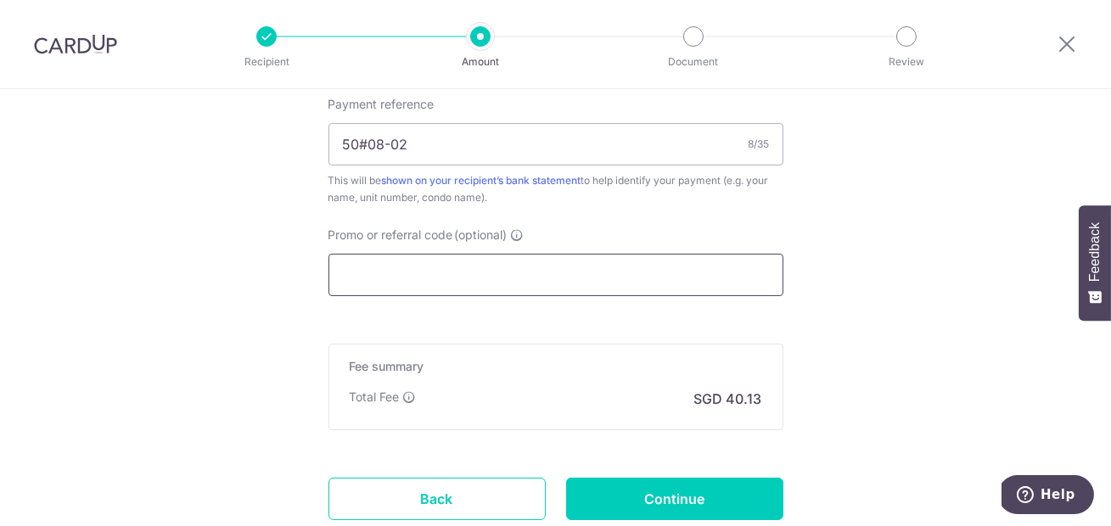
click at [461, 276] on input "Promo or referral code (optional)" at bounding box center [556, 275] width 455 height 42
paste input "REC185"
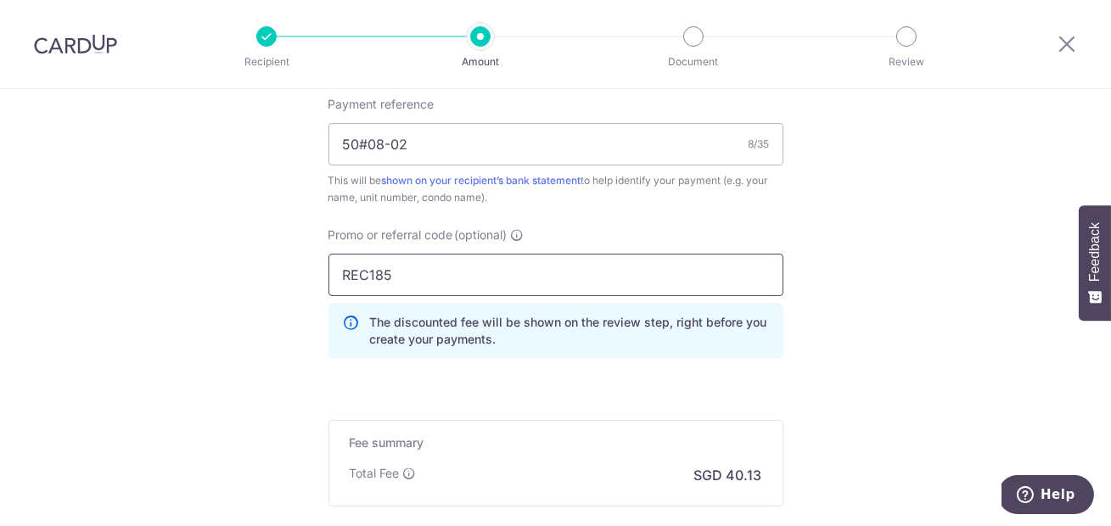
type input "REC185"
click at [701, 219] on div "Payment reference 50#08-02 8/35 This will be shown on your recipient’s bank sta…" at bounding box center [556, 234] width 455 height 277
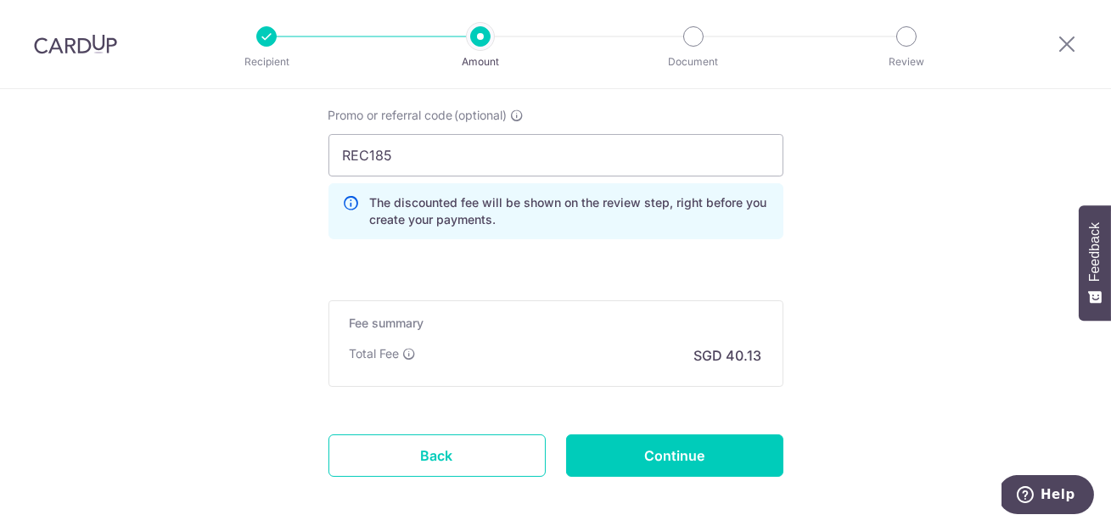
scroll to position [1206, 0]
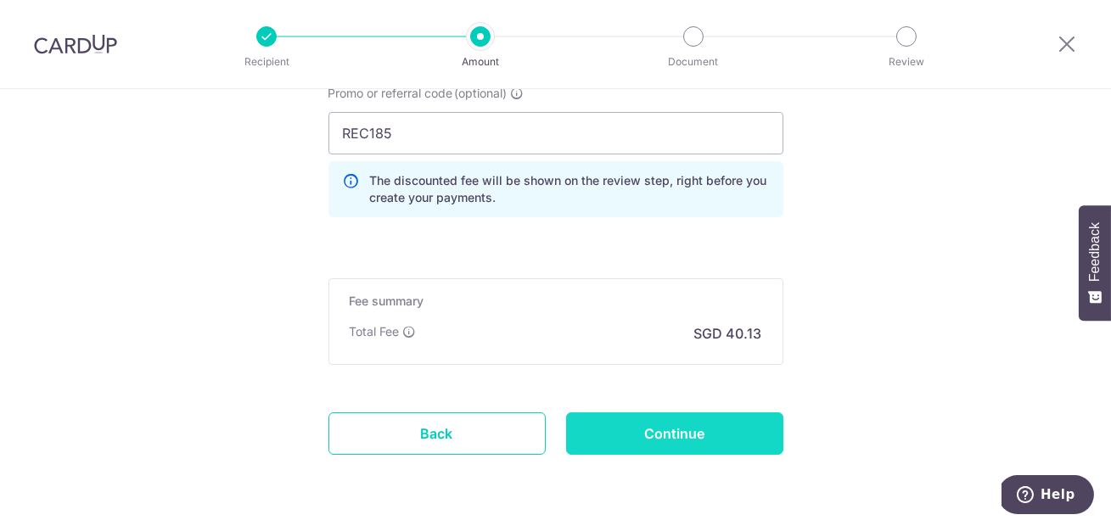
click at [667, 430] on input "Continue" at bounding box center [674, 434] width 217 height 42
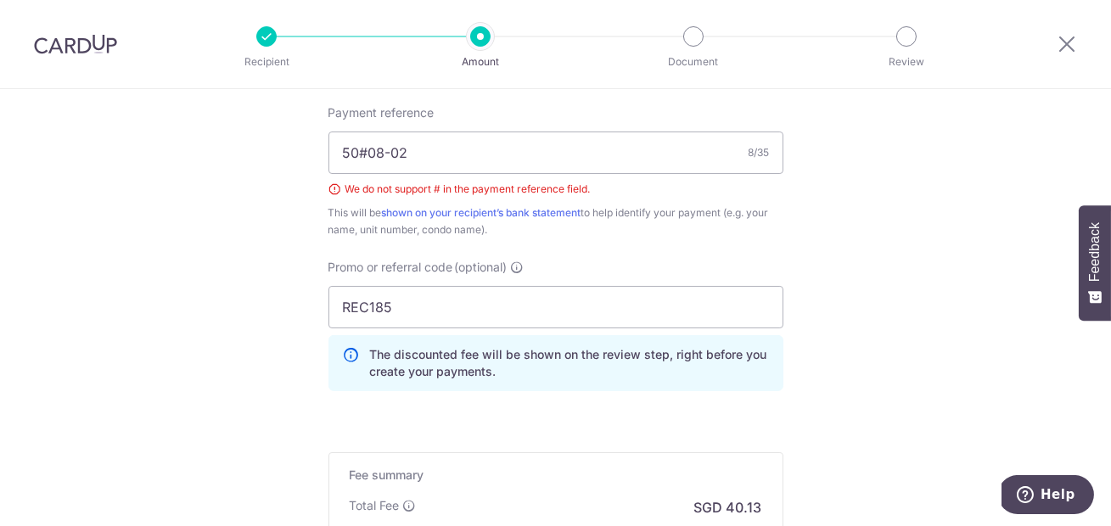
scroll to position [928, 0]
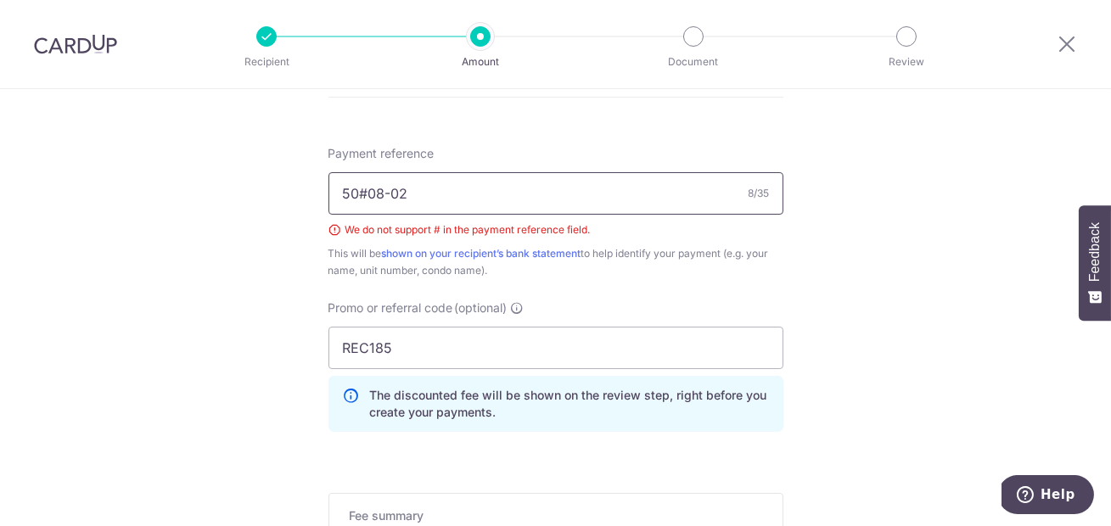
click at [369, 194] on input "50#08-02" at bounding box center [556, 193] width 455 height 42
click at [346, 194] on input "50-08-02" at bounding box center [556, 193] width 455 height 42
type input "Blk50-08-02"
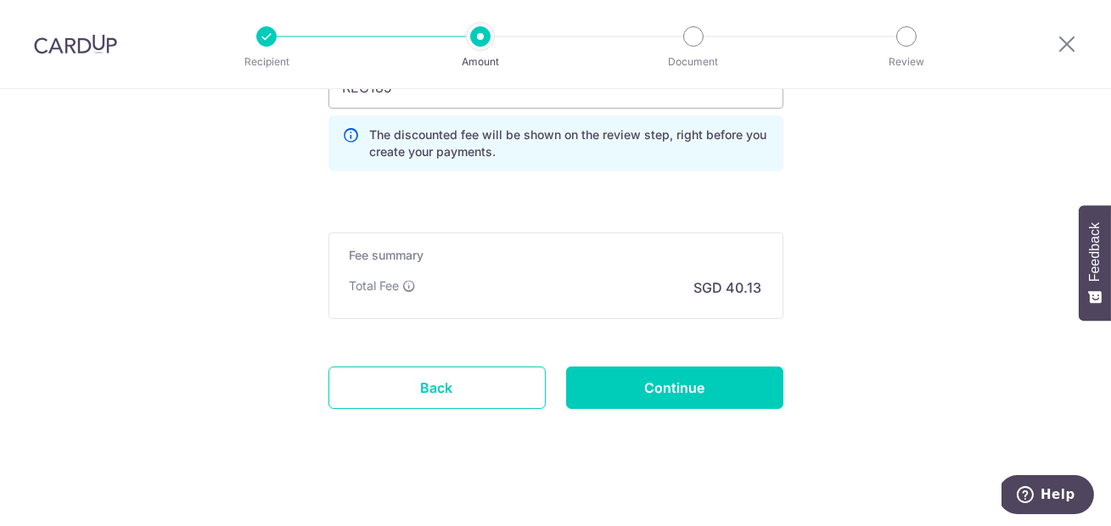
scroll to position [1197, 0]
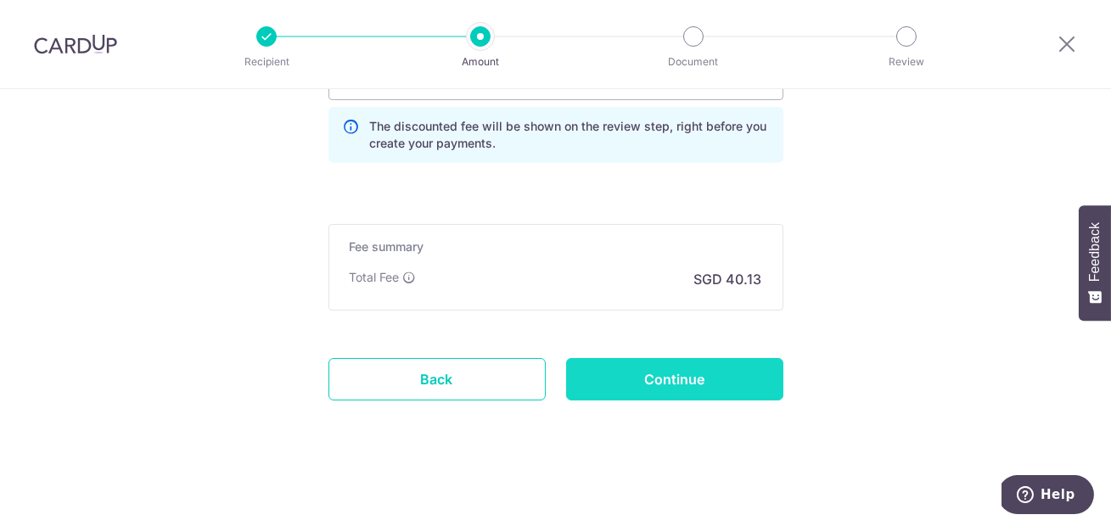
click at [675, 379] on input "Continue" at bounding box center [674, 379] width 217 height 42
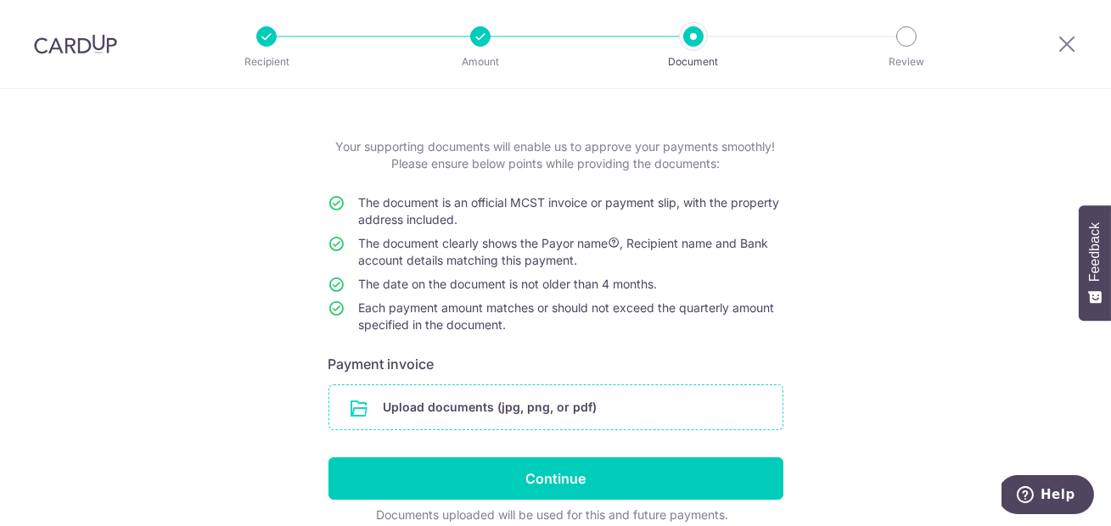
scroll to position [62, 0]
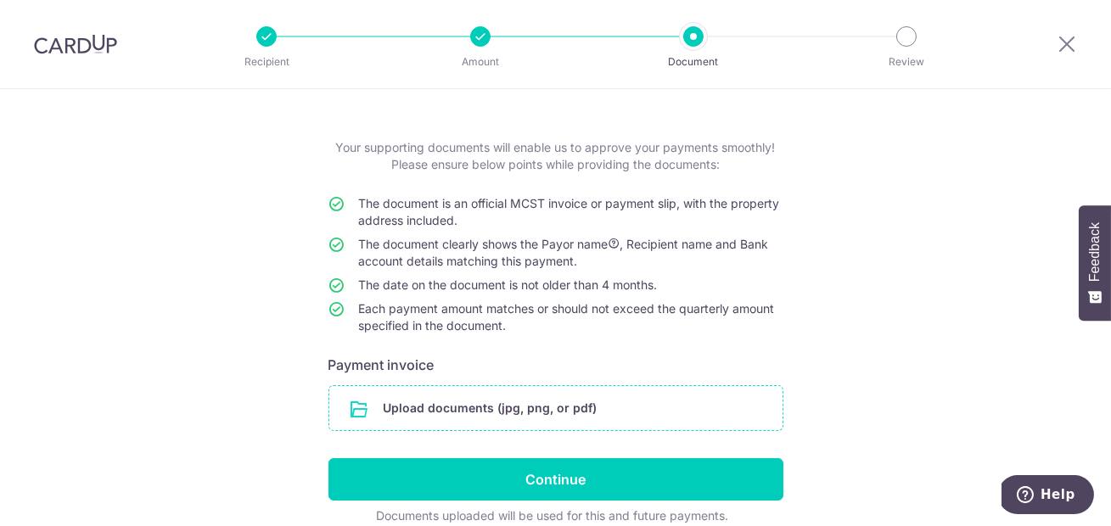
click at [470, 403] on input "file" at bounding box center [555, 408] width 453 height 44
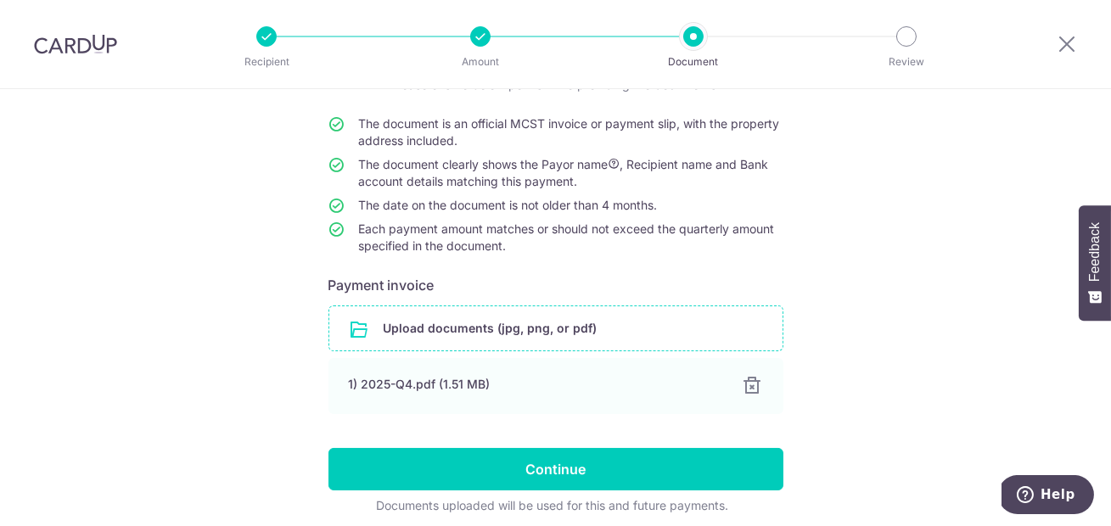
scroll to position [145, 0]
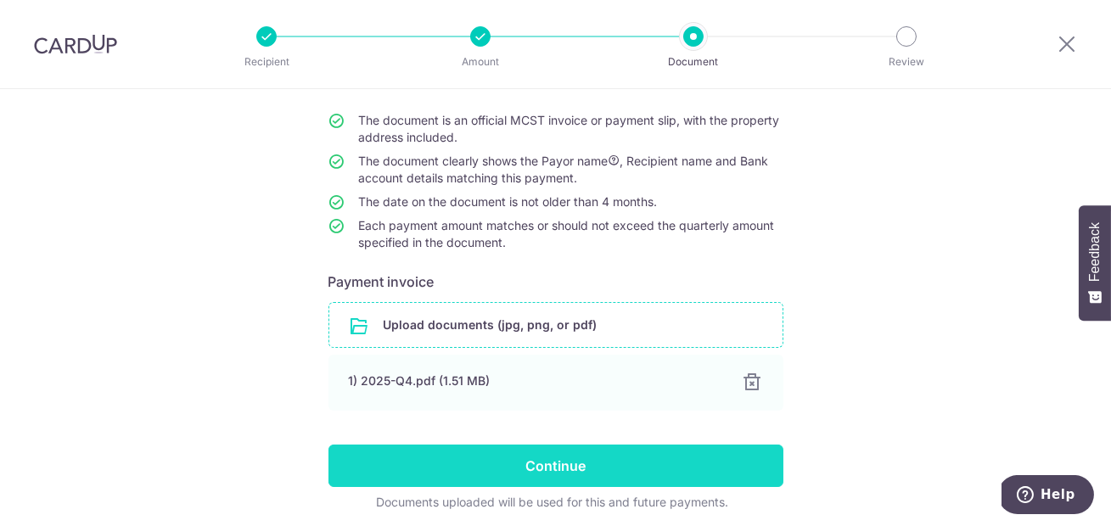
click at [560, 470] on input "Continue" at bounding box center [556, 466] width 455 height 42
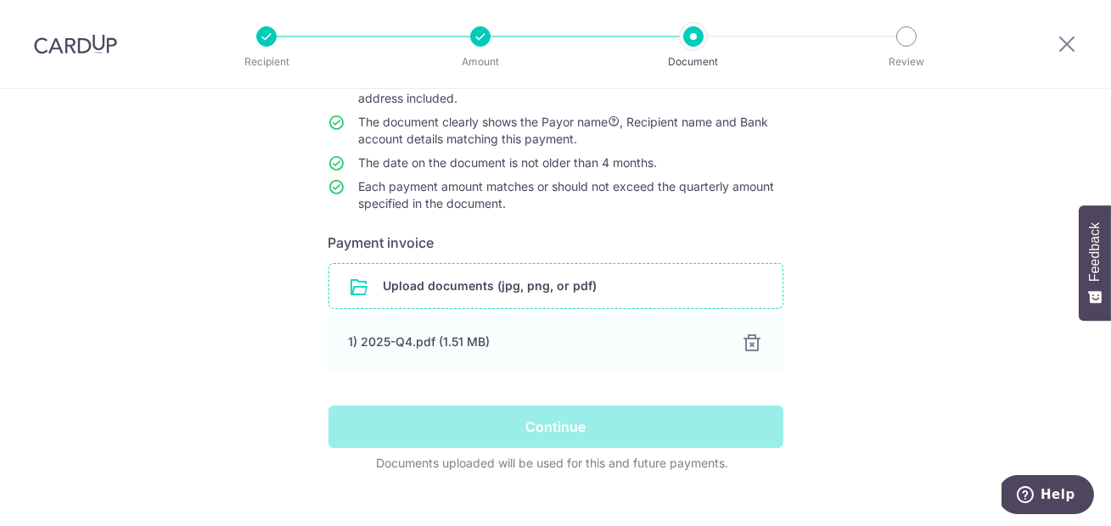
scroll to position [209, 0]
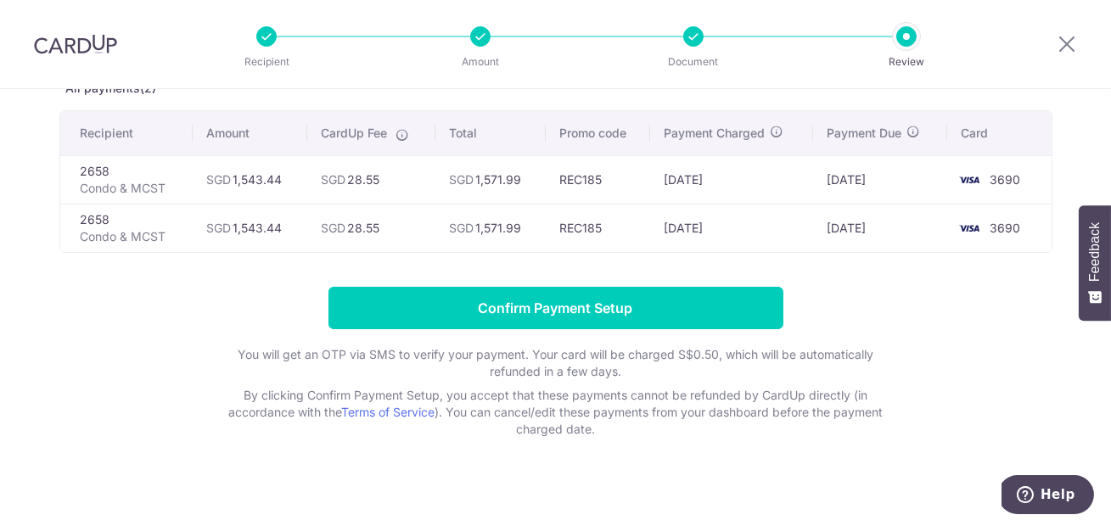
scroll to position [115, 0]
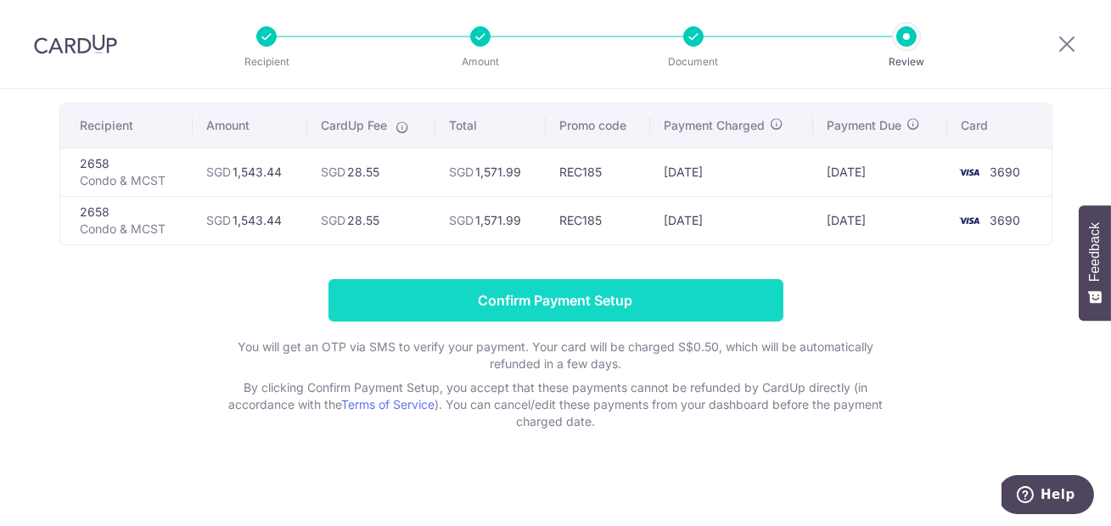
click at [585, 306] on input "Confirm Payment Setup" at bounding box center [556, 300] width 455 height 42
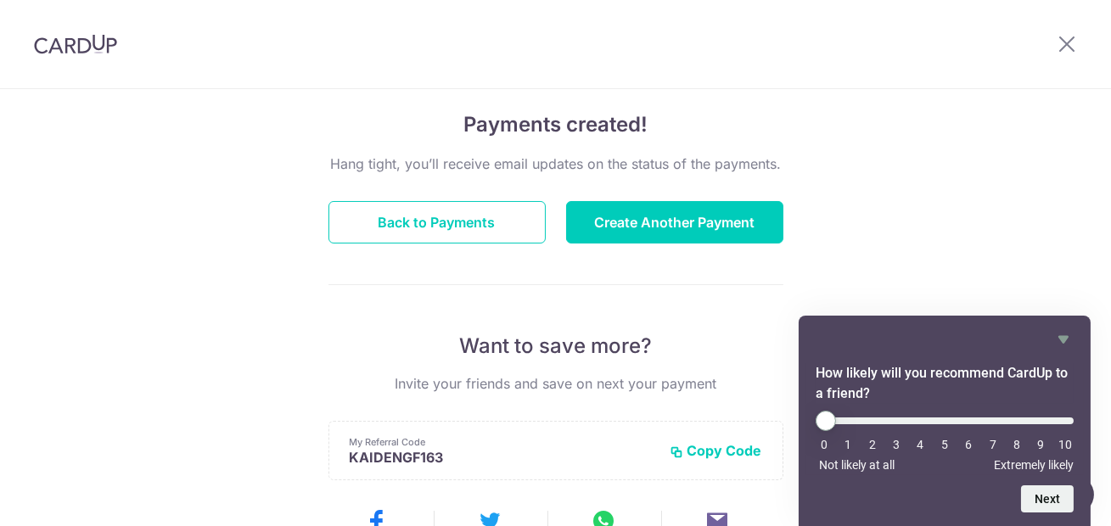
scroll to position [149, 0]
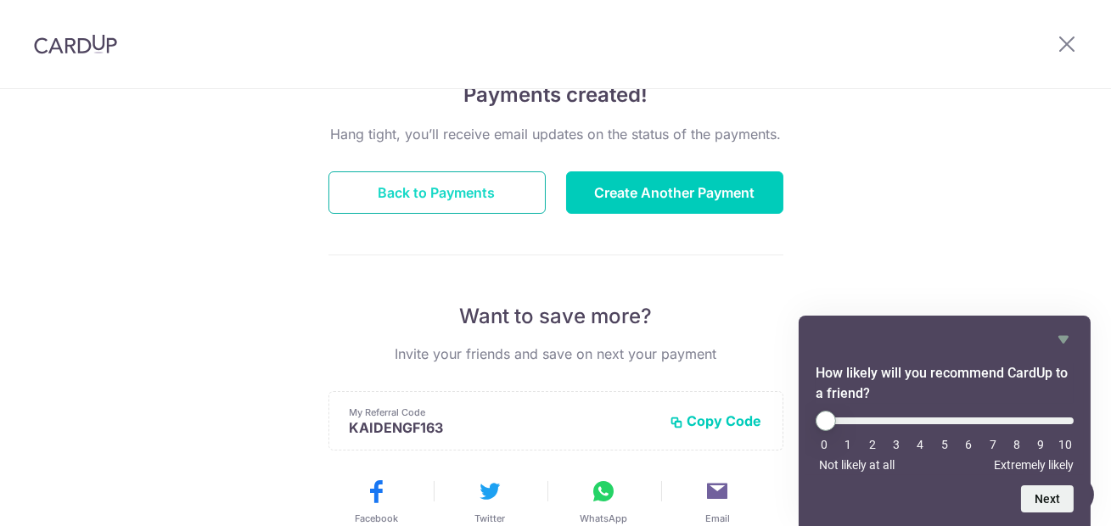
click at [404, 196] on button "Back to Payments" at bounding box center [437, 193] width 217 height 42
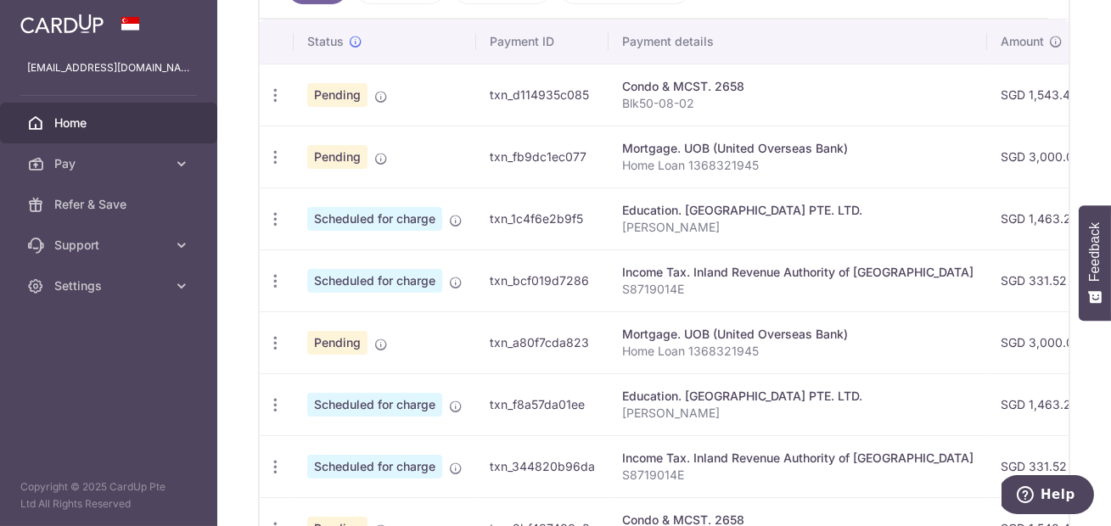
scroll to position [467, 0]
